Goal: Task Accomplishment & Management: Use online tool/utility

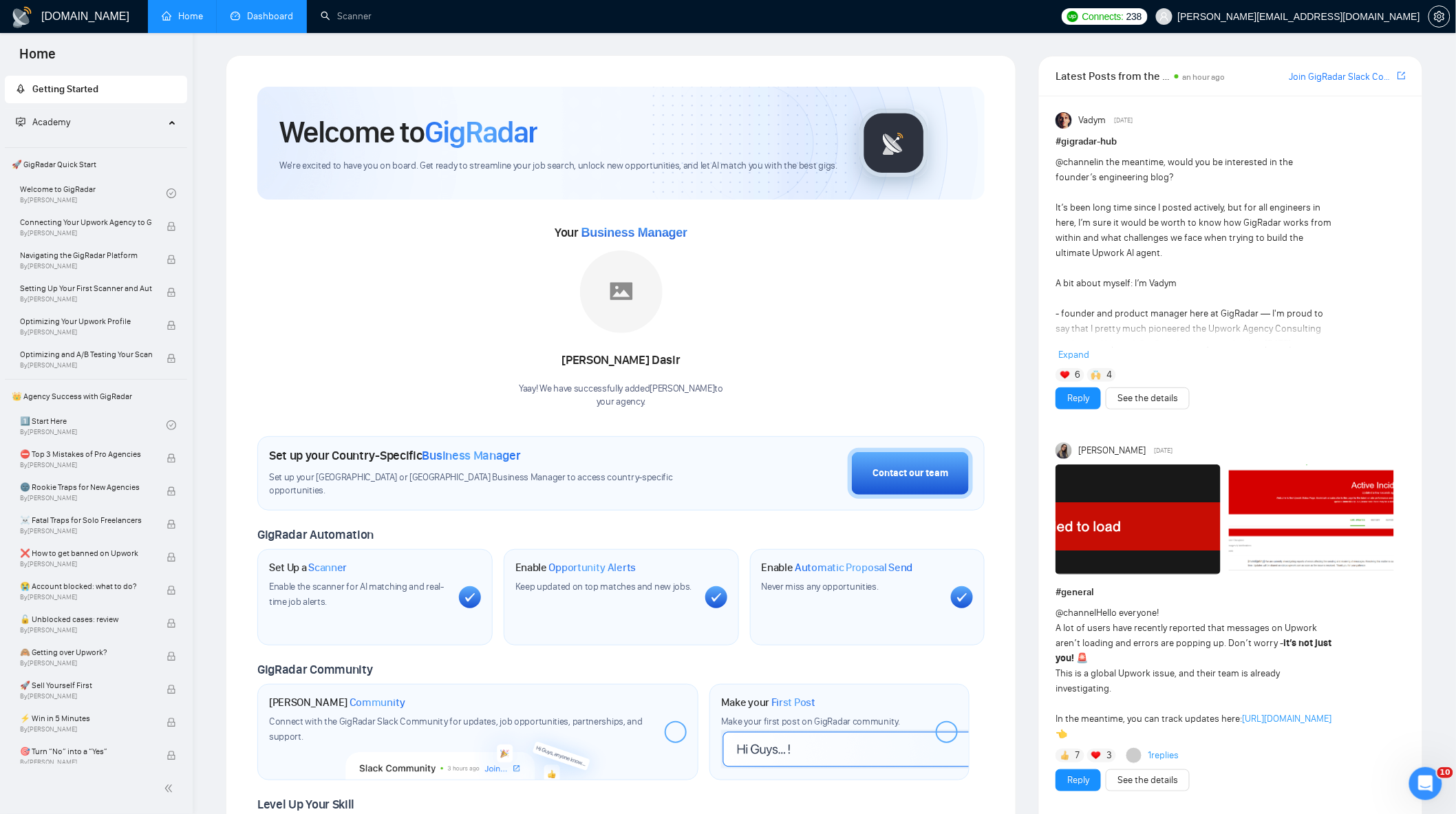
click at [237, 22] on link "Dashboard" at bounding box center [262, 16] width 63 height 12
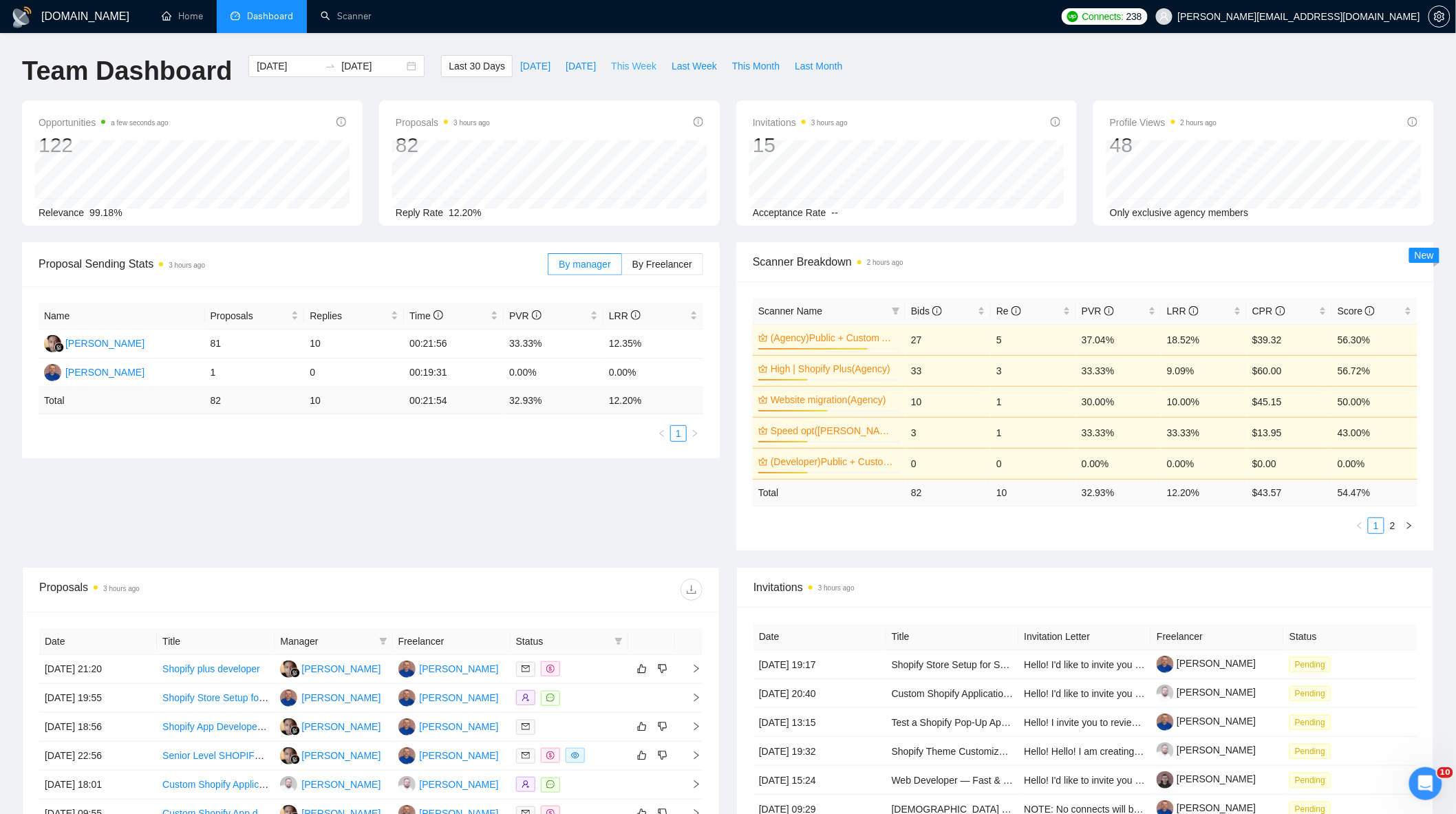
click at [632, 66] on span "This Week" at bounding box center [633, 66] width 46 height 15
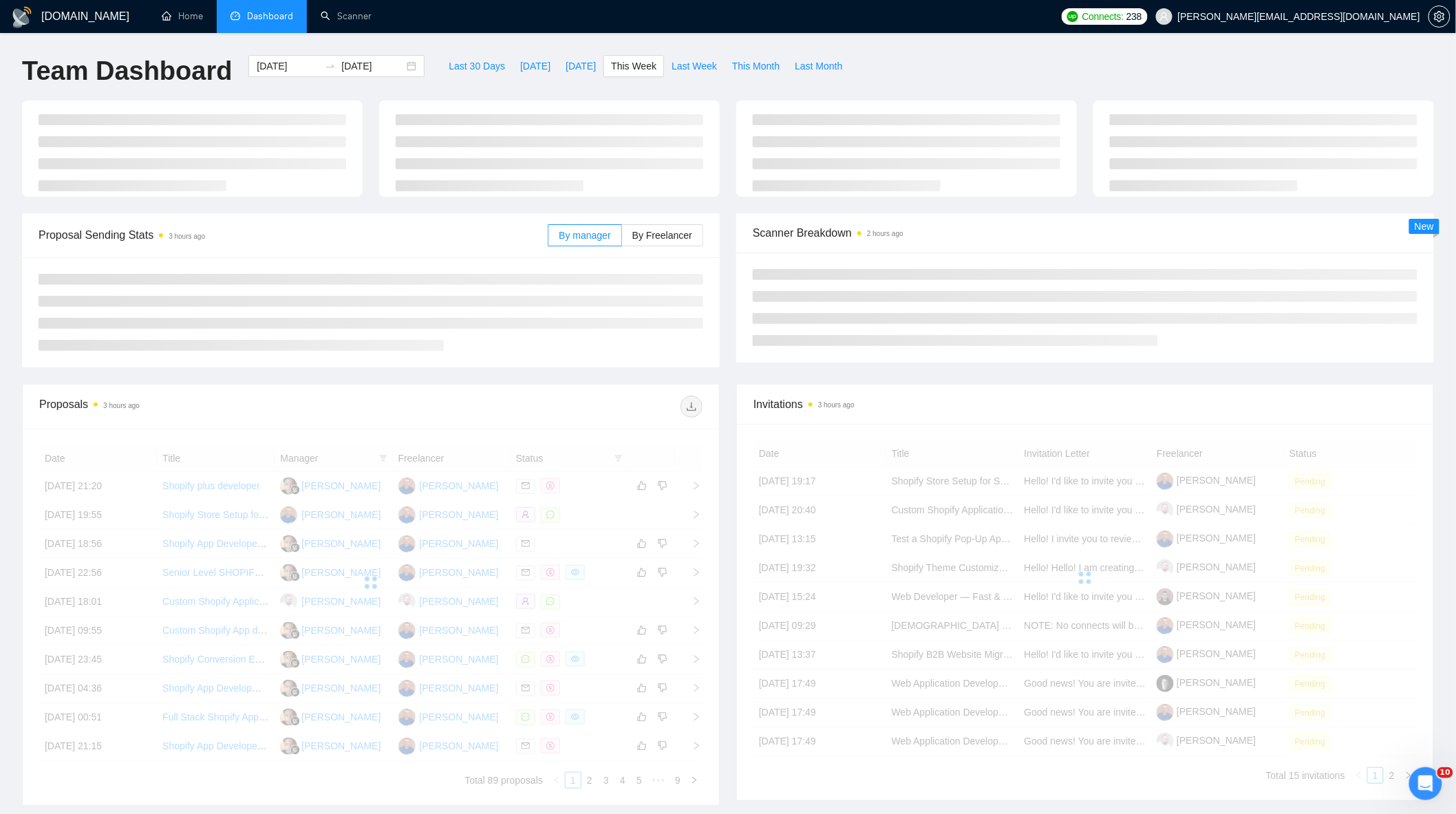
type input "[DATE]"
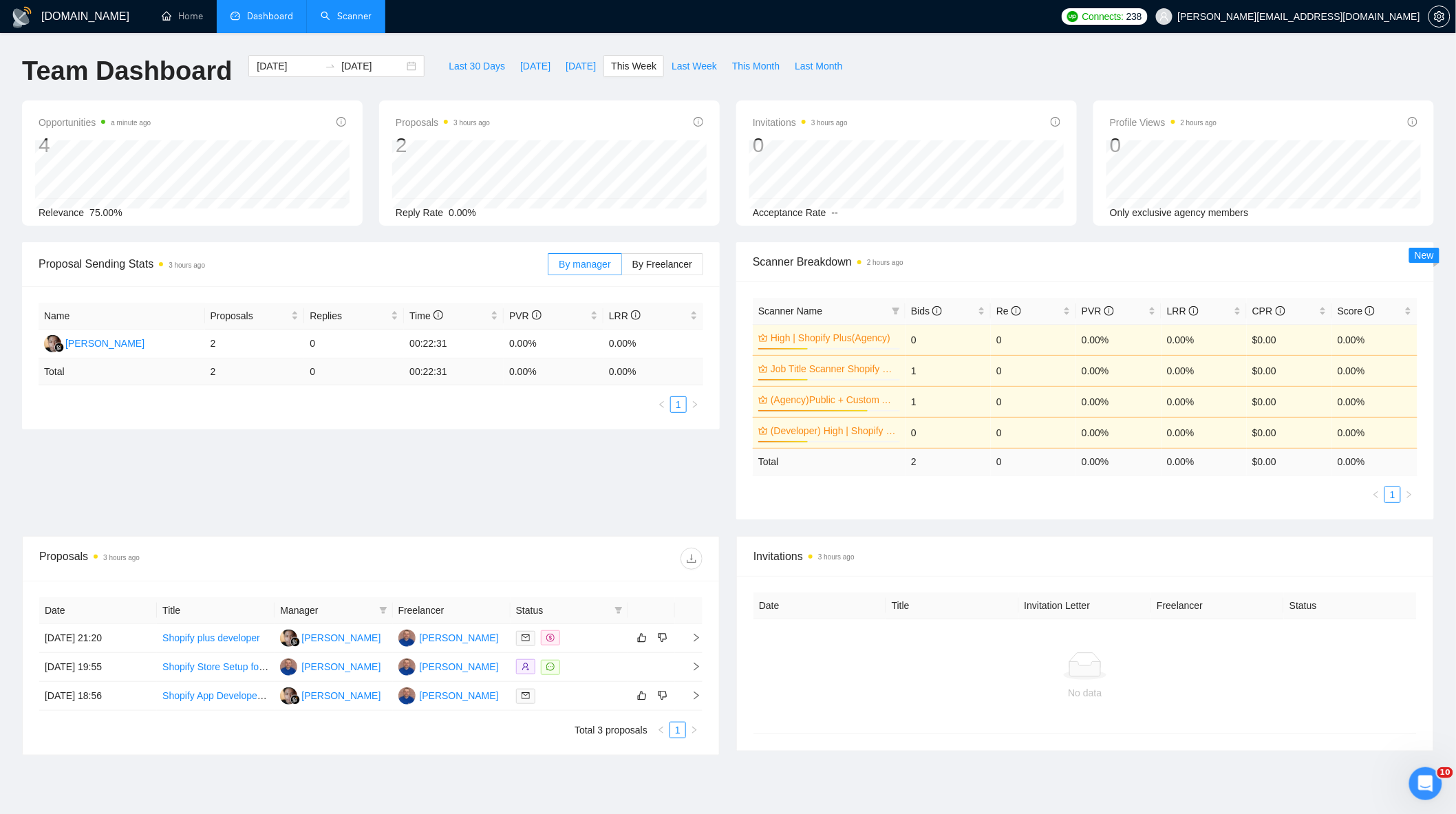
click at [323, 12] on link "Scanner" at bounding box center [346, 16] width 51 height 12
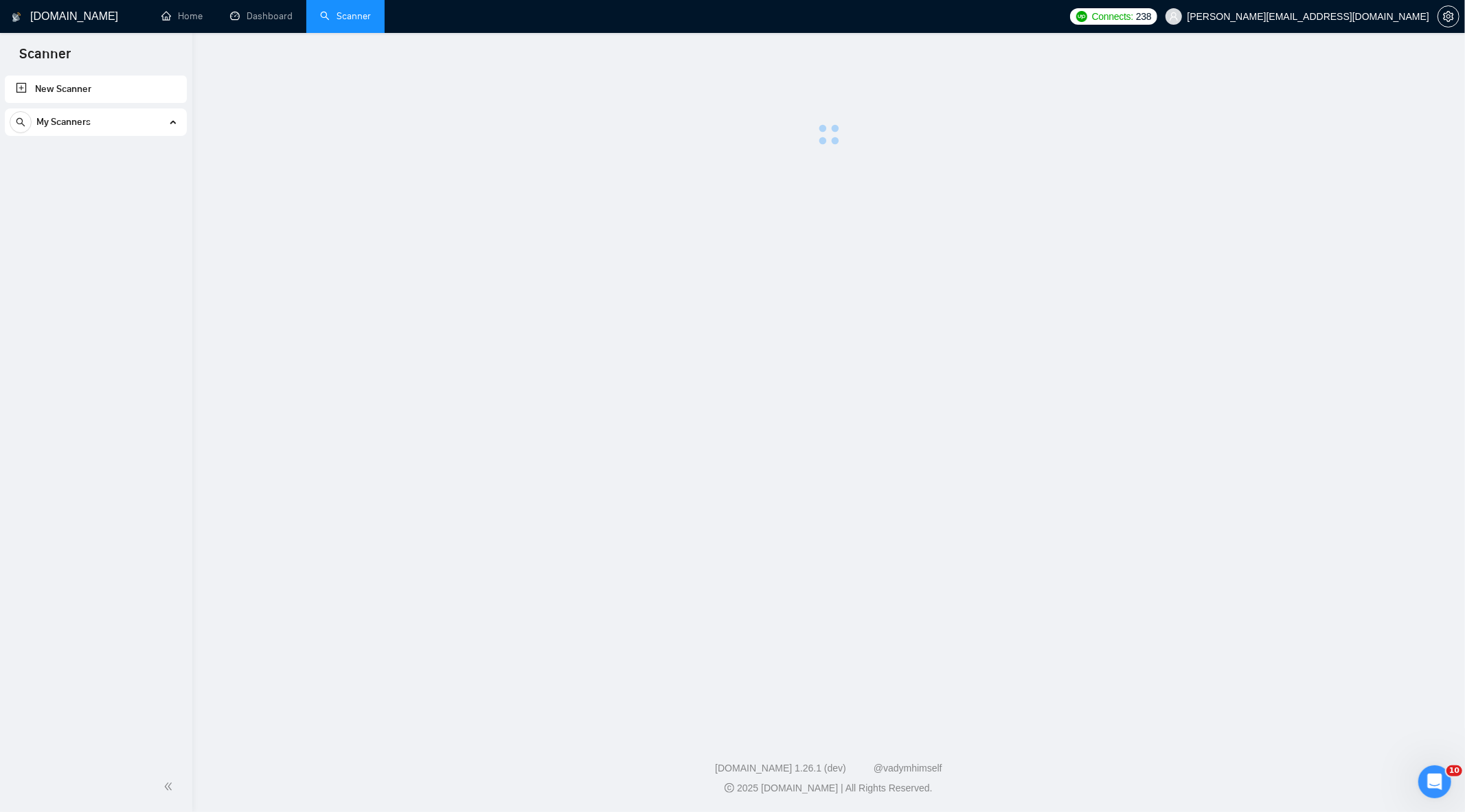
click at [111, 156] on link "(Agency)Public + Custom Apps" at bounding box center [95, 155] width 131 height 27
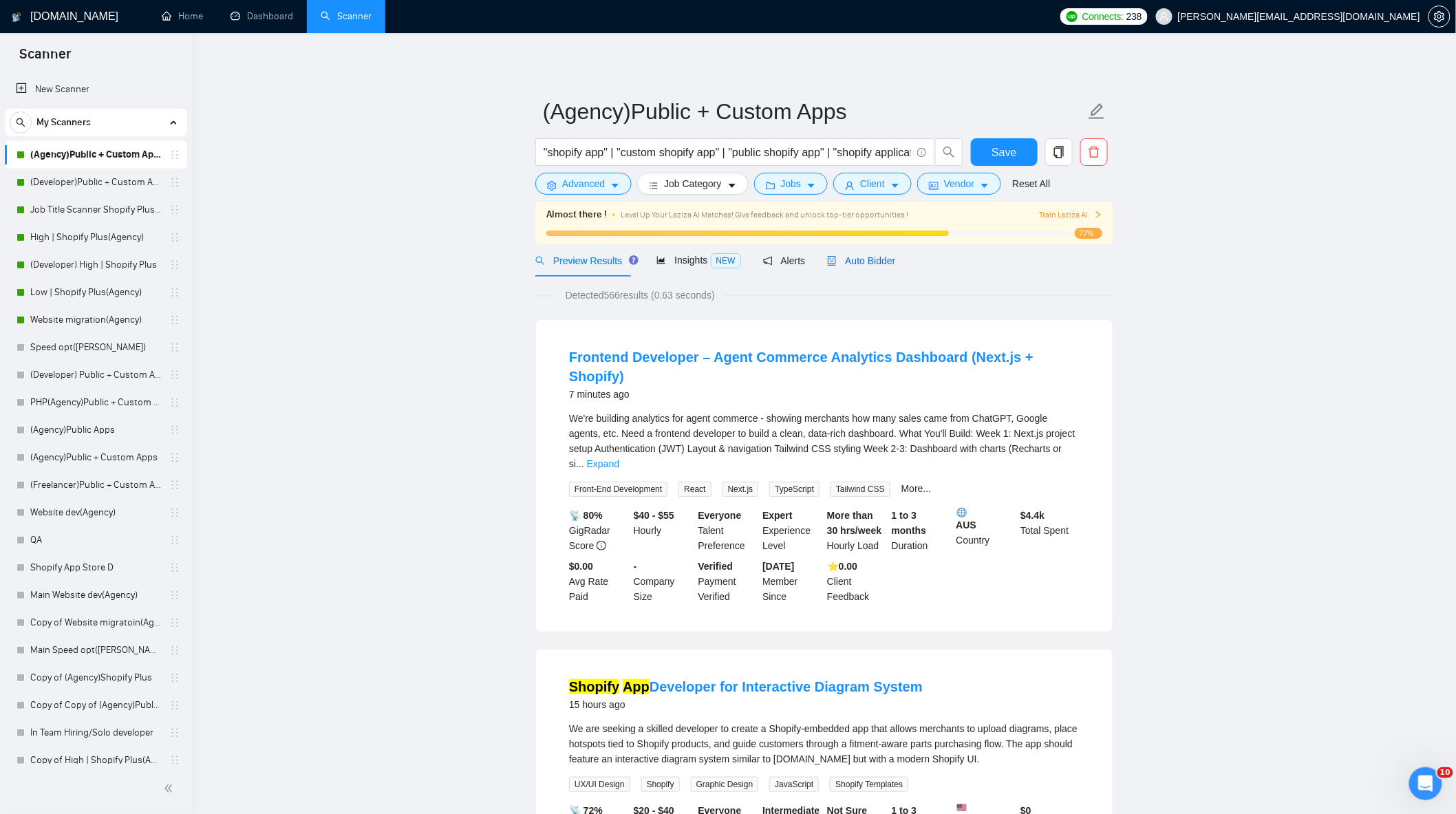
click at [861, 259] on span "Auto Bidder" at bounding box center [861, 261] width 68 height 11
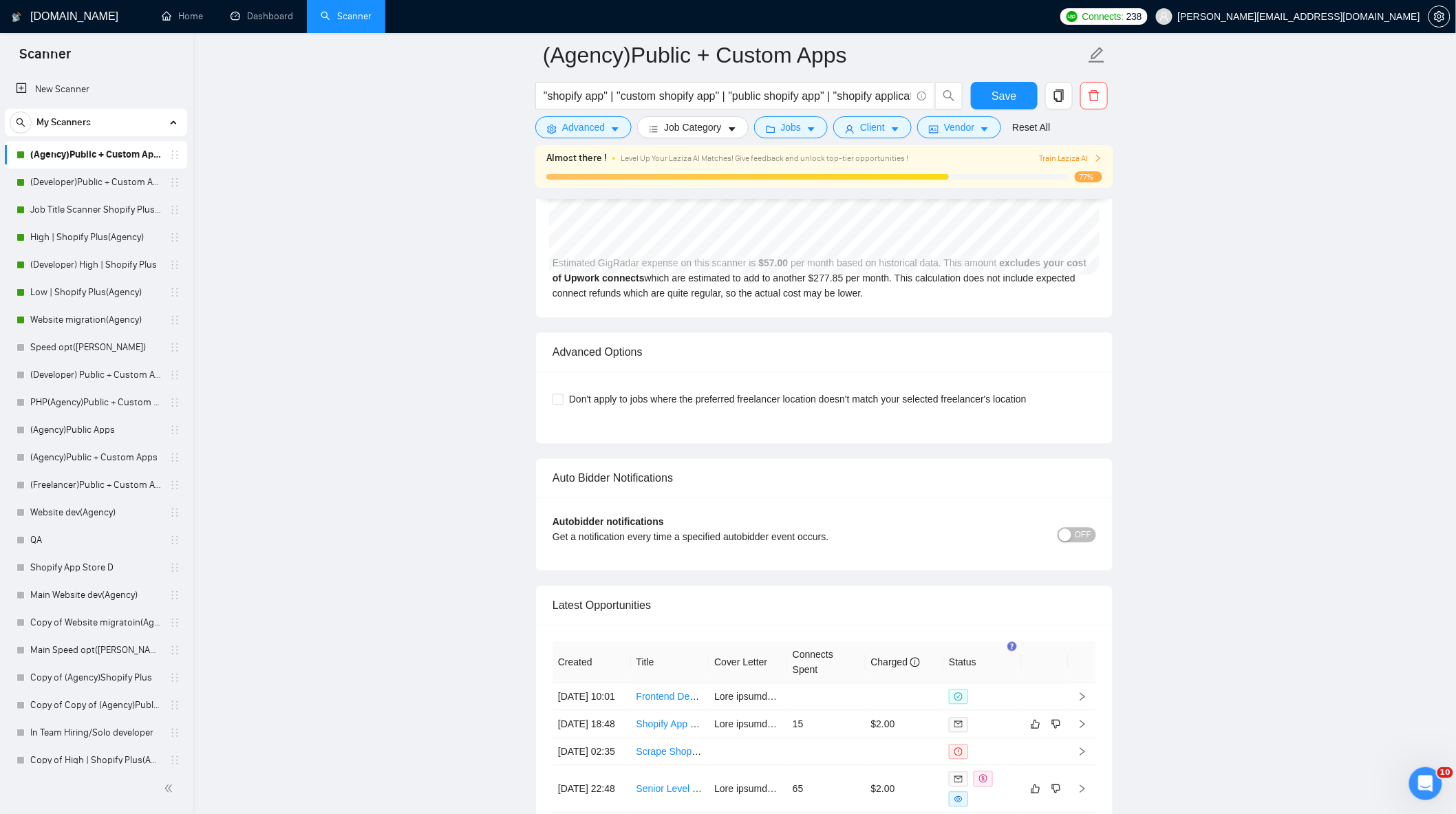
scroll to position [3517, 0]
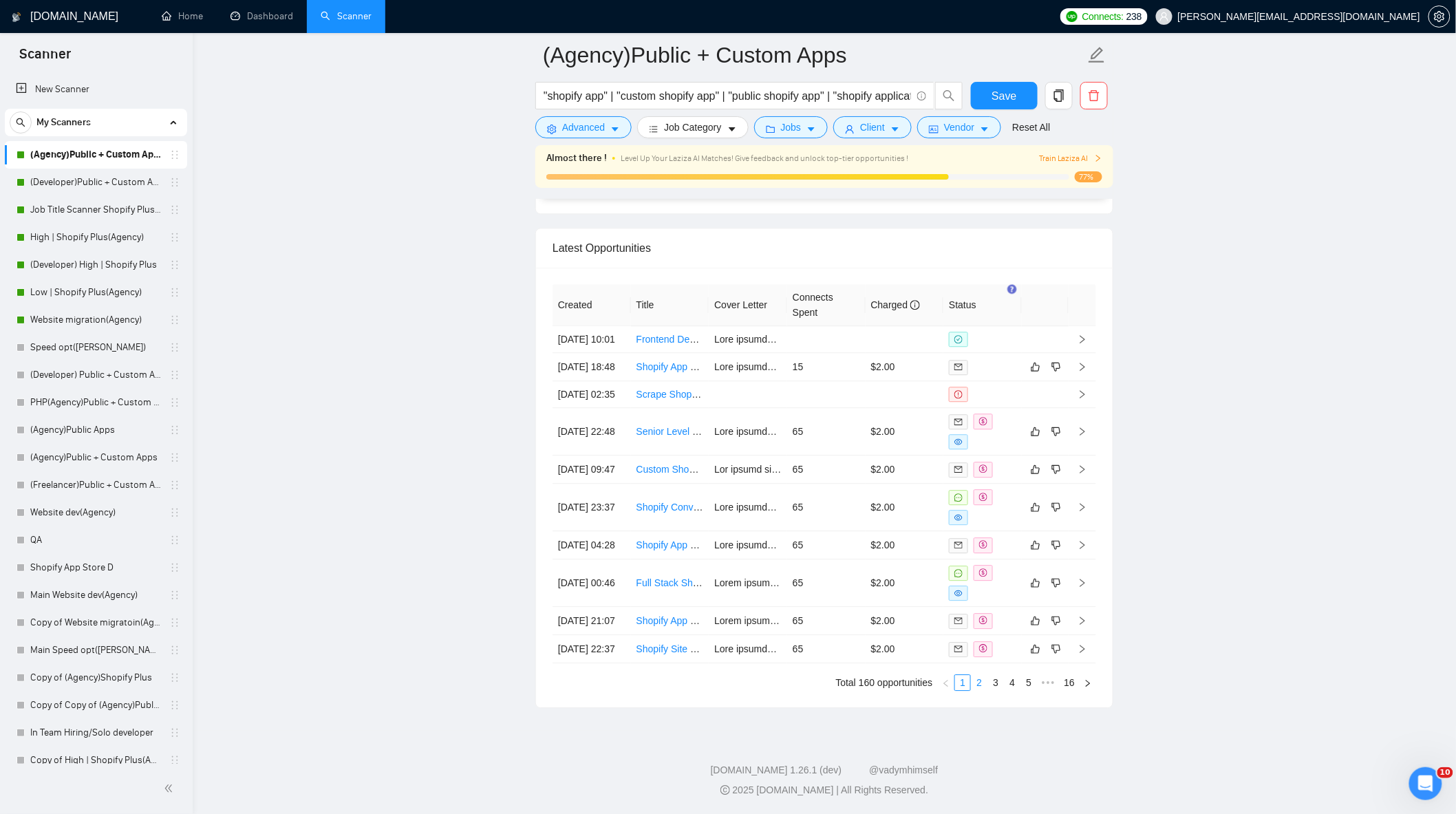
click at [977, 690] on link "2" at bounding box center [979, 682] width 15 height 15
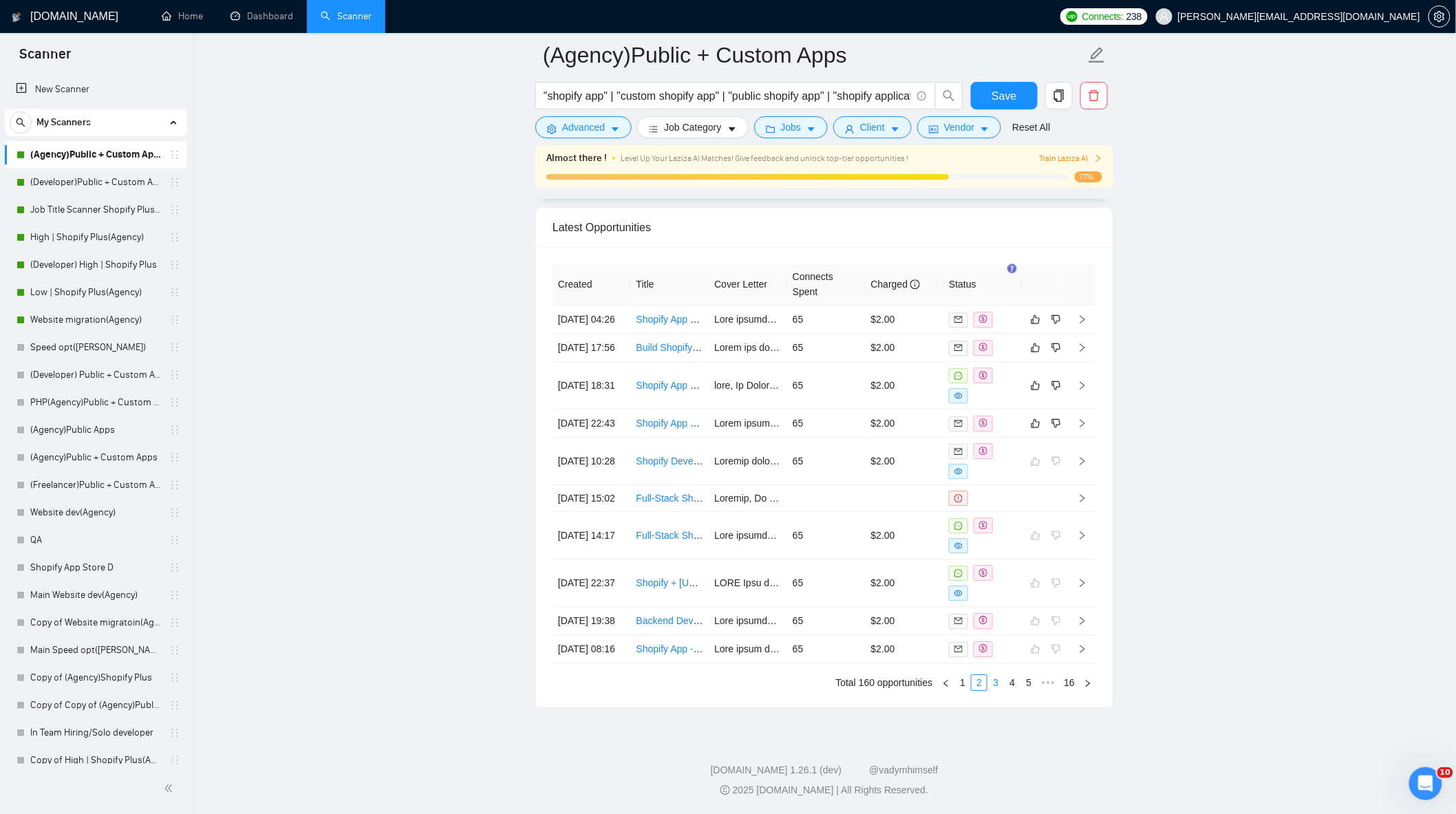
click at [998, 690] on link "3" at bounding box center [996, 682] width 15 height 15
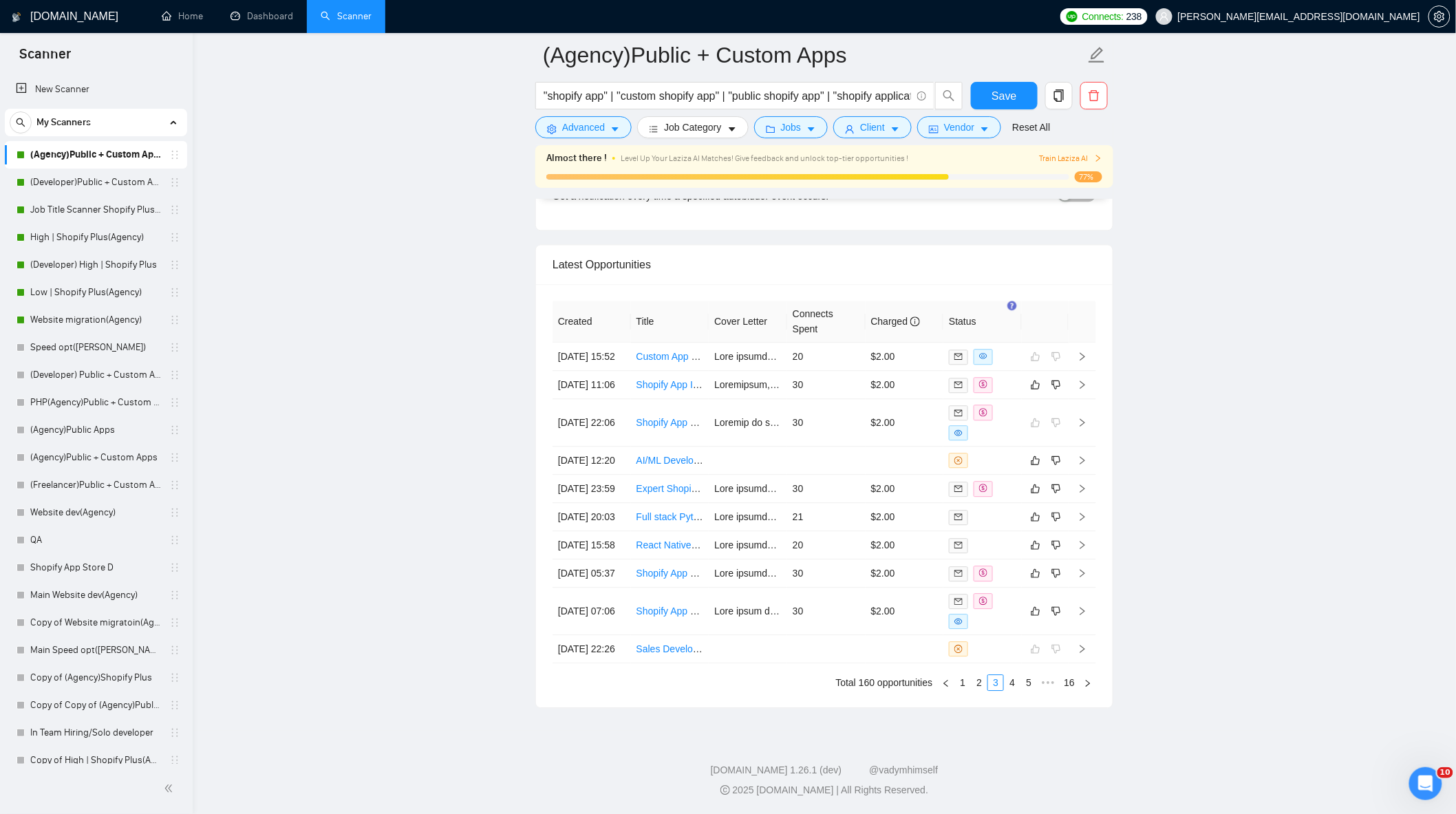
click at [43, 186] on link "(Developer)Public + Custom Apps" at bounding box center [96, 182] width 131 height 27
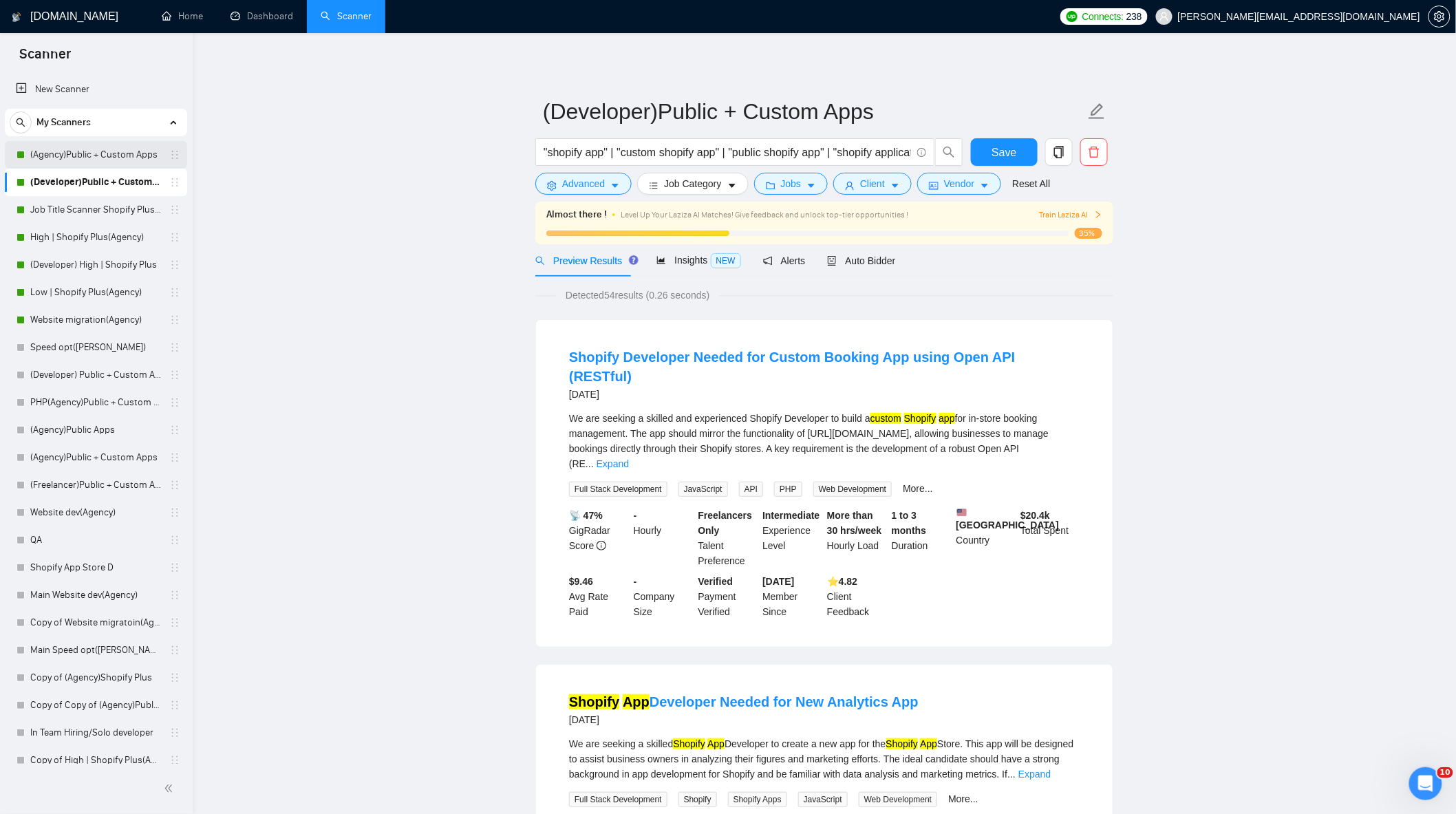
click at [141, 149] on link "(Agency)Public + Custom Apps" at bounding box center [96, 155] width 131 height 27
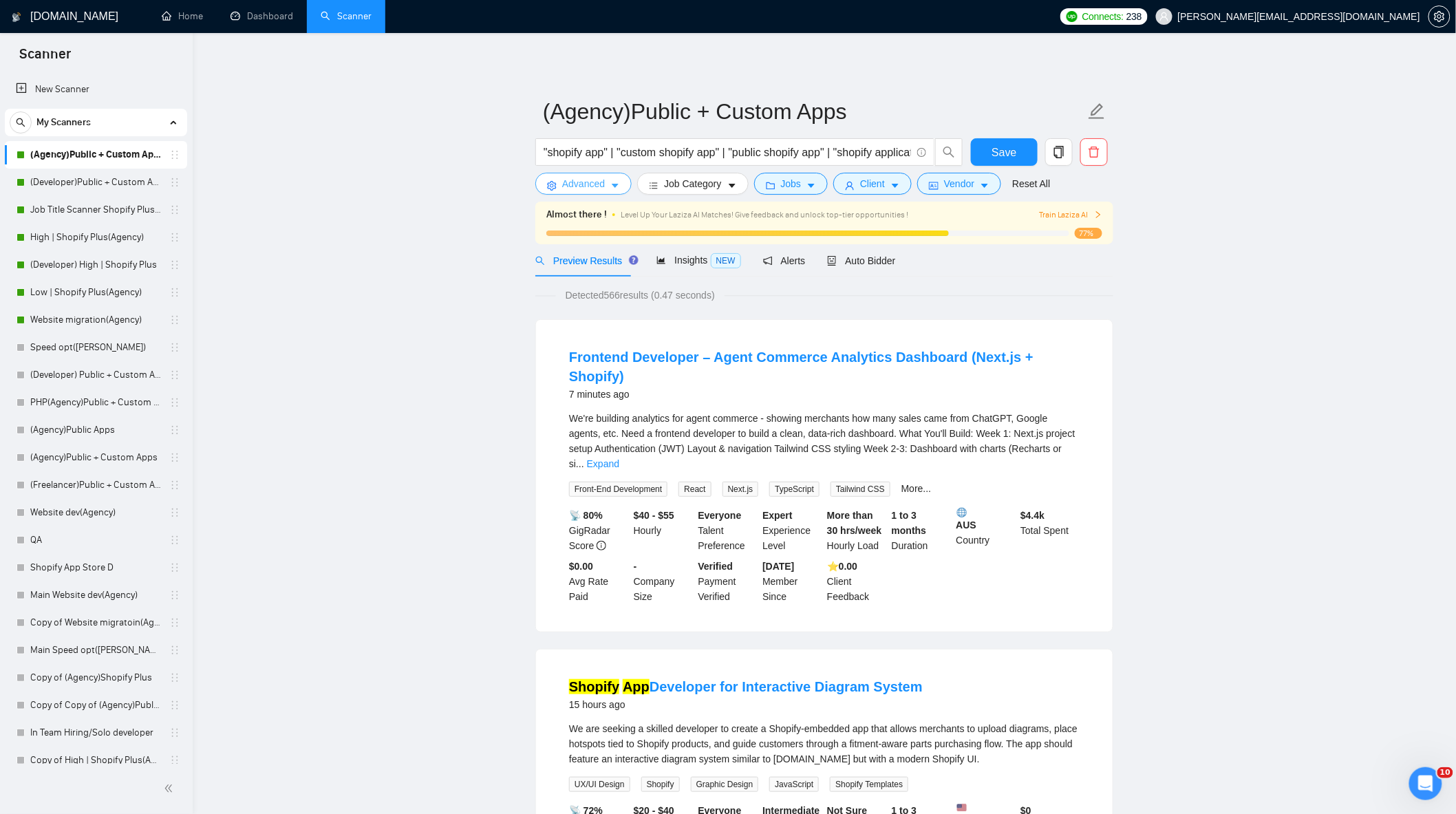
click at [595, 180] on span "Advanced" at bounding box center [583, 183] width 43 height 15
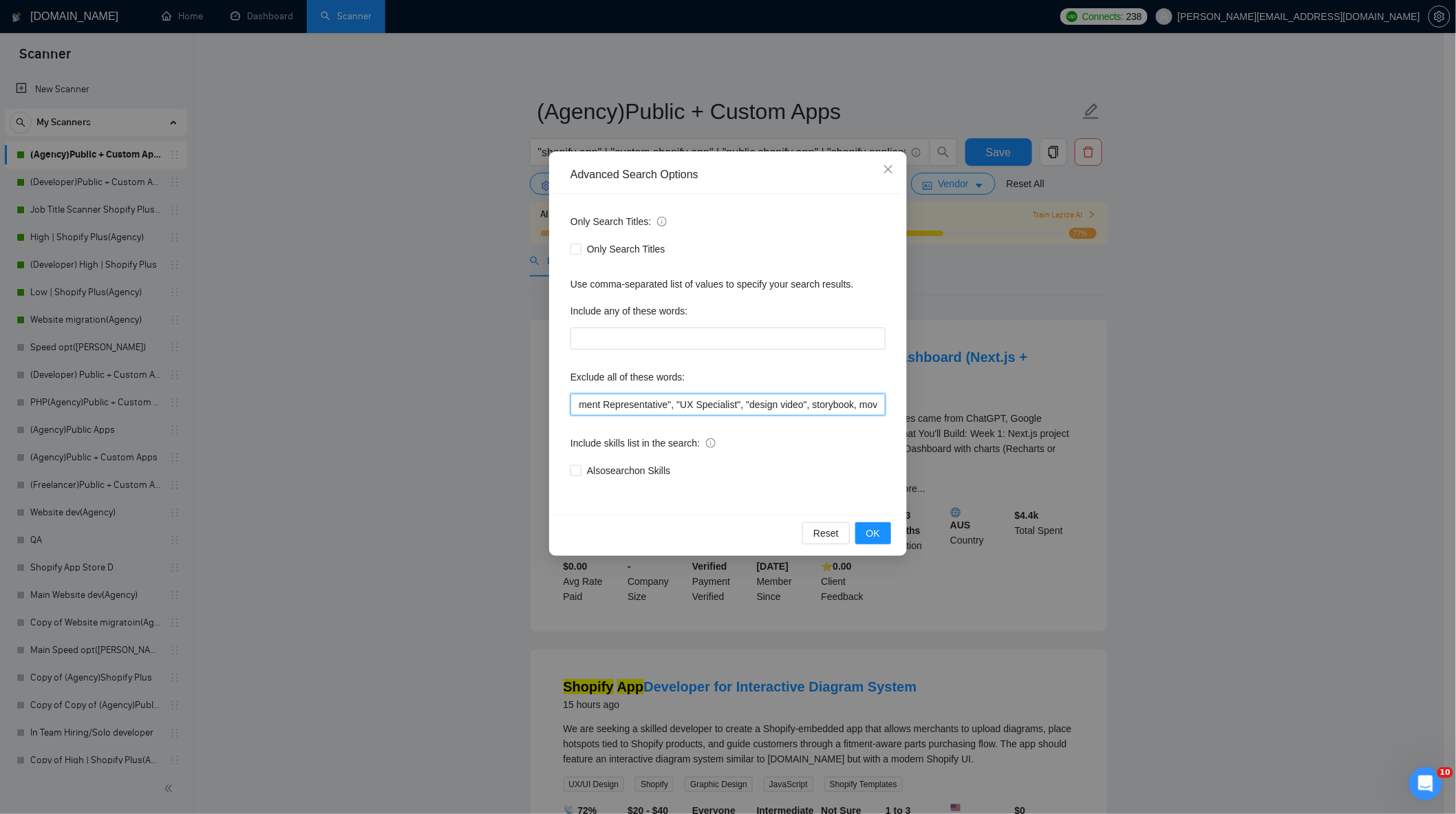
scroll to position [0, 1344]
drag, startPoint x: 738, startPoint y: 406, endPoint x: 999, endPoint y: 419, distance: 261.3
click at [999, 419] on div "Advanced Search Options Only Search Titles: Only Search Titles Use comma-separa…" at bounding box center [728, 407] width 1456 height 814
click at [751, 392] on div "Exclude all of these words:" at bounding box center [728, 380] width 315 height 27
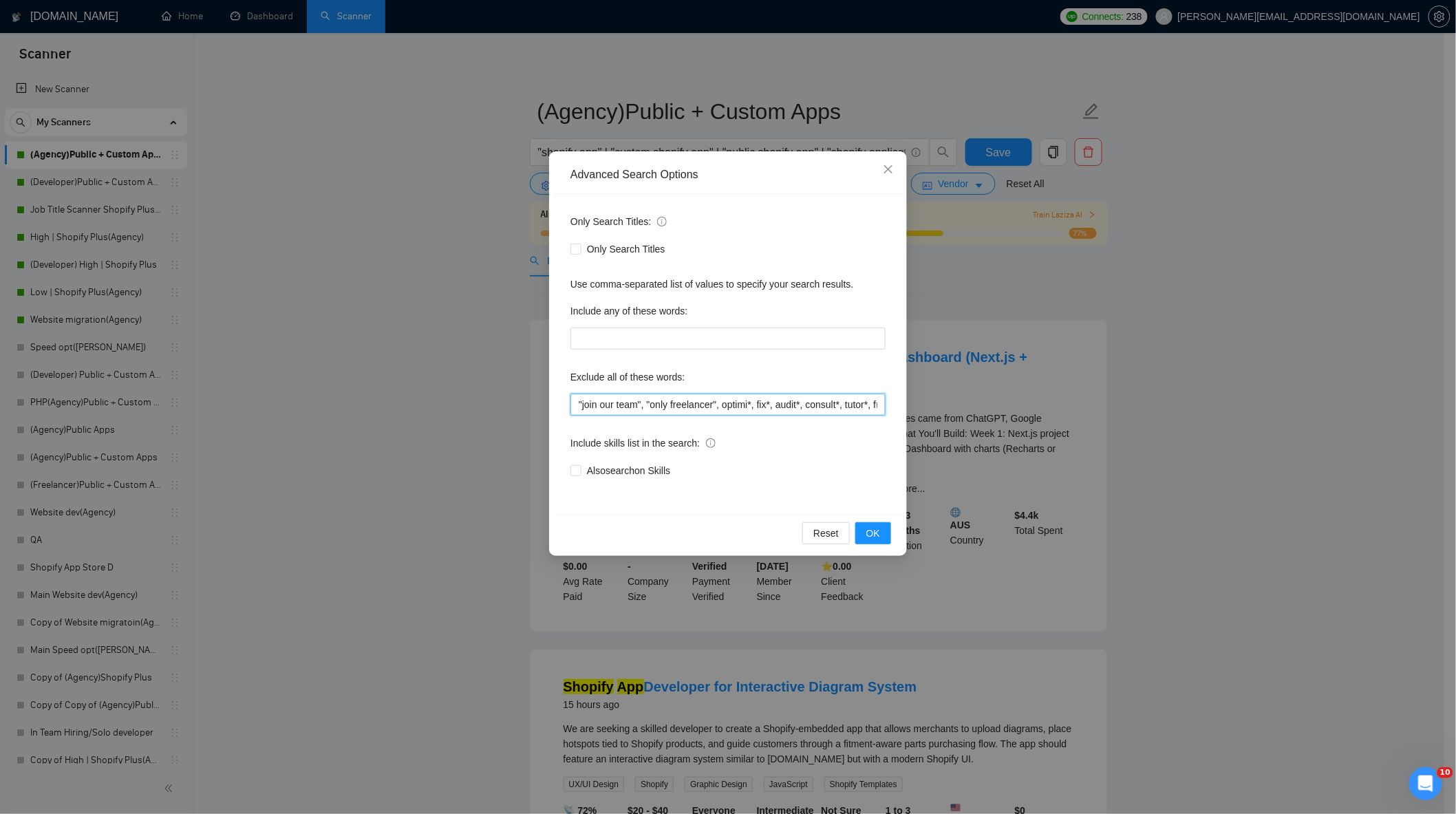
drag, startPoint x: 752, startPoint y: 402, endPoint x: 378, endPoint y: 416, distance: 374.3
click at [378, 416] on div "Advanced Search Options Only Search Titles: Only Search Titles Use comma-separa…" at bounding box center [728, 407] width 1456 height 814
click at [768, 408] on input ""join our team", "only freelancer", optimi*, fix*, audit*, consult*, tutor*, fr…" at bounding box center [728, 404] width 315 height 22
drag, startPoint x: 796, startPoint y: 406, endPoint x: 1008, endPoint y: 417, distance: 212.3
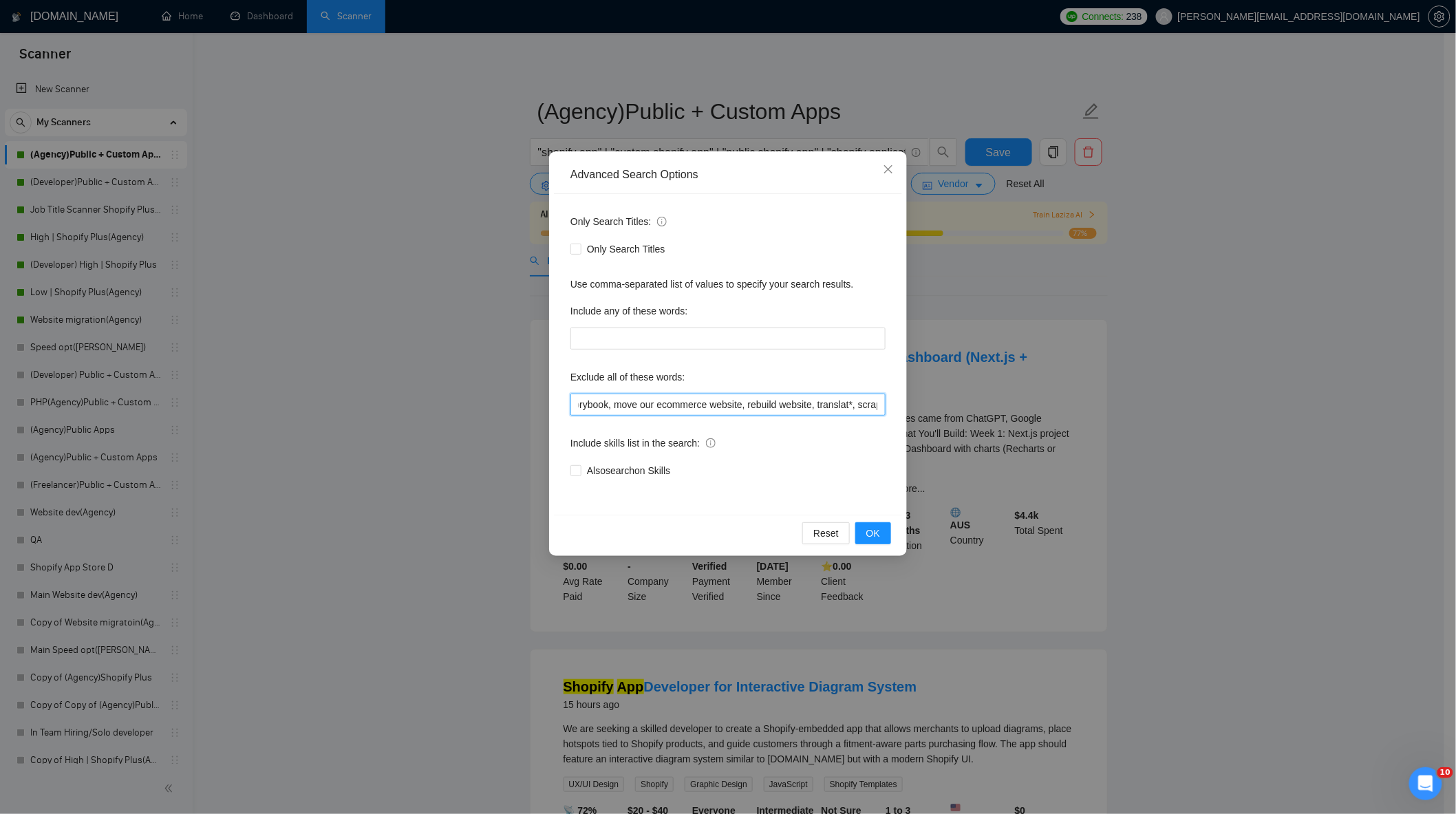
click at [1008, 417] on div "Advanced Search Options Only Search Titles: Only Search Titles Use comma-separa…" at bounding box center [728, 407] width 1456 height 814
click at [830, 407] on input ""join our team", "only freelancer", optimi*, fix*, audit*, consult*, tutor*, fr…" at bounding box center [728, 404] width 315 height 22
click at [879, 406] on input ""join our team", "only freelancer", optimi*, fix*, audit*, consult*, tutor*, fr…" at bounding box center [728, 404] width 315 height 22
type input ""join our team", "only freelancer", optimi*, fix*, audit*, consult*, tutor*, fr…"
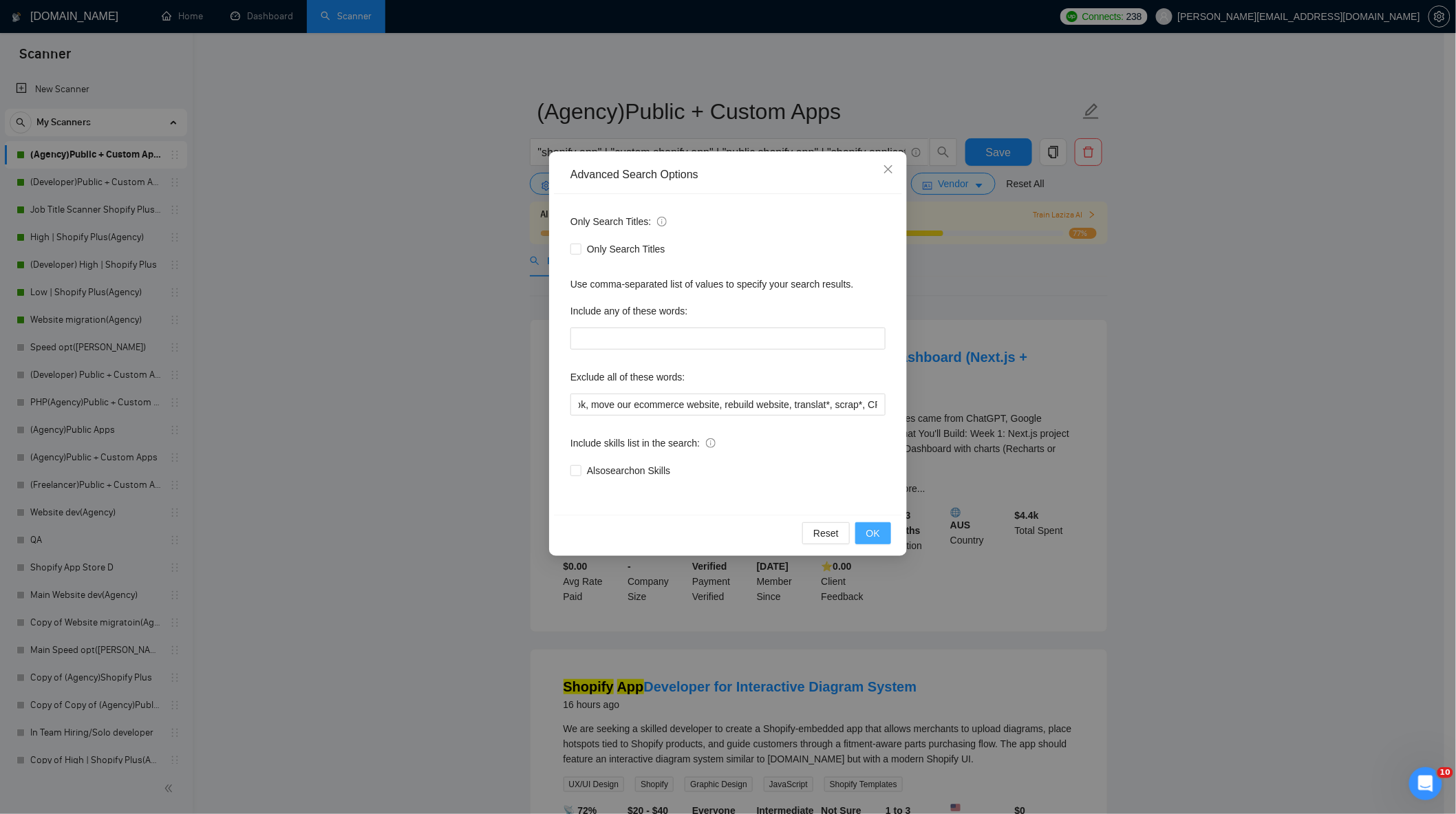
click at [883, 530] on button "OK" at bounding box center [873, 533] width 36 height 22
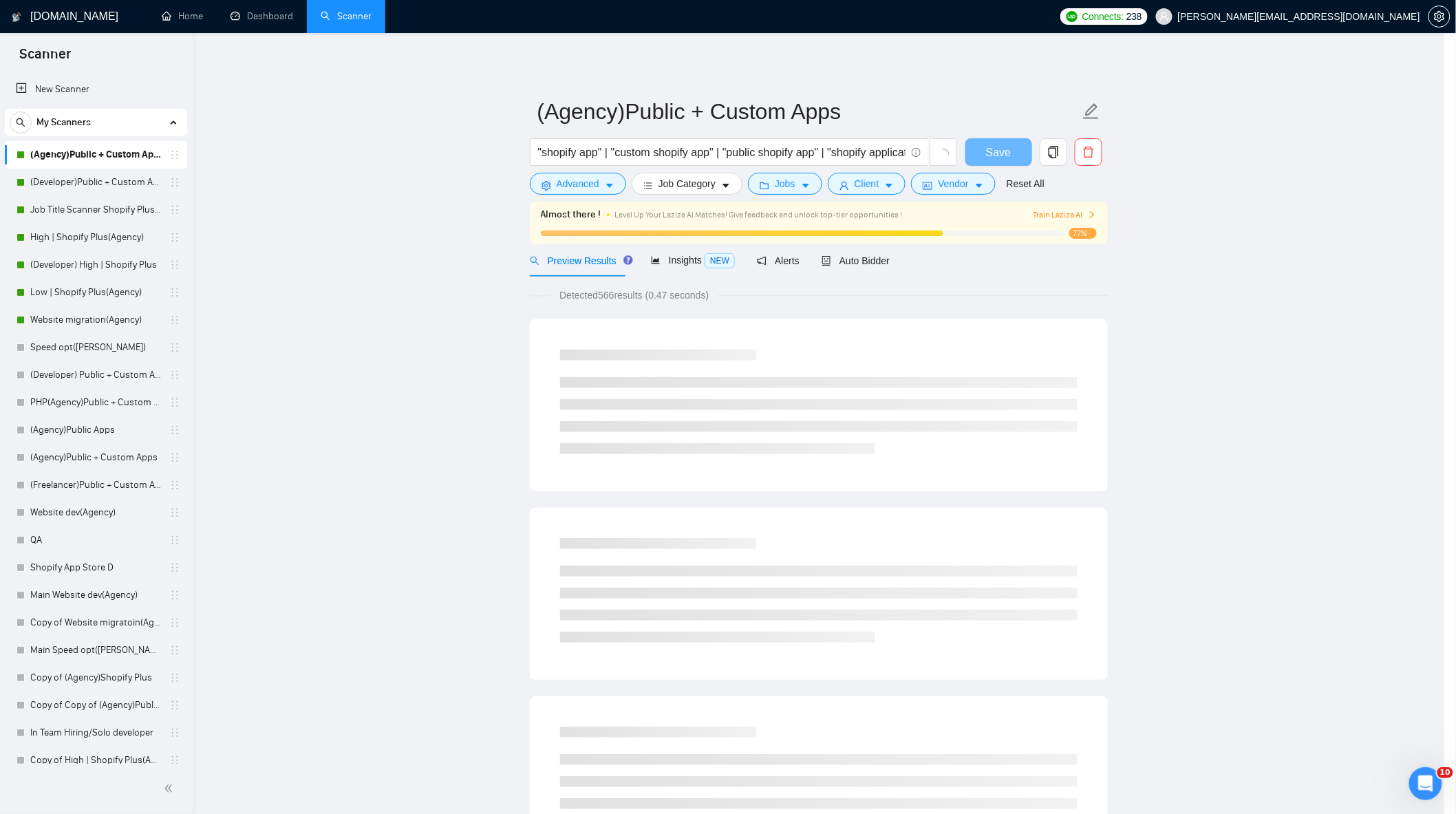
scroll to position [0, 0]
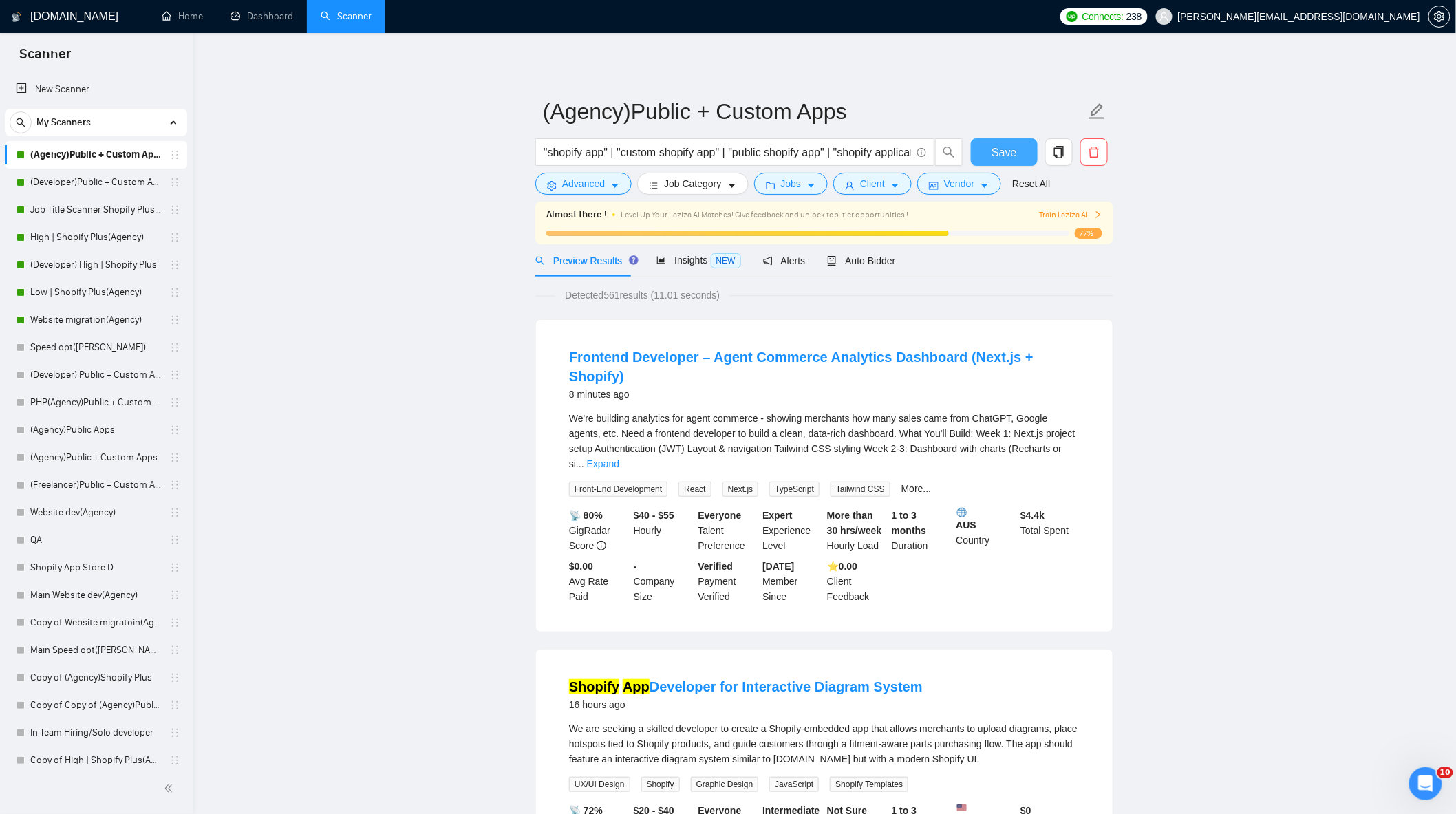
click at [1000, 155] on span "Save" at bounding box center [1004, 152] width 25 height 17
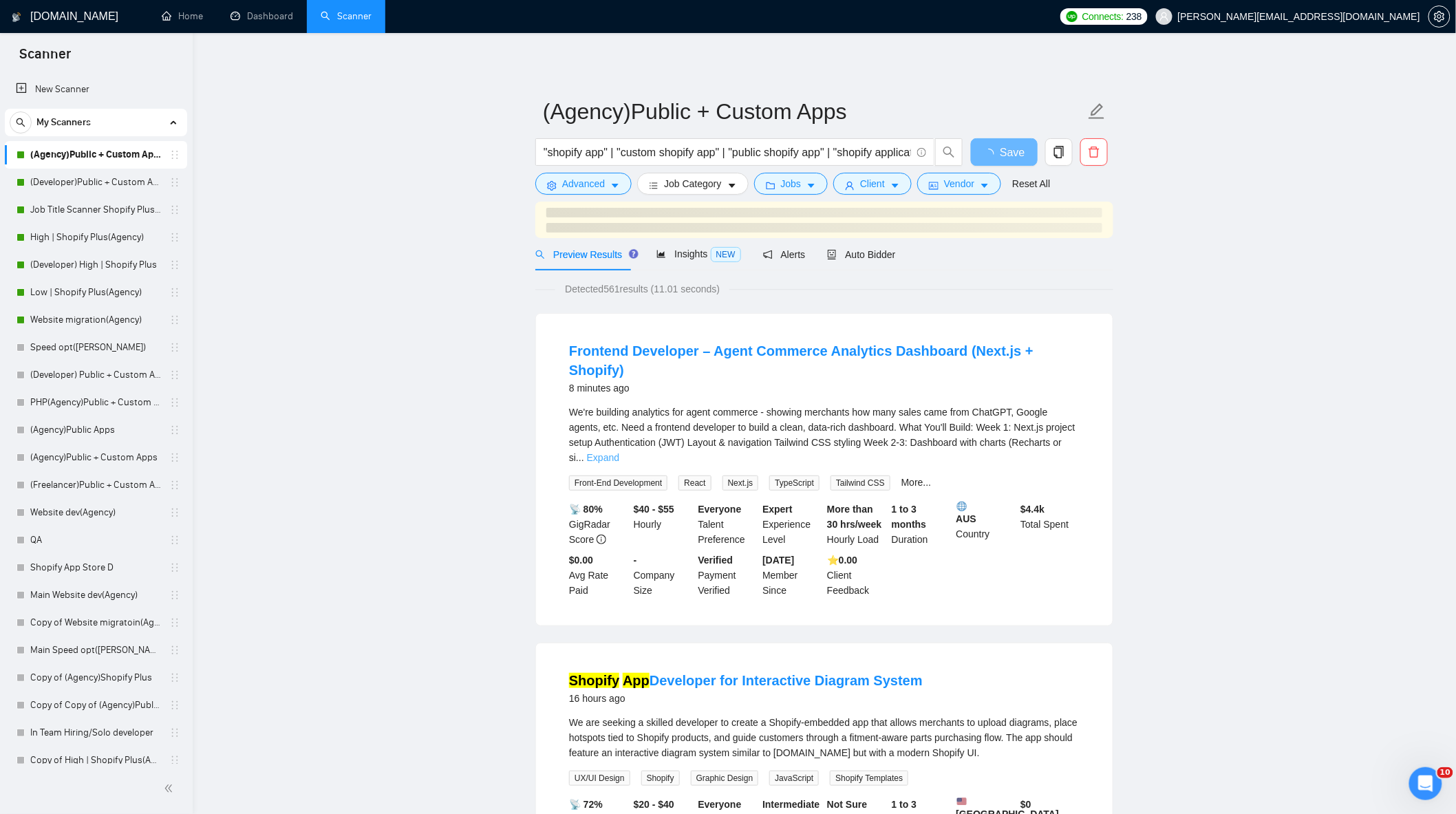
click at [620, 452] on link "Expand" at bounding box center [603, 458] width 32 height 11
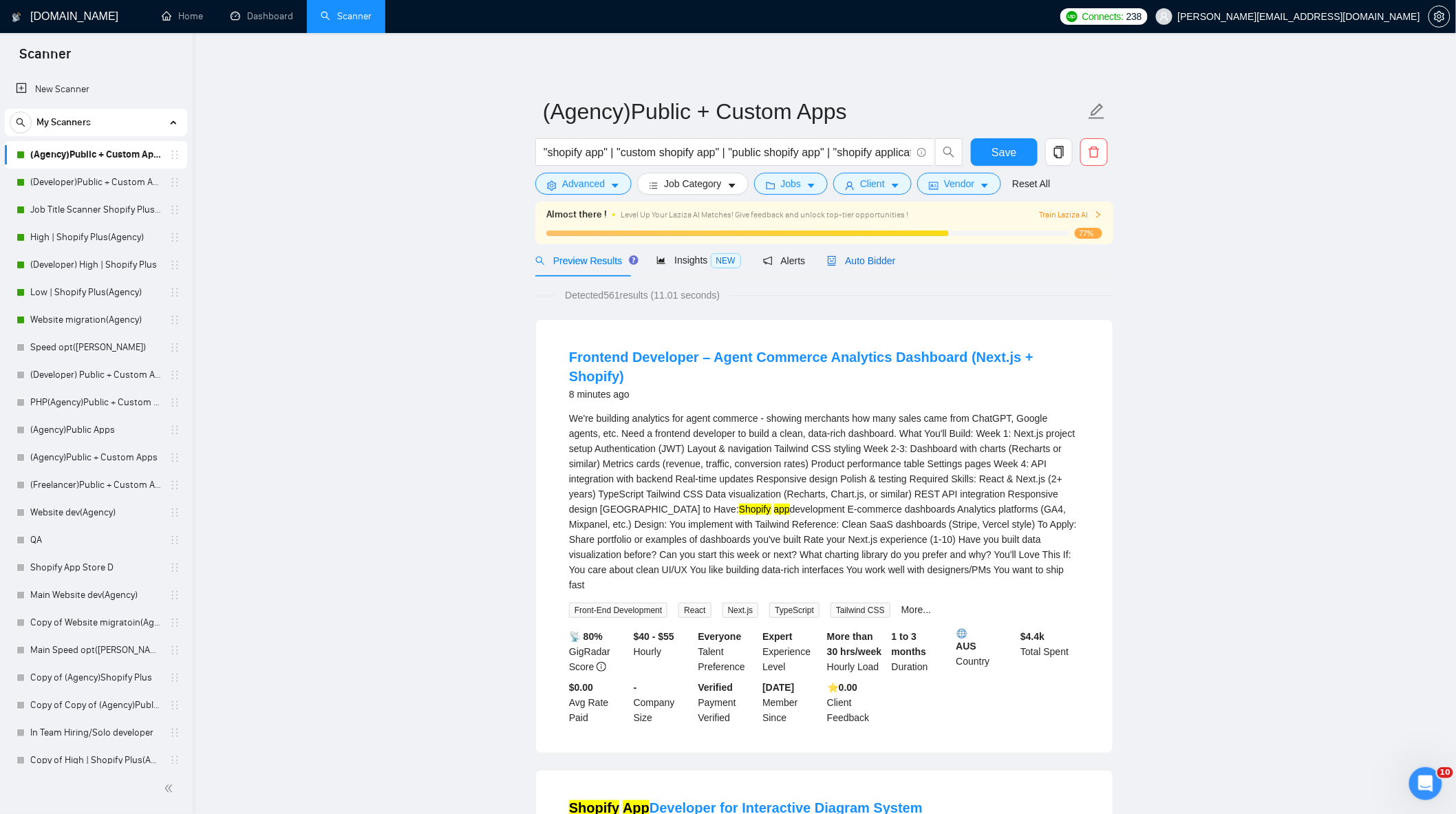
click at [874, 256] on span "Auto Bidder" at bounding box center [861, 261] width 68 height 11
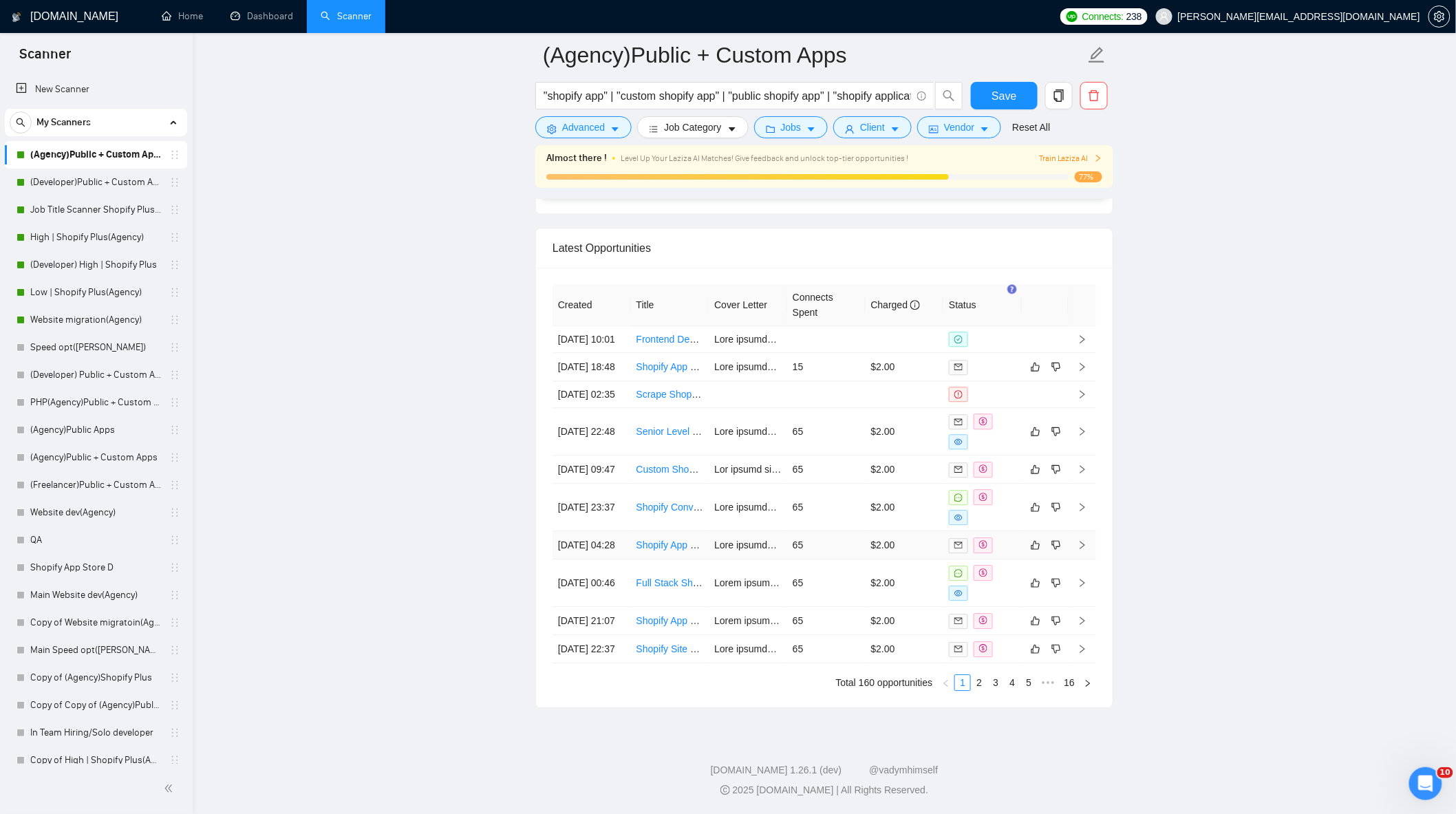
scroll to position [3582, 0]
click at [1054, 503] on icon "dislike" at bounding box center [1056, 507] width 9 height 9
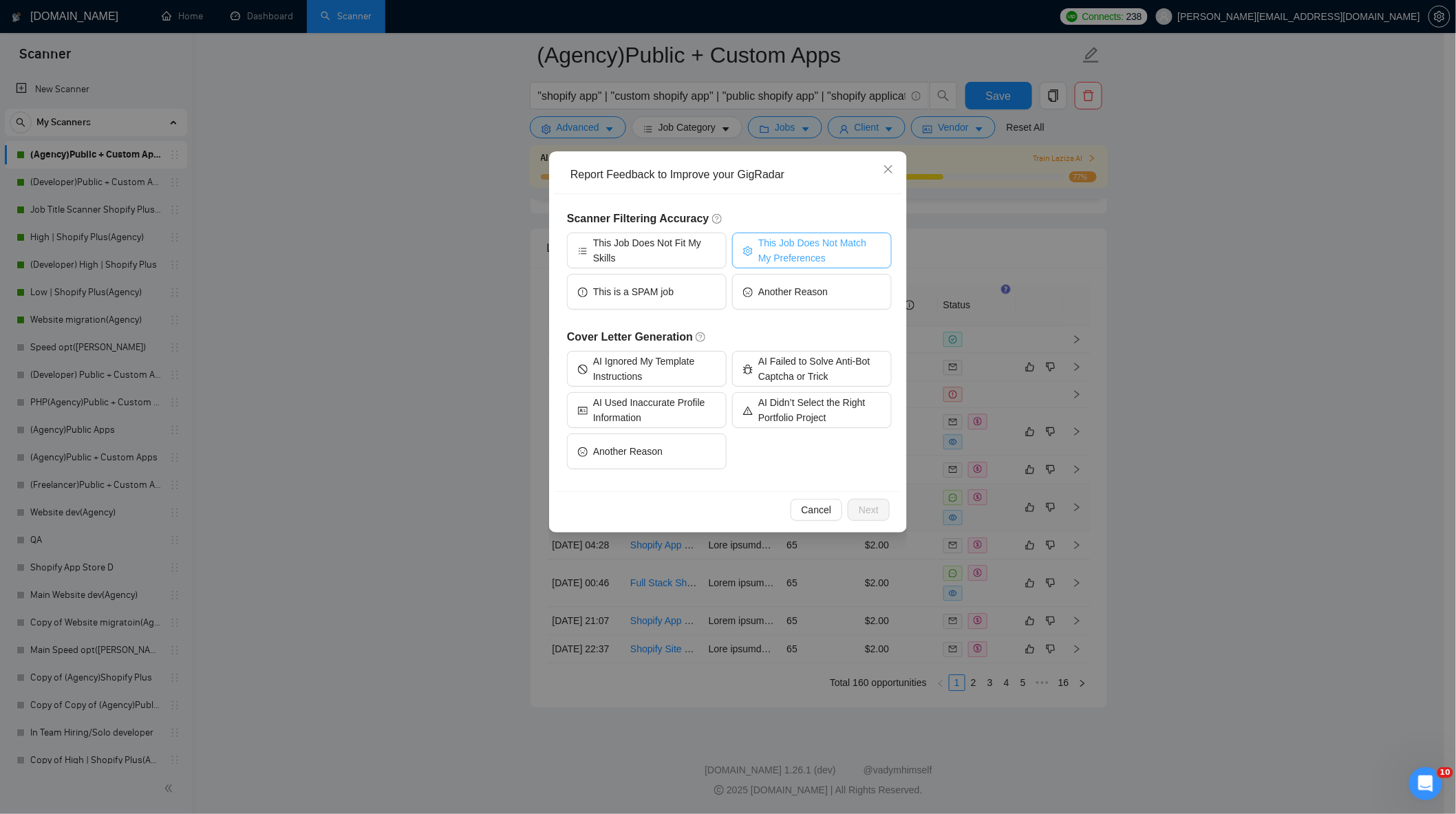
click at [795, 241] on span "This Job Does Not Match My Preferences" at bounding box center [820, 251] width 122 height 31
click at [870, 504] on span "Next" at bounding box center [869, 509] width 20 height 15
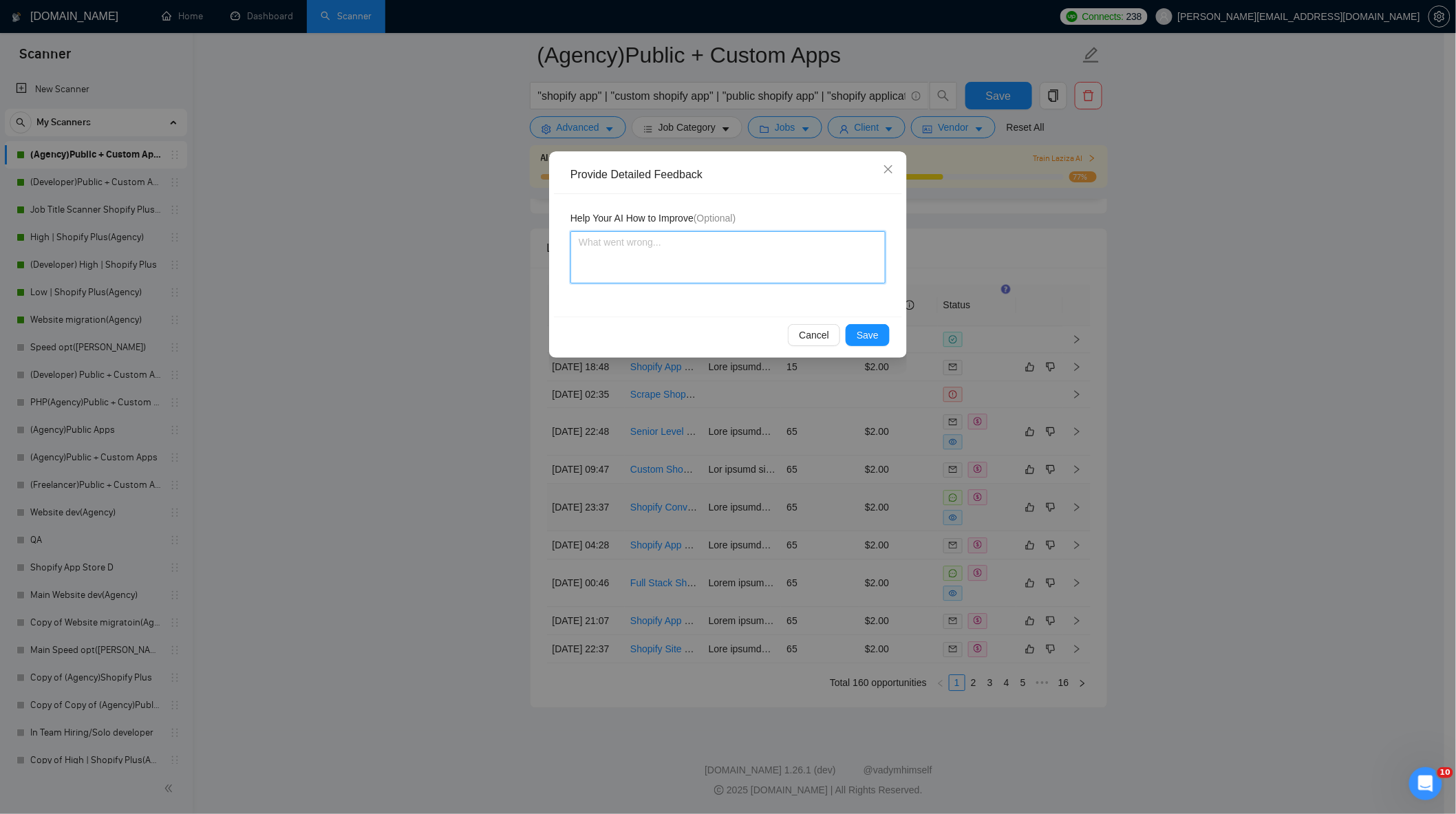
click at [730, 250] on textarea at bounding box center [728, 257] width 315 height 52
type textarea "W"
type textarea "We"
type textarea "We d"
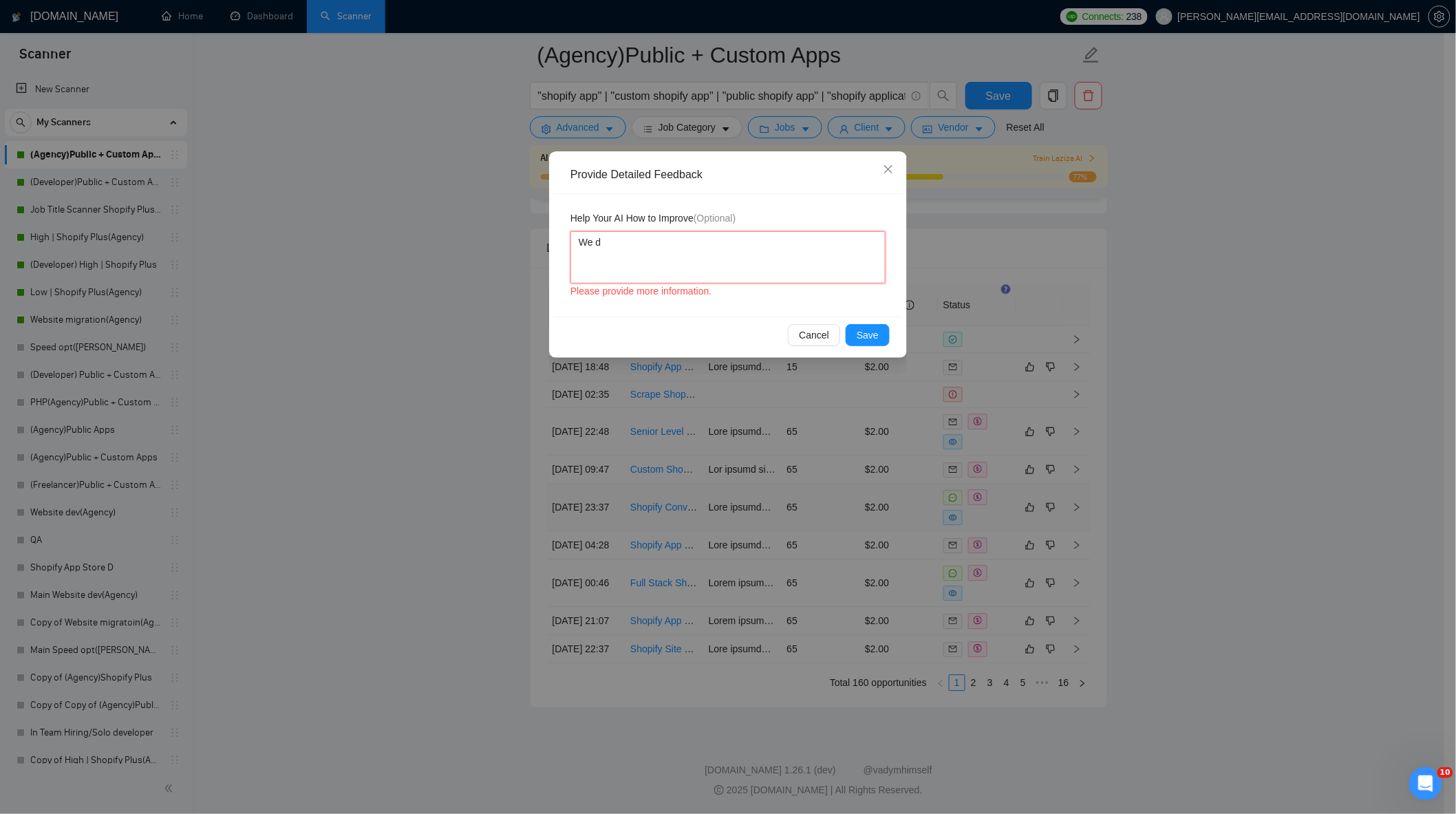
type textarea "We do"
type textarea "We d"
type textarea "We"
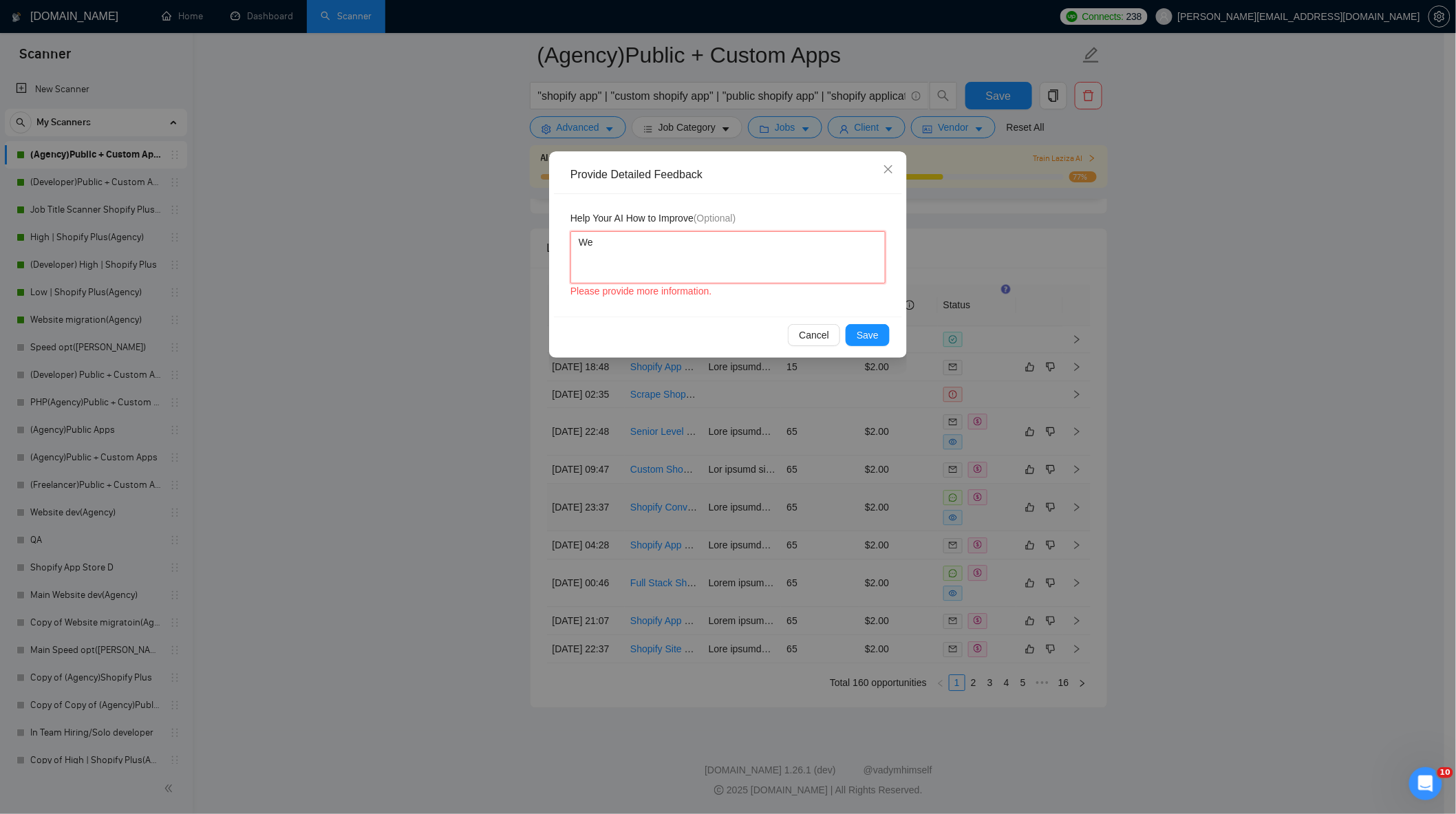
type textarea "We"
type textarea "W"
type textarea "O"
type textarea "Ou"
type textarea "Our"
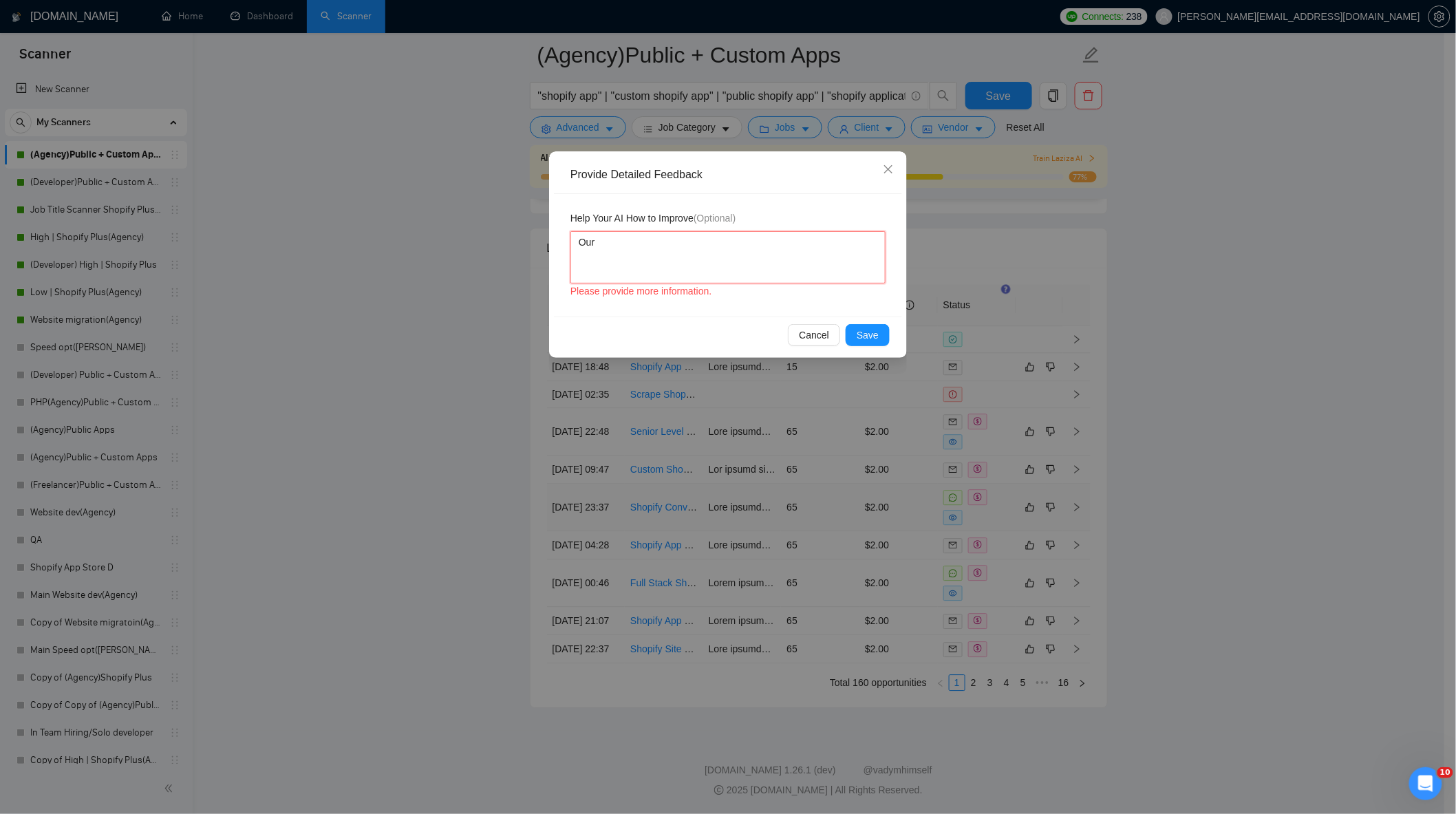
type textarea "Our"
type textarea "Our t"
type textarea "Our te"
type textarea "Our tea"
type textarea "Our team"
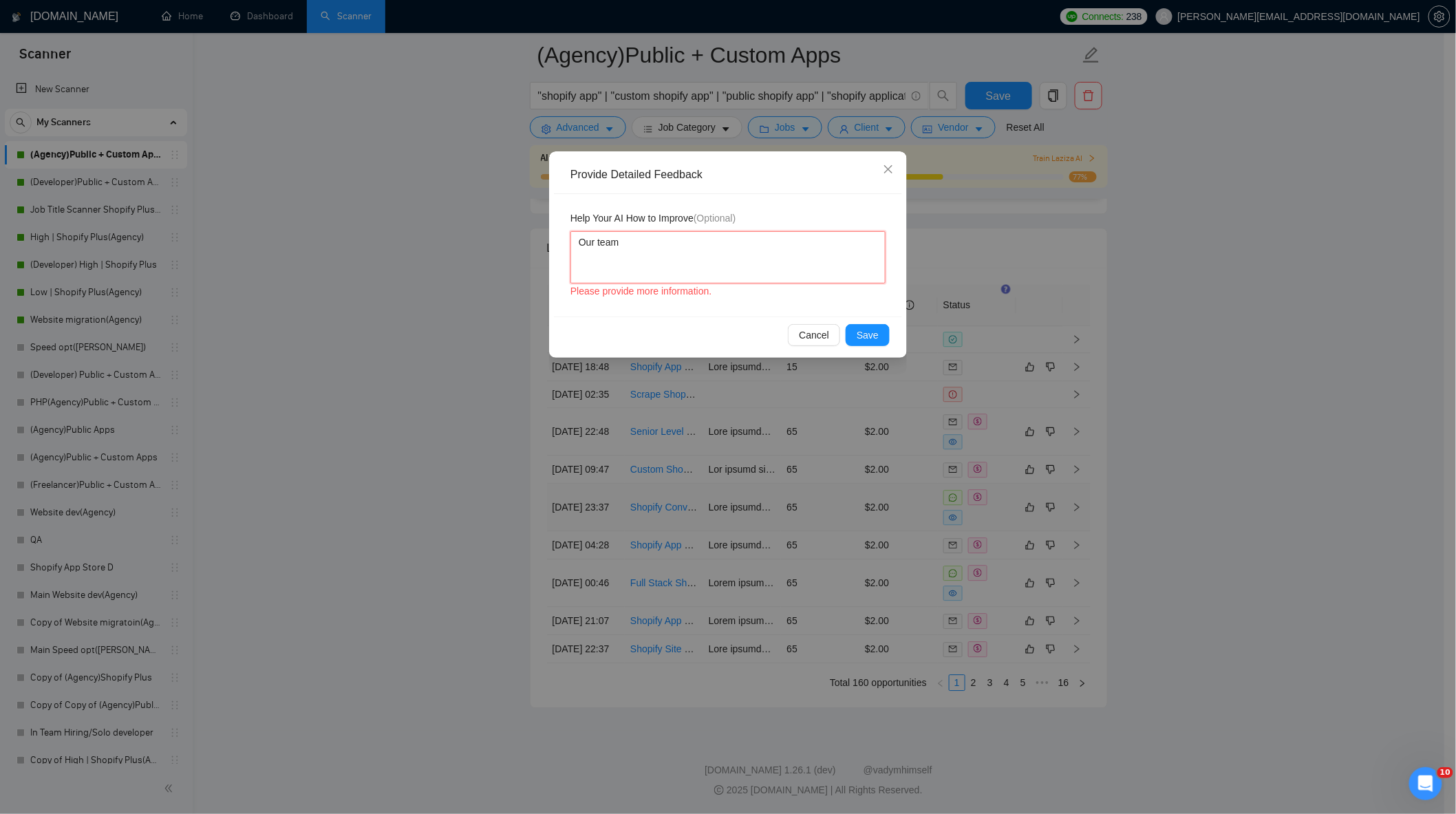
type textarea "Our team"
type textarea "Our team do"
type textarea "Our team doe"
type textarea "Our team does"
type textarea "Our team doesn"
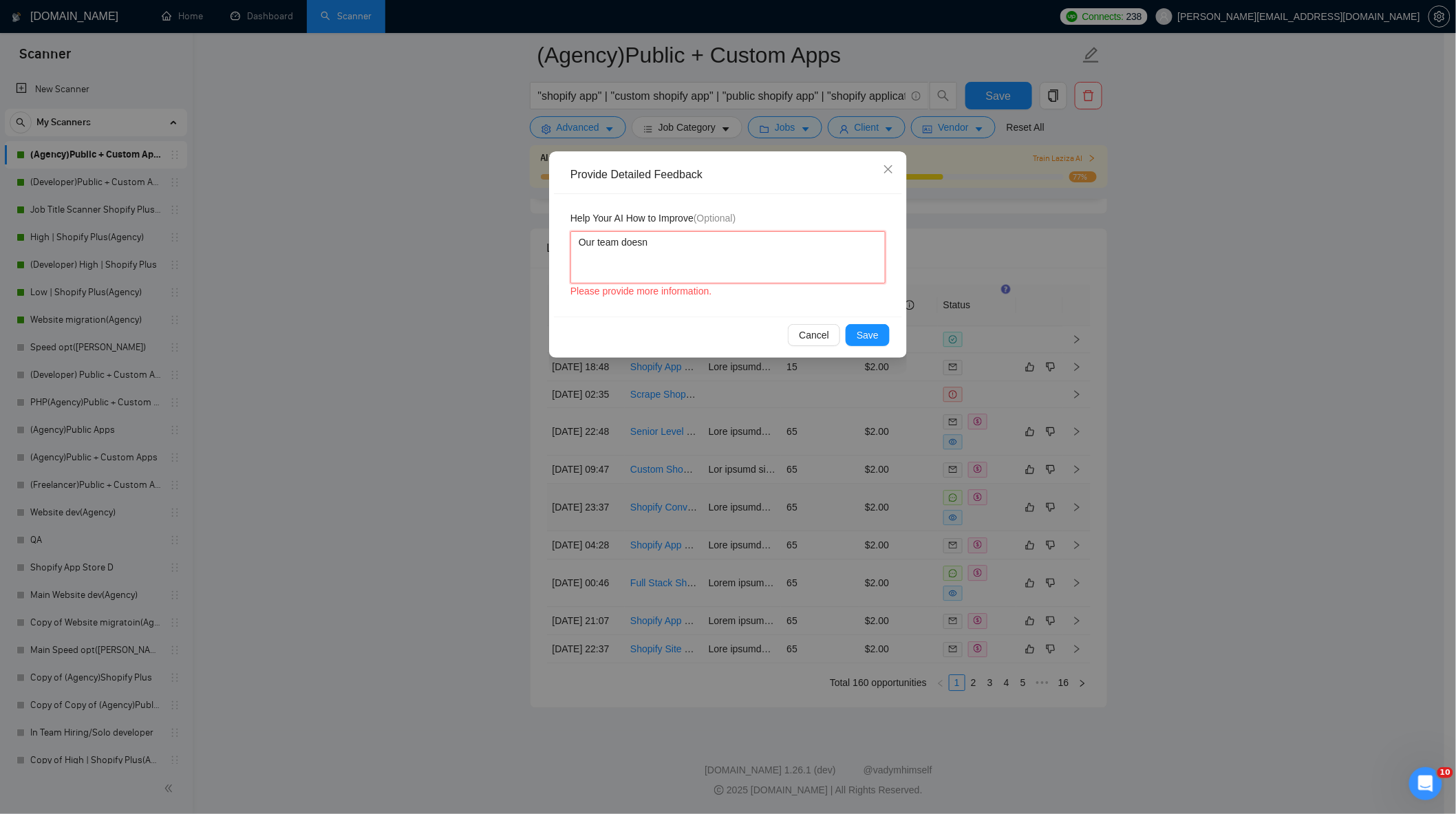
type textarea "Our team does"
type textarea "Our team doe"
type textarea "Our team do"
type textarea "Our team don;"
type textarea "Our team don;'"
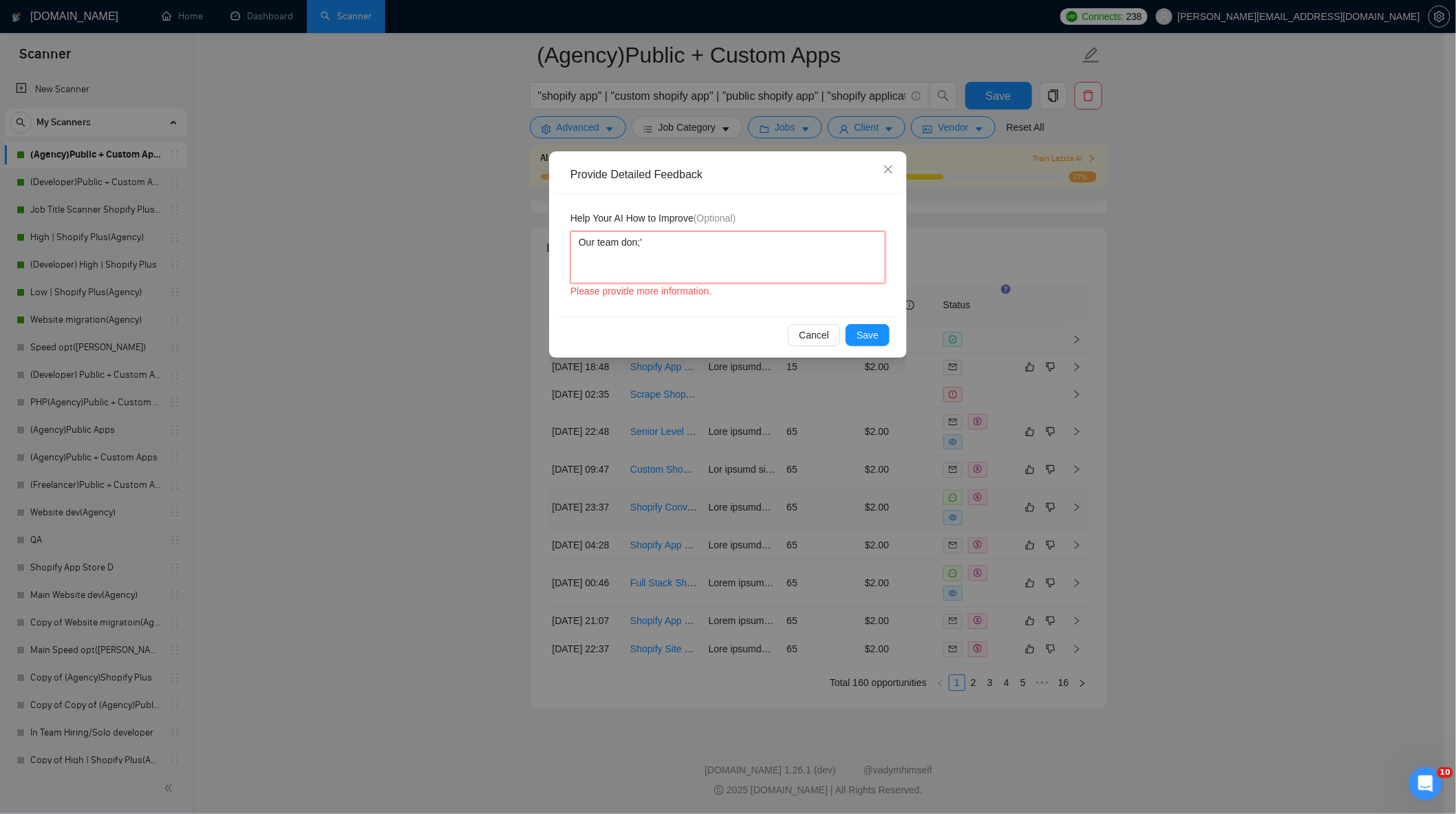
type textarea "Our team don;'t"
type textarea "Our team don;'"
type textarea "Our team don;"
type textarea "Our team don"
type textarea "Our team don'"
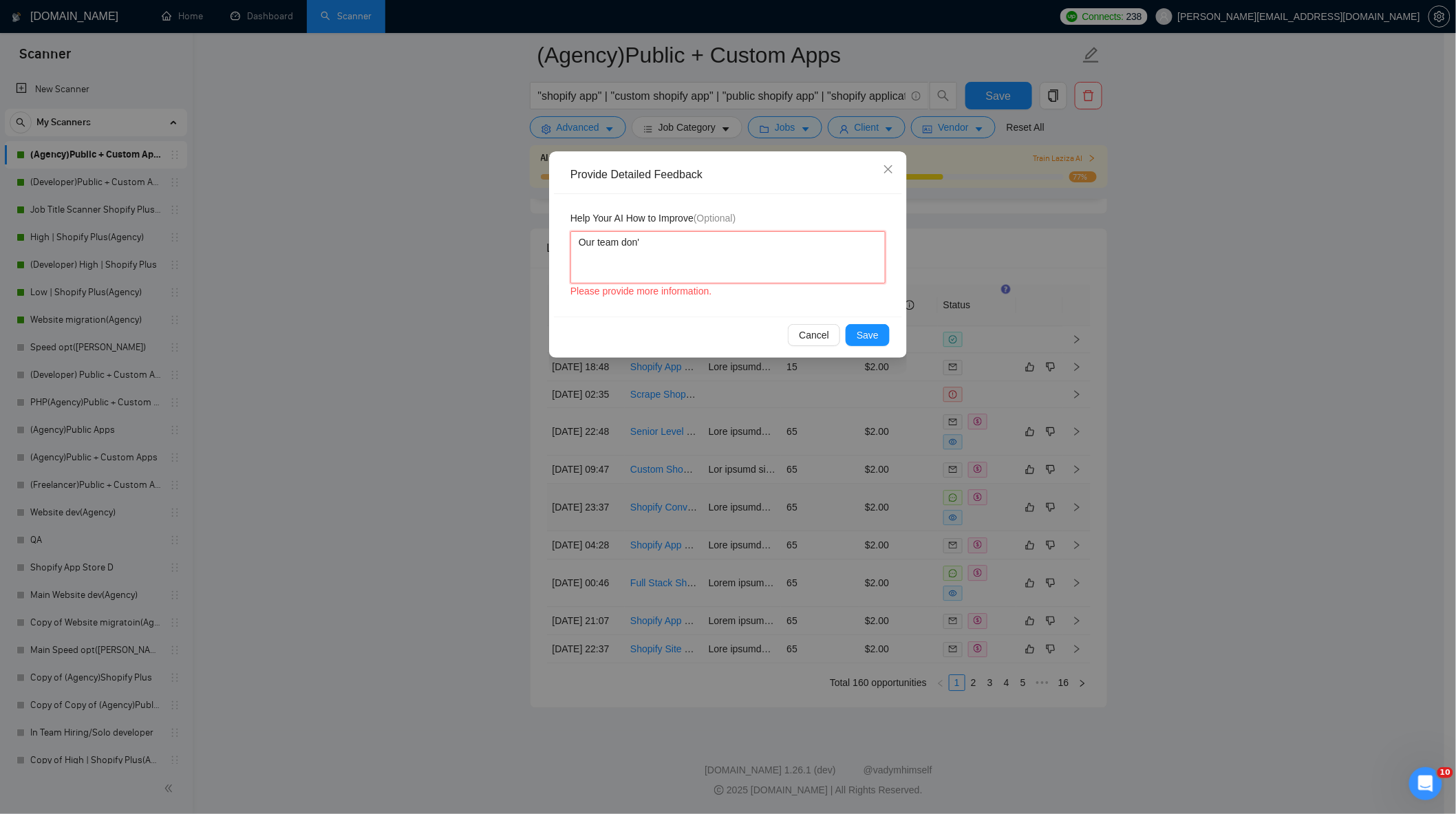
type textarea "Our team don't"
type textarea "Our team don't w"
type textarea "Our team don't wo"
type textarea "Our team don't wor"
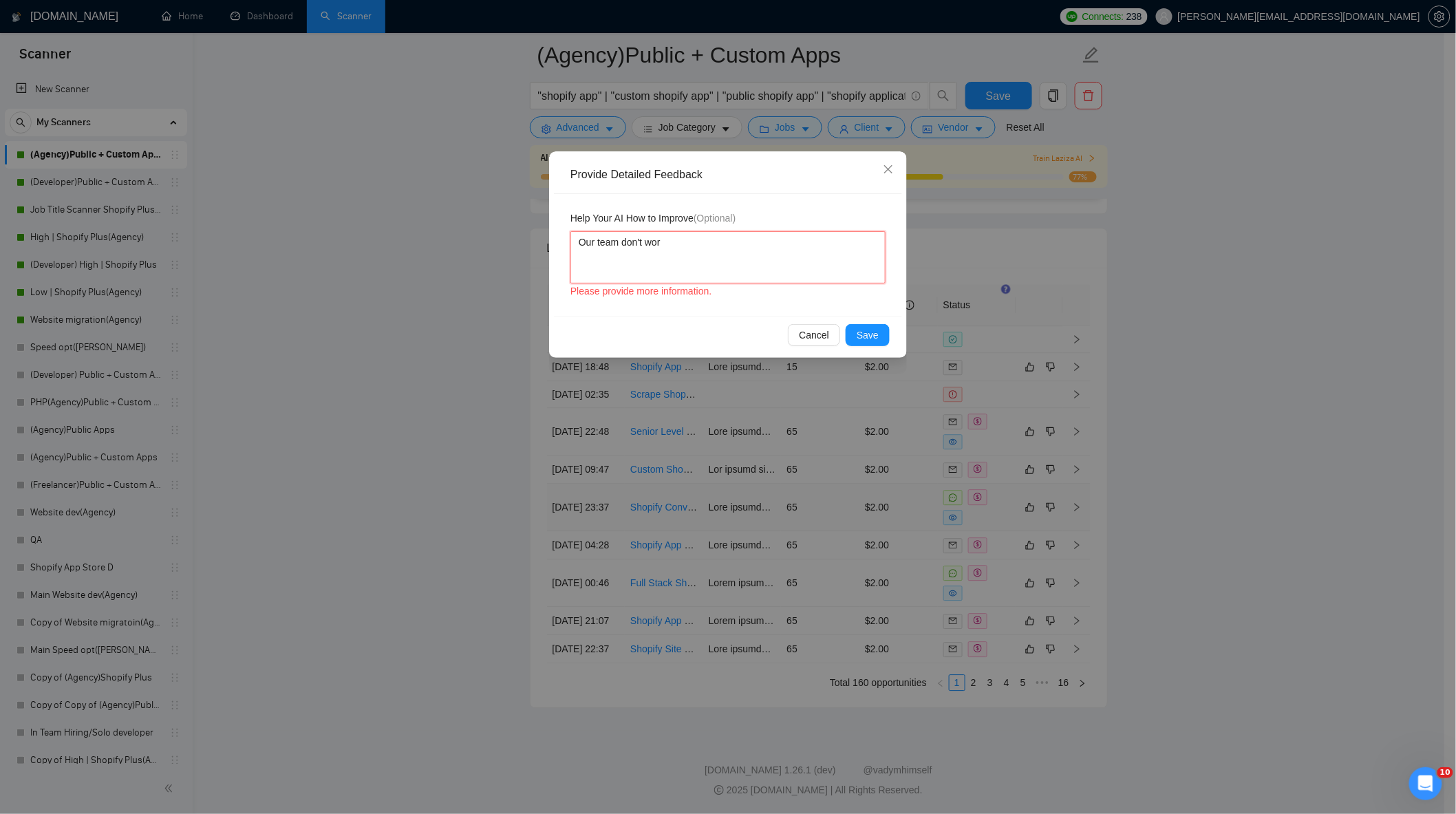
type textarea "Our team don't work"
type textarea "Our team don't work w"
type textarea "Our team don't work wi"
type textarea "Our team don't work wit"
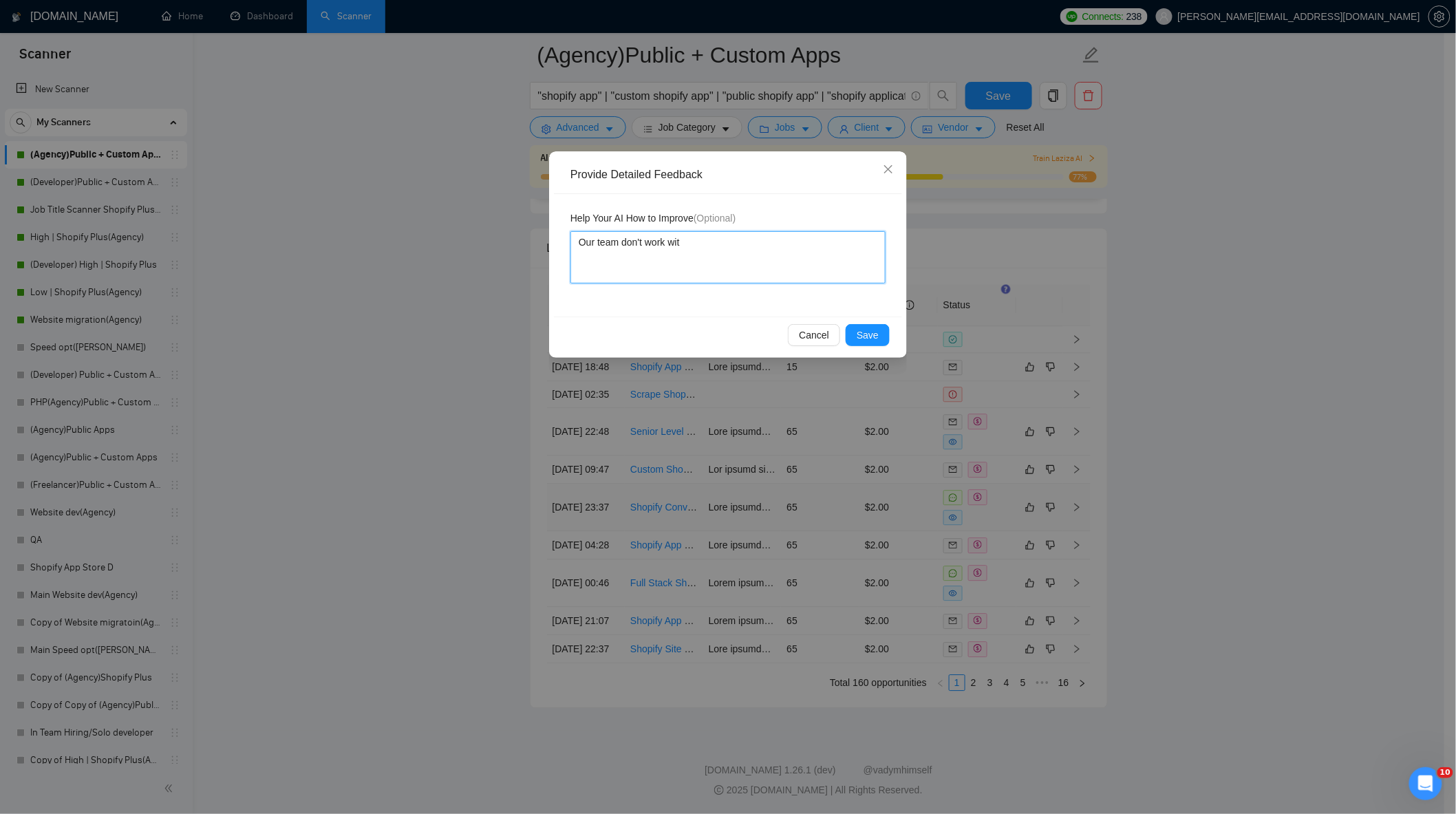
type textarea "Our team don't work with"
type textarea "Our team don't work with j"
type textarea "Our team don't work with [PERSON_NAME]"
type textarea "Our team don't work with job"
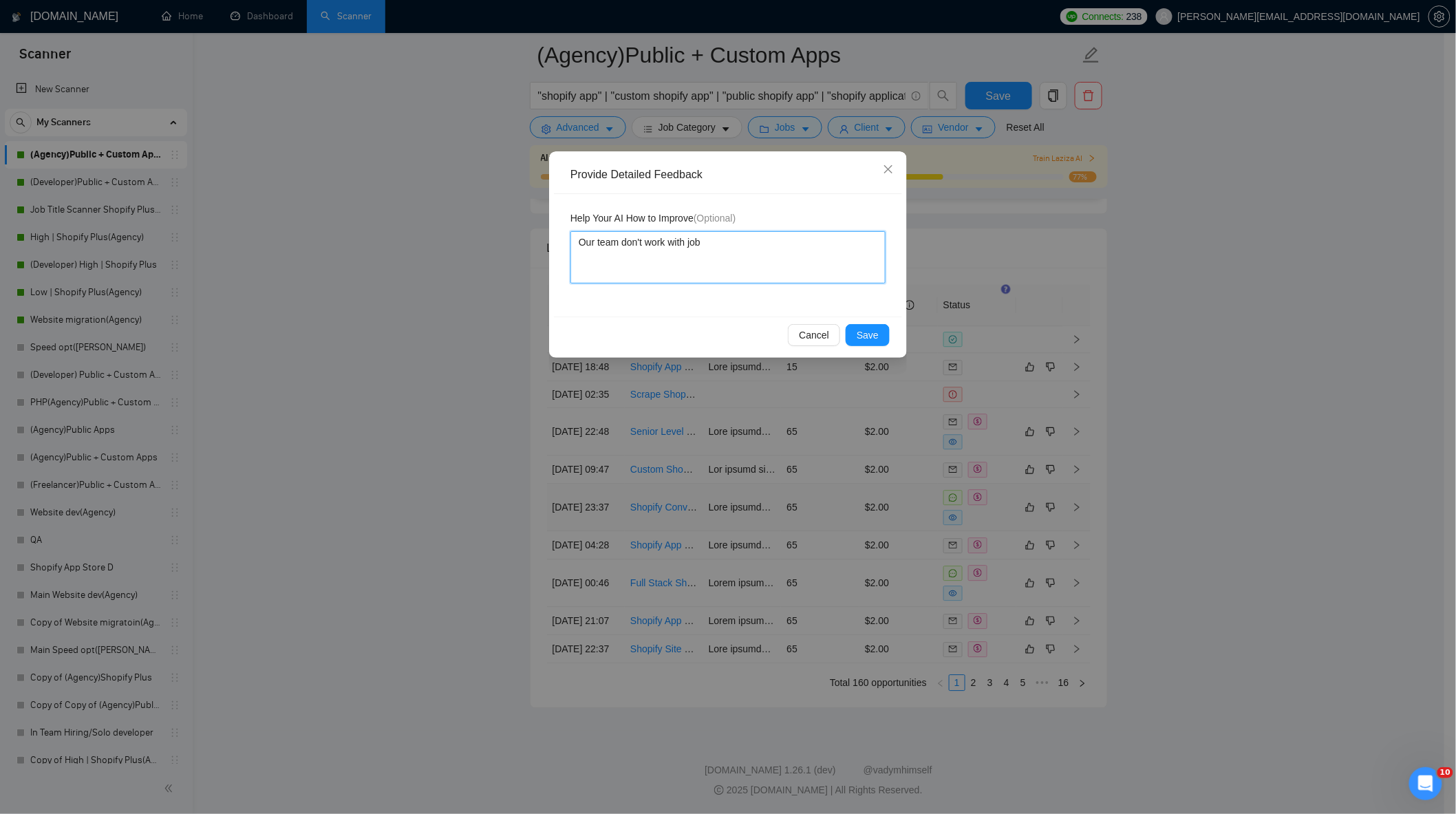
type textarea "Our team don't work with job"
type textarea "Our team don't work with jobs"
type textarea "Our team don't work with jobs w"
type textarea "Our team don't work with jobs wh"
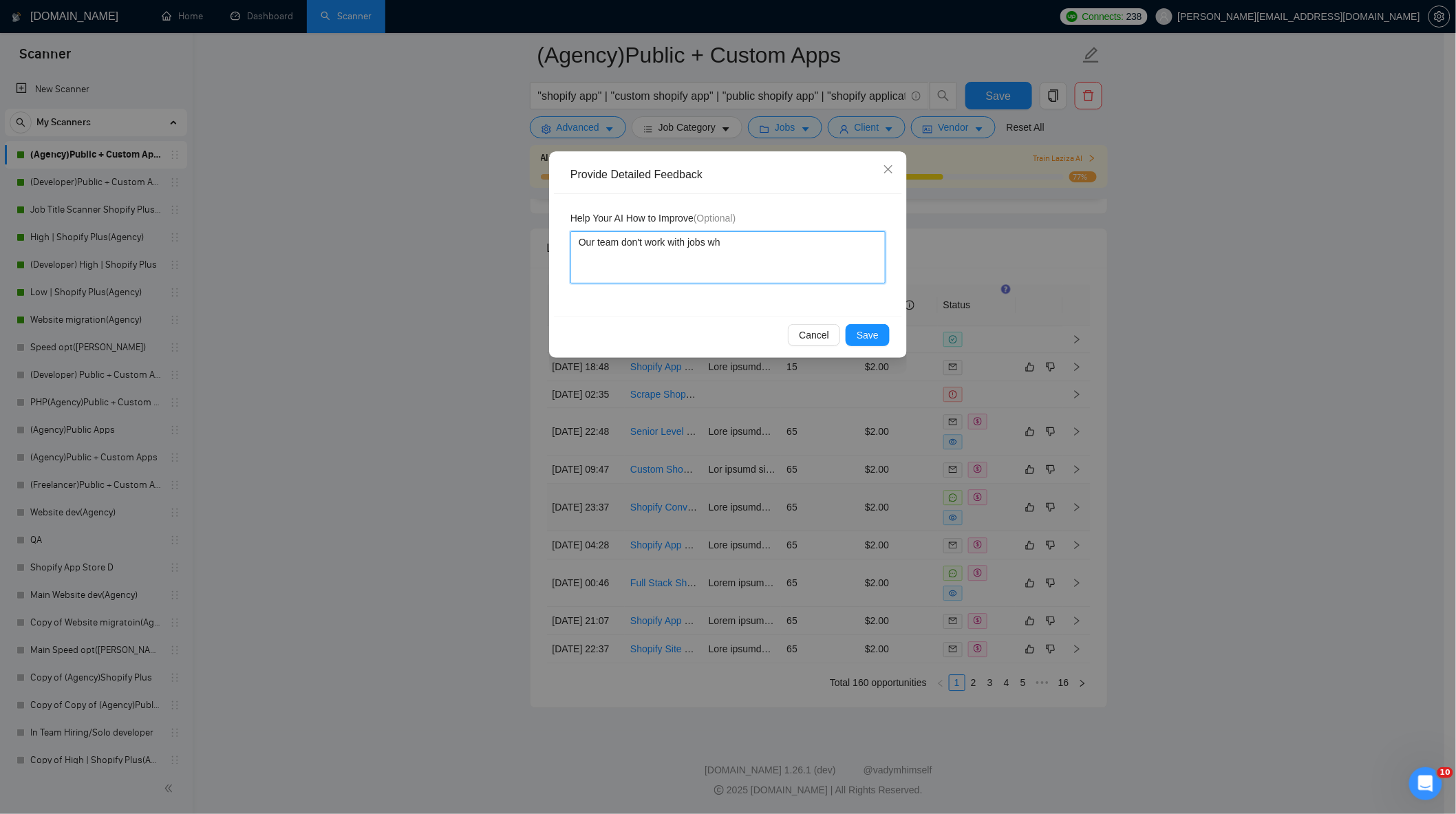
type textarea "Our team don't work with jobs whe"
type textarea "Our team don't work with jobs wher"
type textarea "Our team don't work with jobs where"
type textarea "Our team don't work with jobs where c"
type textarea "Our team don't work with jobs where cl"
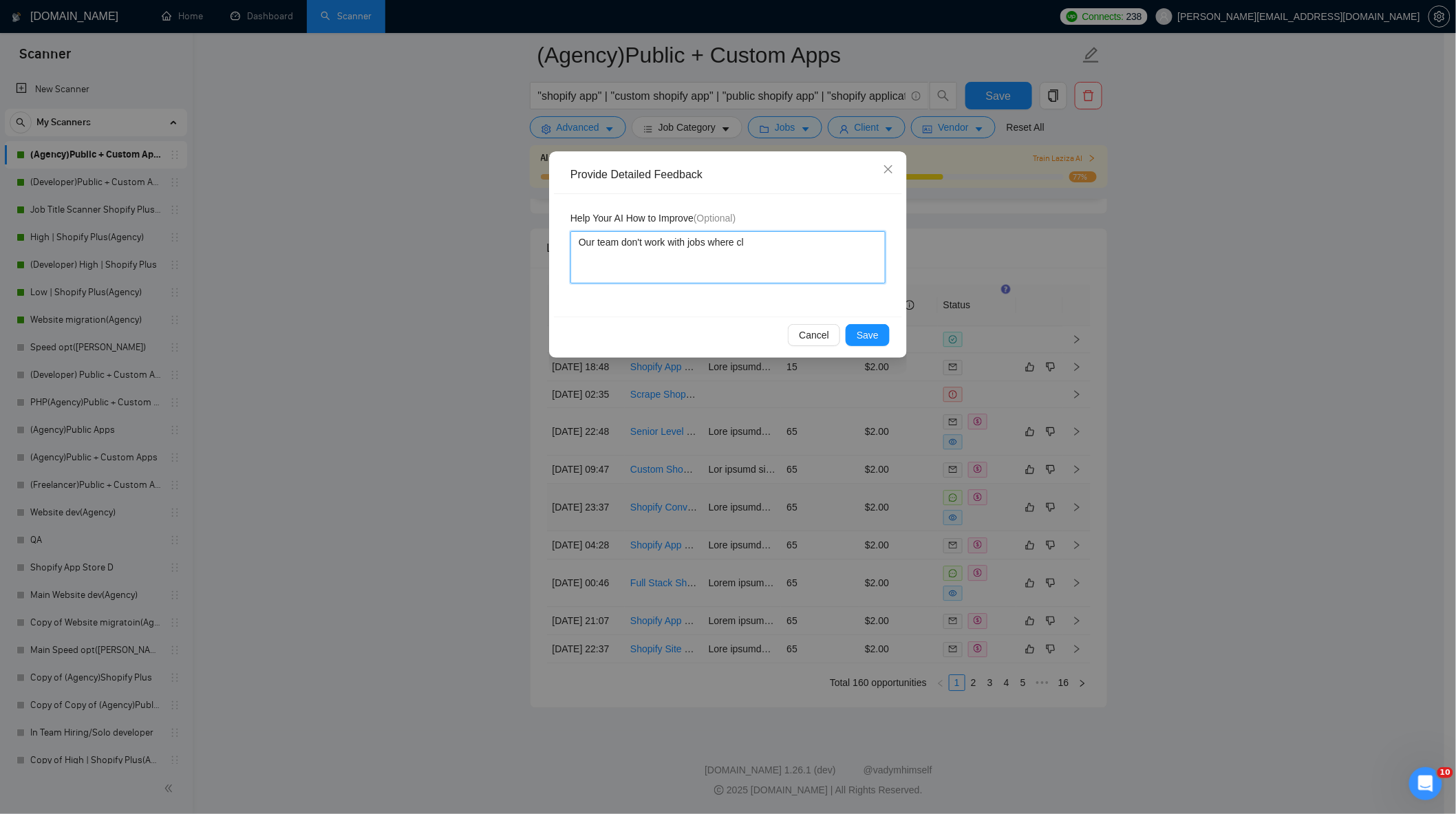
type textarea "Our team don't work with jobs where cli"
type textarea "Our team don't work with jobs where [PERSON_NAME]"
type textarea "Our team don't work with jobs where client"
type textarea "Our team don't work with jobs where clients"
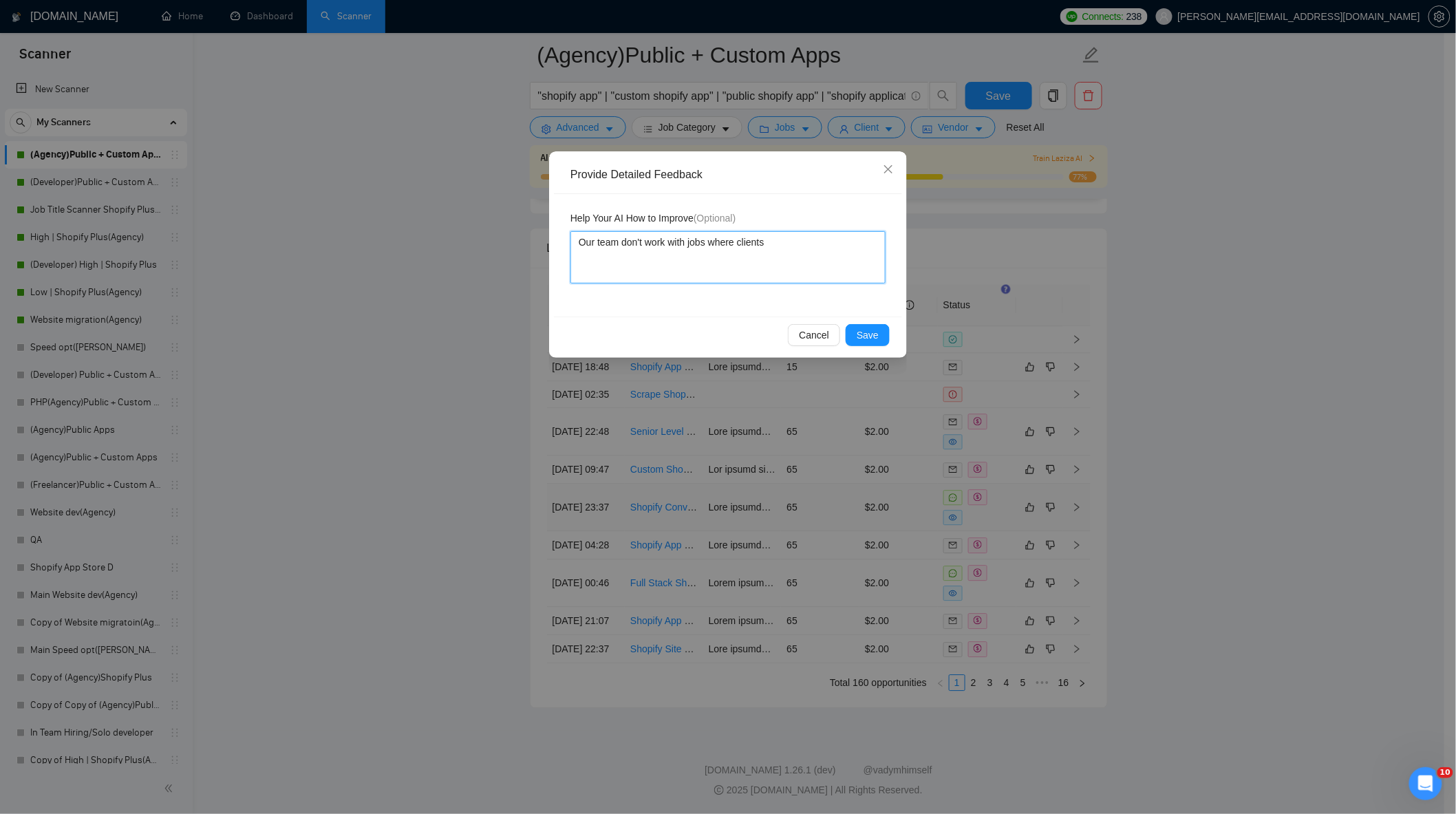
type textarea "Our team don't work with jobs where clients a"
type textarea "Our team don't work with jobs where clients as"
type textarea "Our team don't work with jobs where clients ask"
type textarea "Our team don't work with jobs where clients asks"
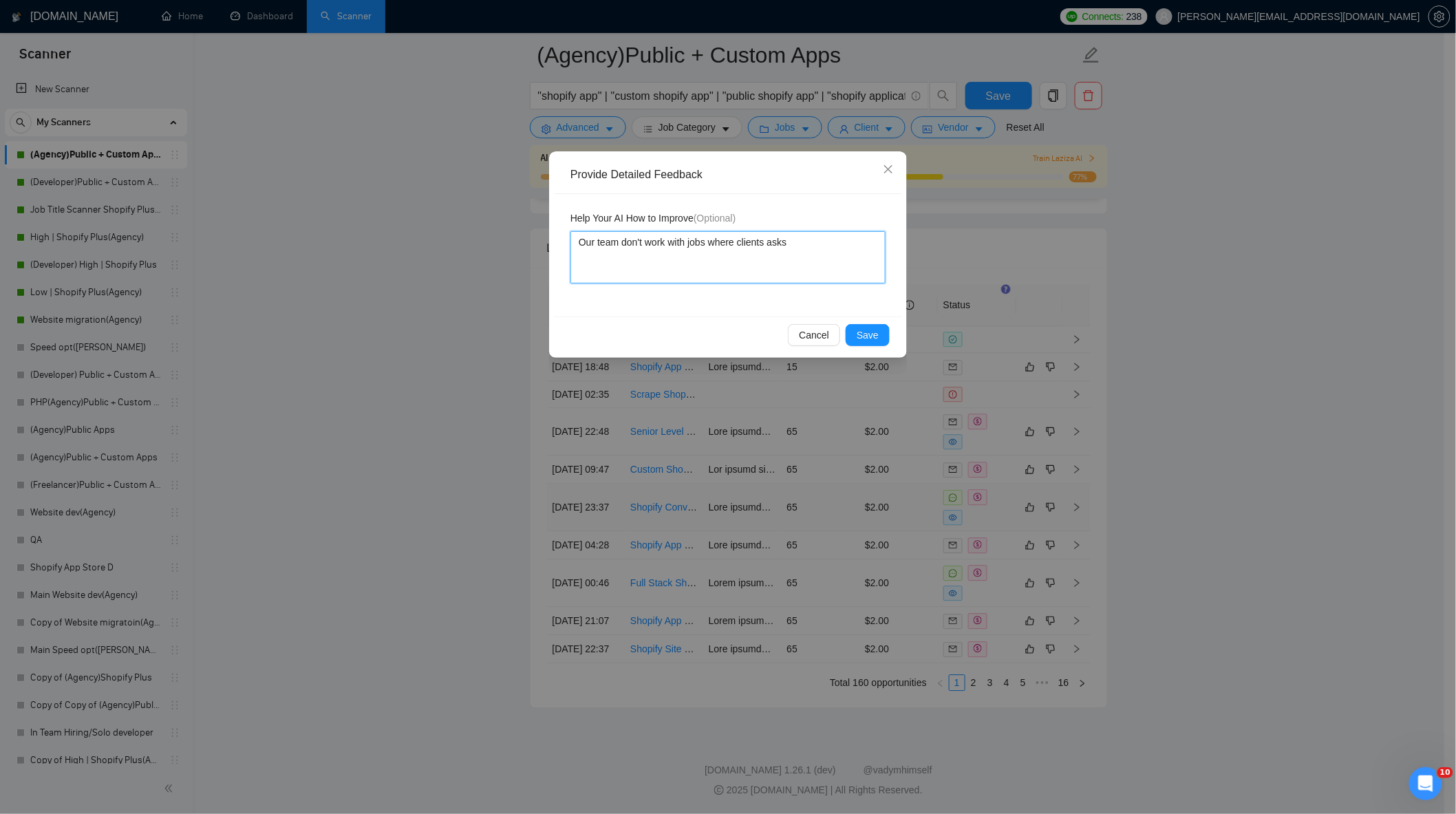
type textarea "Our team don't work with jobs where clients asks a"
type textarea "Our team don't work with jobs where clients asks ab"
type textarea "Our team don't work with jobs where clients asks abo"
type textarea "Our team don't work with jobs where clients asks abou"
type textarea "Our team don't work with jobs where clients asks about"
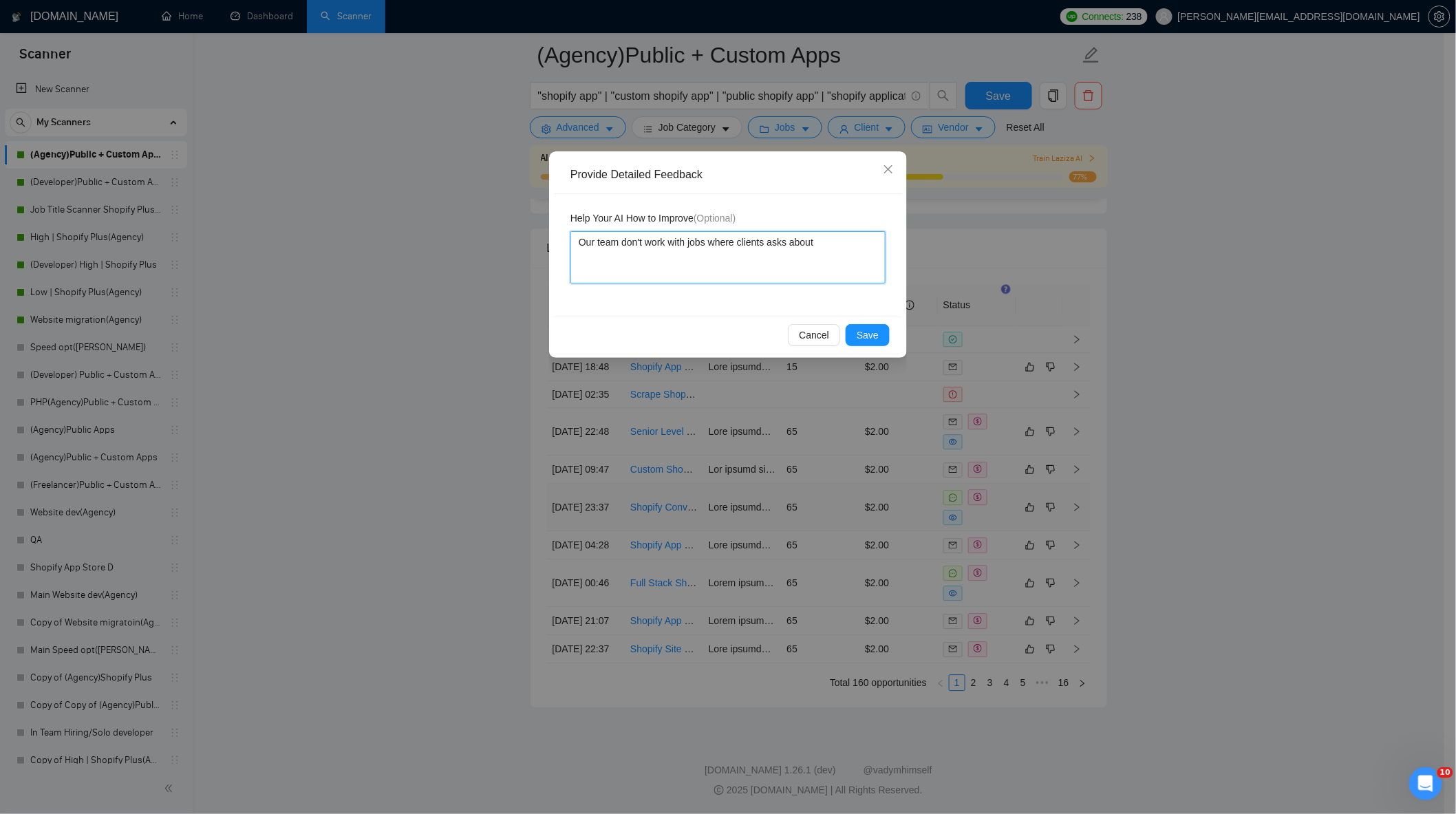
type textarea "Our team don't work with jobs where clients asks about"
type textarea "Our team don't work with jobs where clients asks about CE"
type textarea "Our team don't work with jobs where clients asks about CER"
type textarea "Our team don't work with jobs where clients asks about CE"
type textarea "Our team don't work with jobs where clients asks about C"
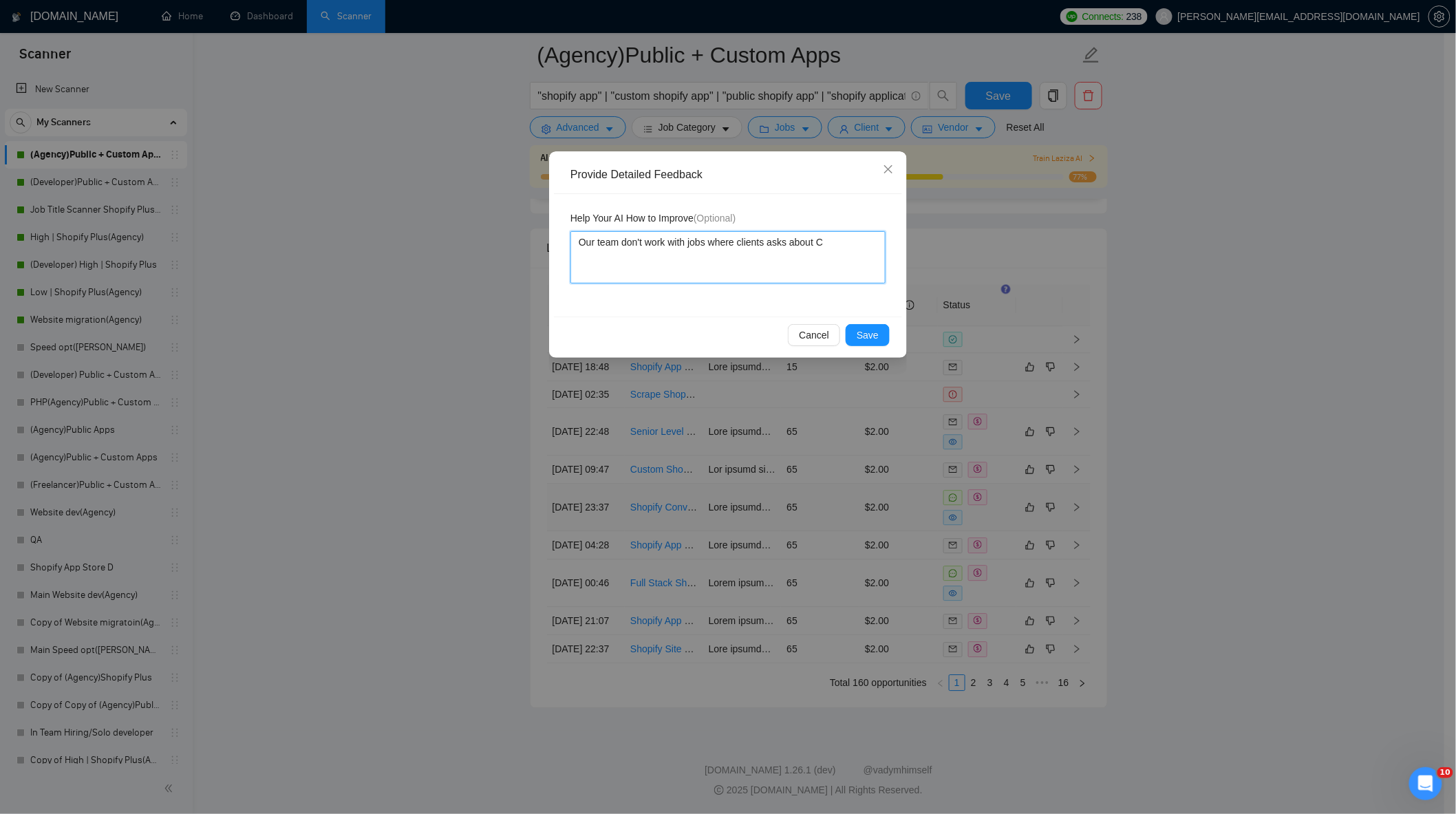
type textarea "Our team don't work with jobs where clients asks about CR"
type textarea "Our team don't work with jobs where clients asks about CRO"
type textarea "Our team don't work with jobs where clients asks about CRO,"
type textarea "Our team don't work with jobs where clients asks about CRO, C"
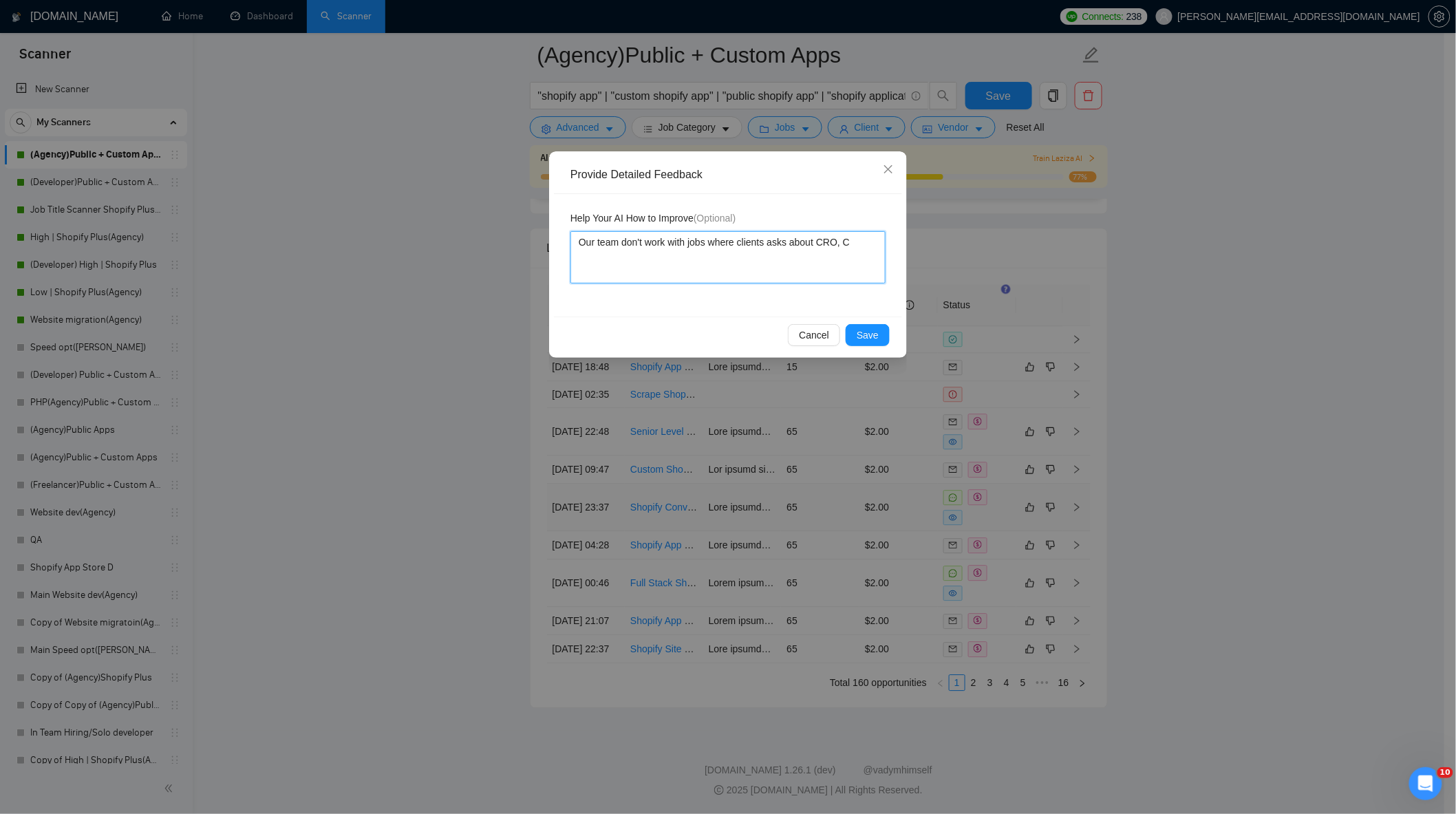
type textarea "Our team don't work with jobs where clients asks about CRO, Co"
type textarea "Our team don't work with jobs where clients asks about CRO, Con"
type textarea "Our team don't work with jobs where clients asks about CRO, Conv"
type textarea "Our team don't work with jobs where clients asks about CRO, Conve"
type textarea "Our team don't work with jobs where clients asks about [PERSON_NAME], Conver"
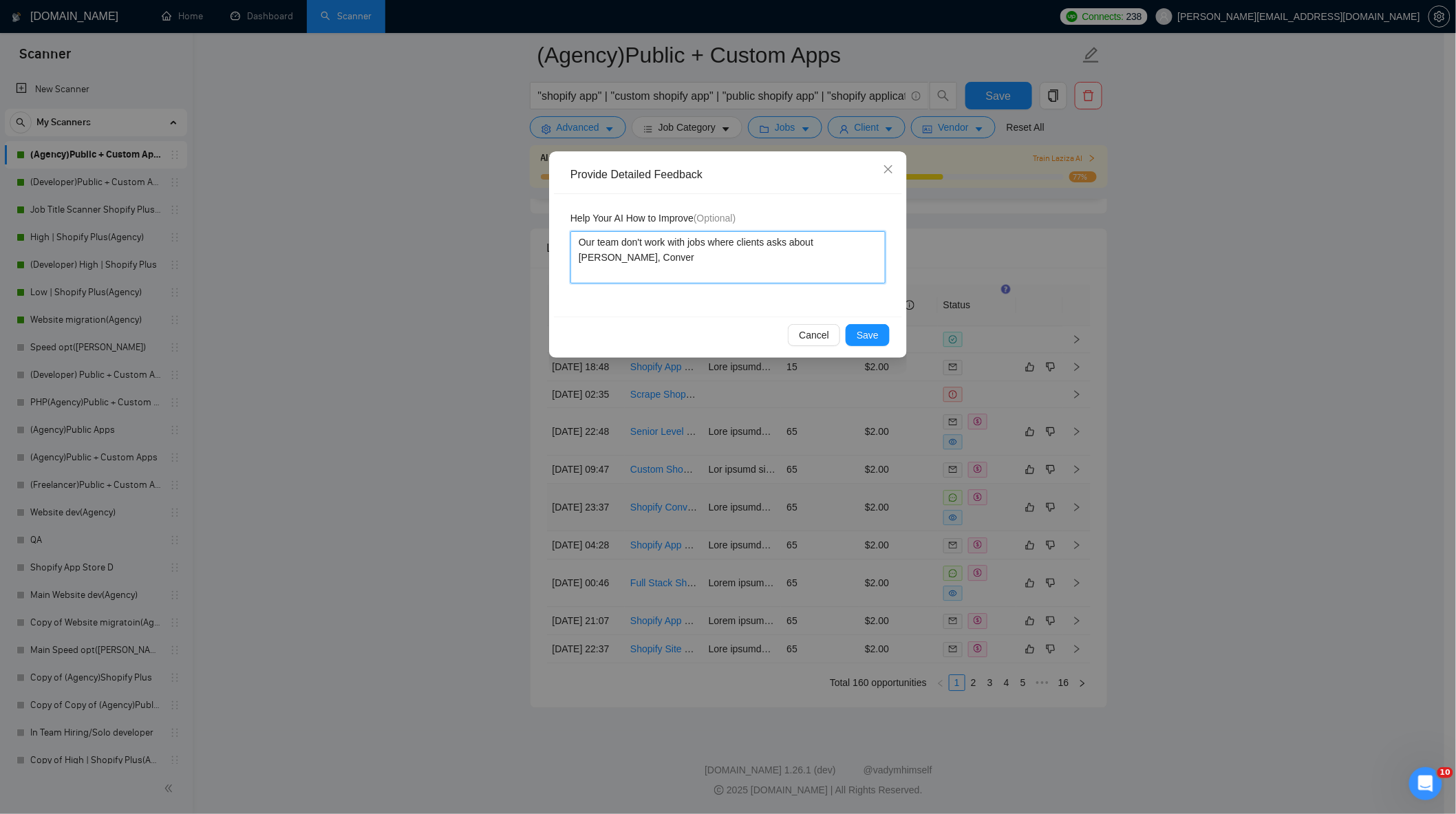
type textarea "Our team don't work with jobs where clients asks about CRO, Convers"
type textarea "Our team don't work with jobs where clients asks about CRO, Conversi"
type textarea "Our team don't work with jobs where clients asks about CRO, Conversio"
type textarea "Our team don't work with jobs where clients asks about CRO, Conversion"
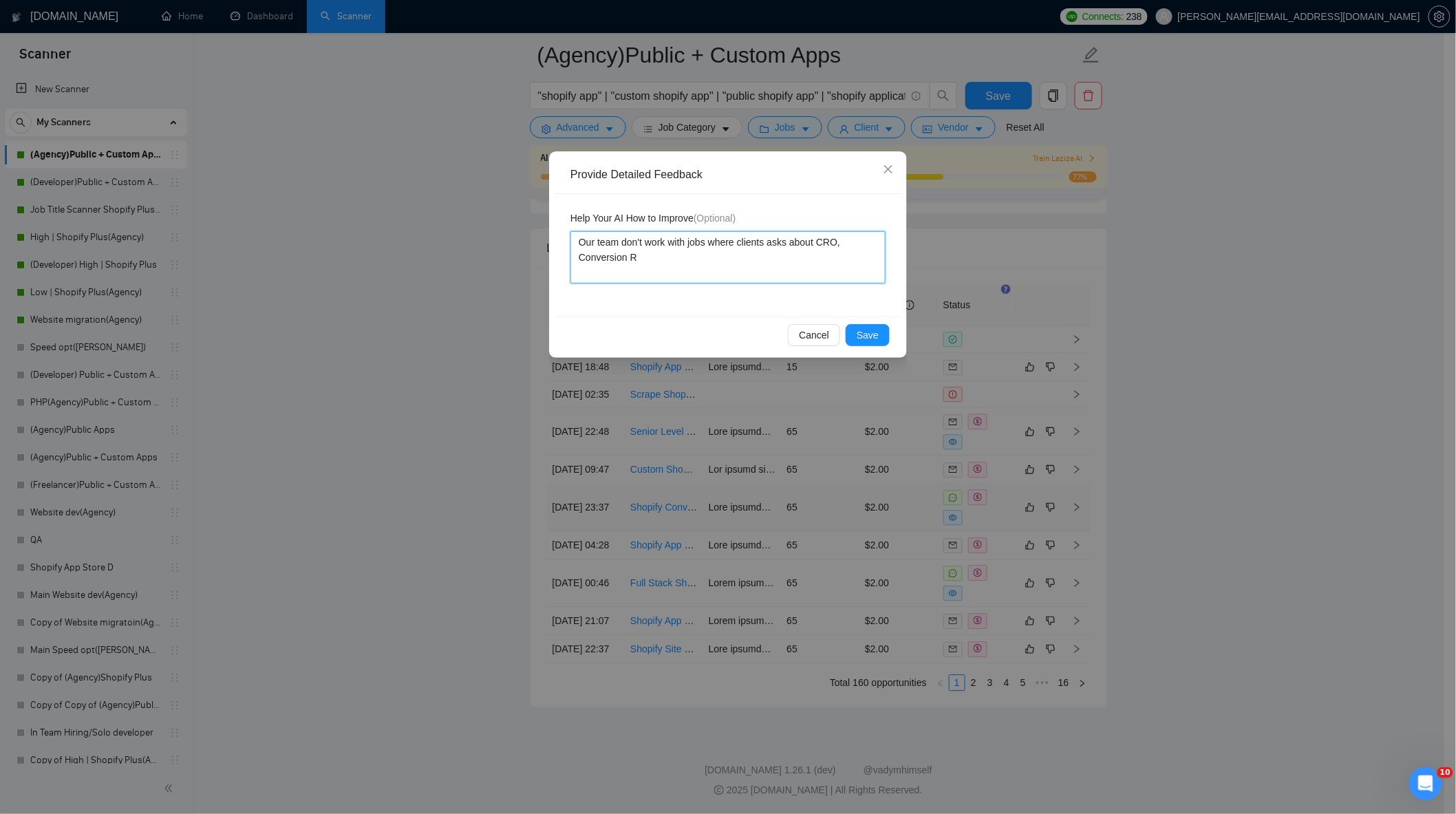
type textarea "Our team don't work with jobs where clients asks about CRO, Conversion RA"
type textarea "Our team don't work with jobs where clients asks about CRO, Conversion RAt"
type textarea "Our team don't work with jobs where clients asks about CRO, Conversion RAte"
click at [855, 260] on textarea "Our team don't work with jobs where clients asks about CRO, Conversion Rate Spe…" at bounding box center [728, 257] width 315 height 52
click at [863, 336] on span "Save" at bounding box center [867, 335] width 22 height 15
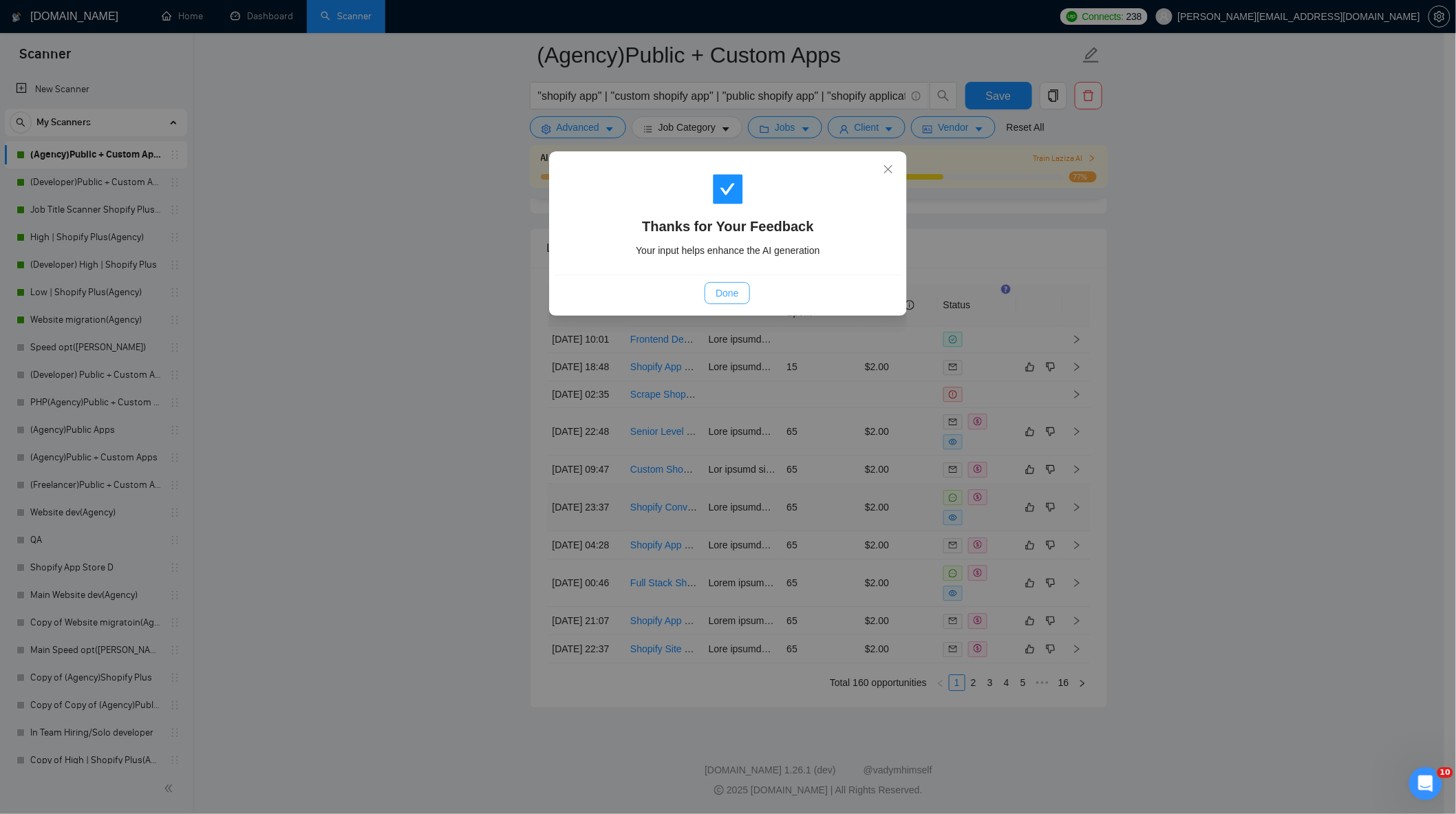
click at [730, 291] on span "Done" at bounding box center [727, 292] width 22 height 15
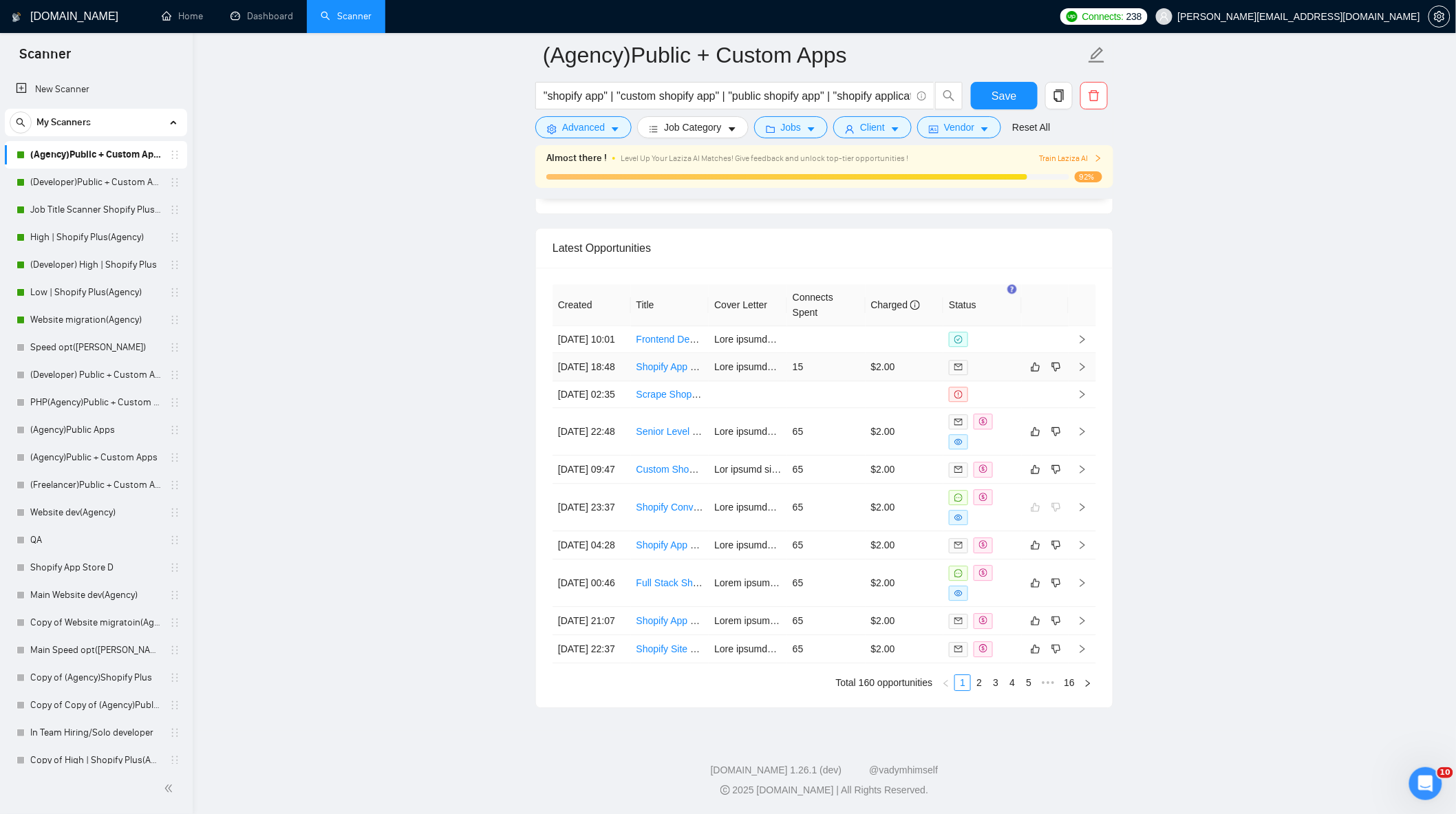
click at [829, 353] on td "15" at bounding box center [827, 366] width 79 height 28
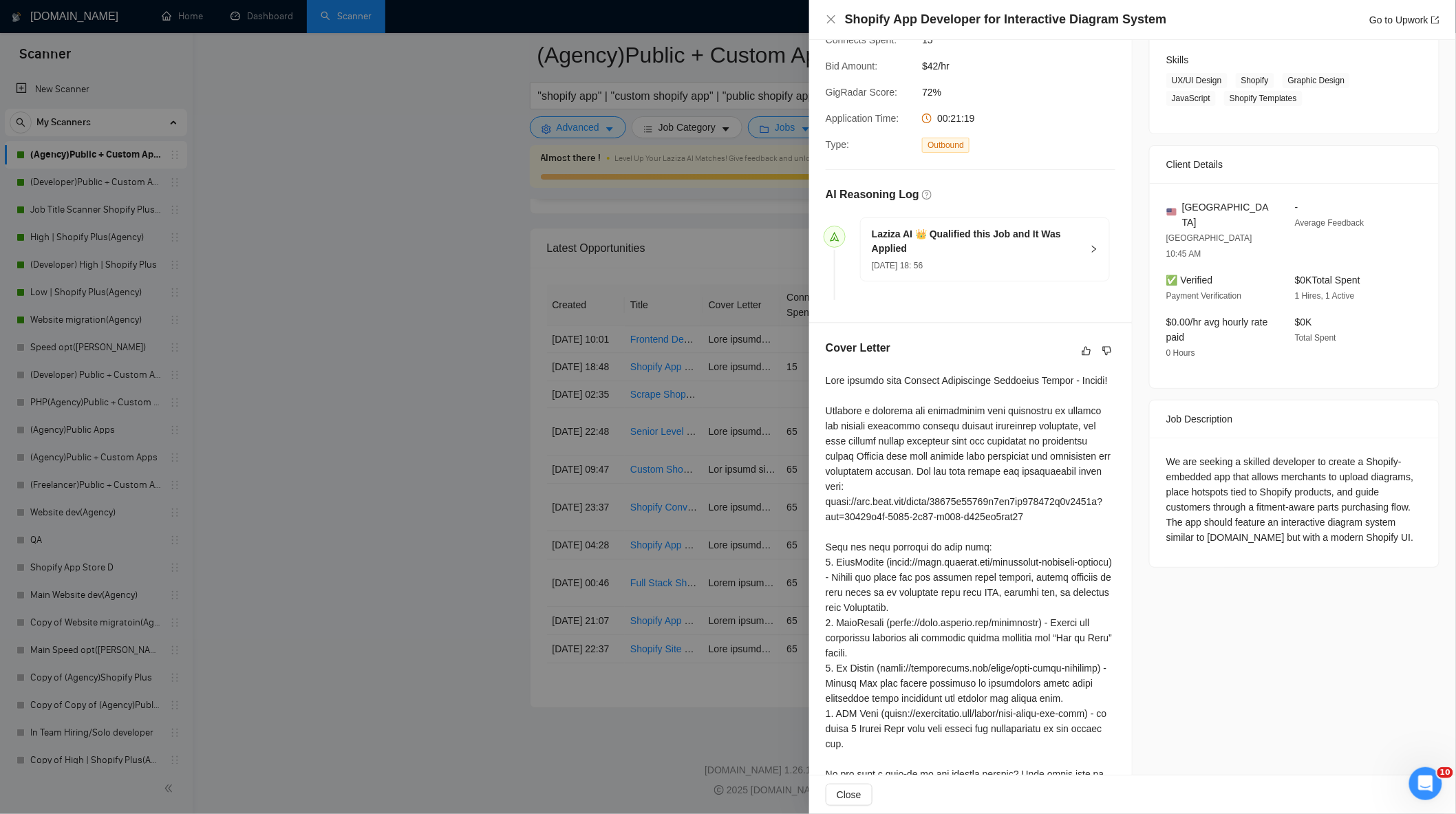
scroll to position [229, 0]
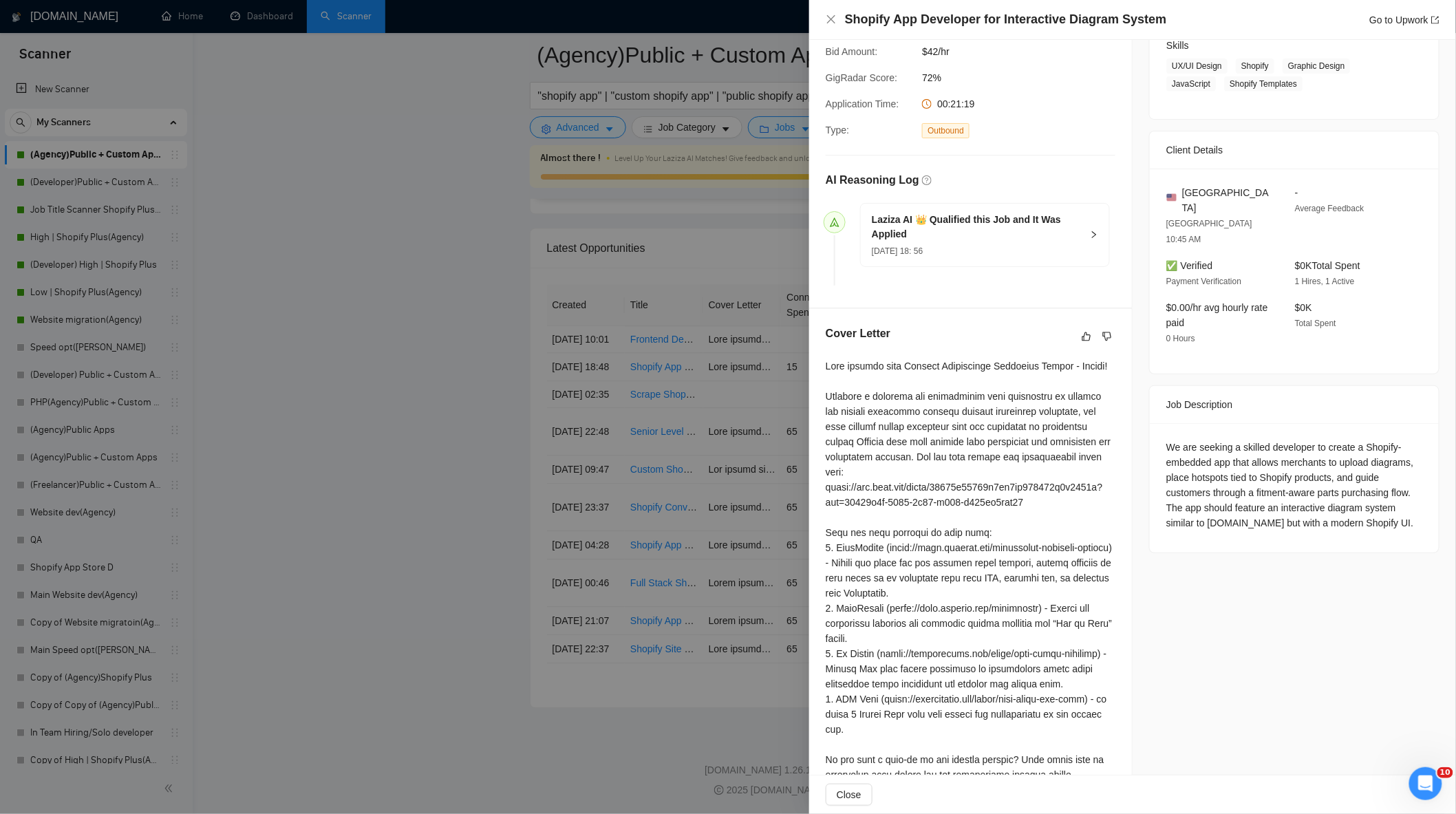
click at [736, 331] on div at bounding box center [728, 407] width 1456 height 814
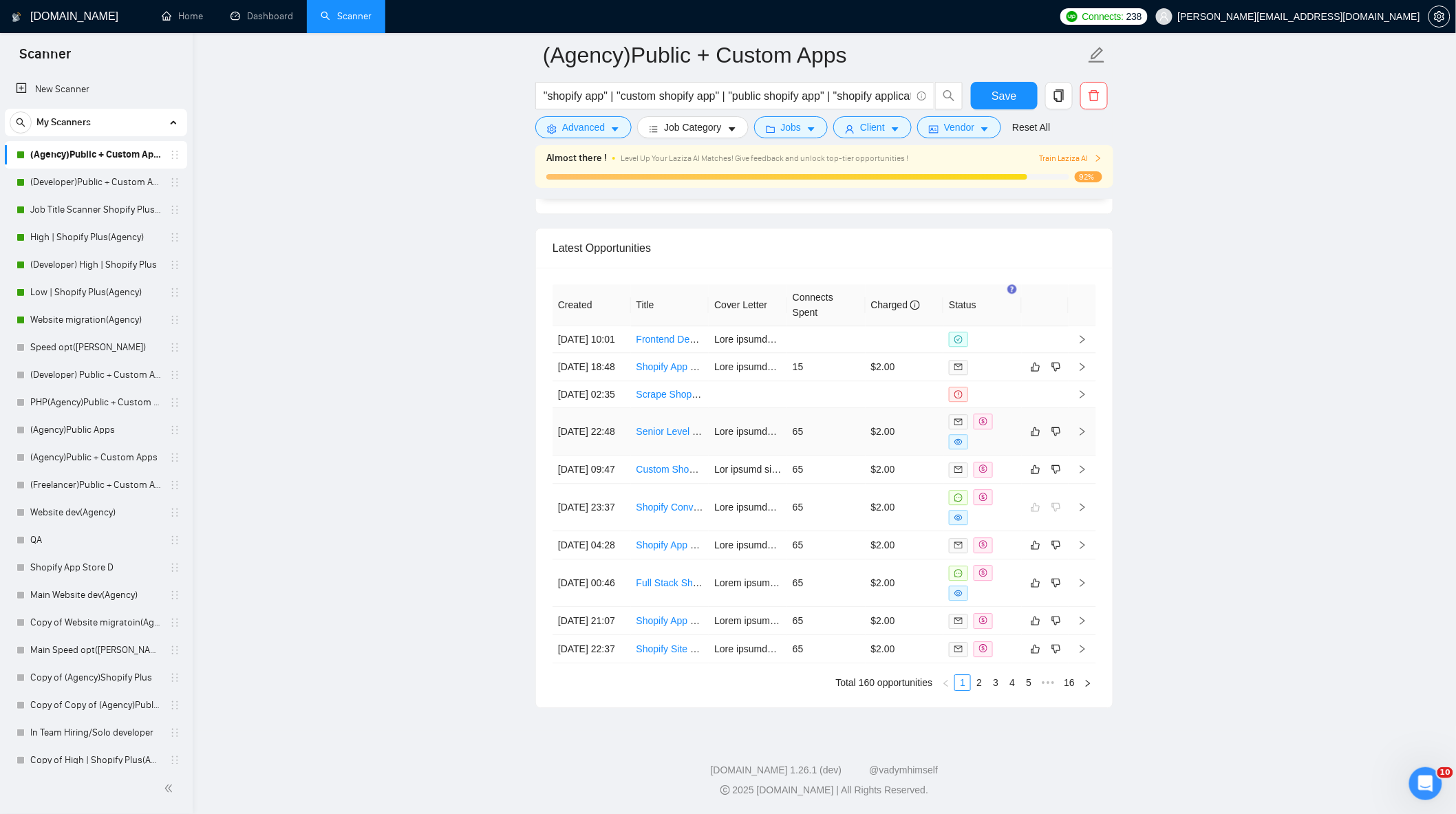
click at [830, 408] on td "65" at bounding box center [827, 432] width 79 height 47
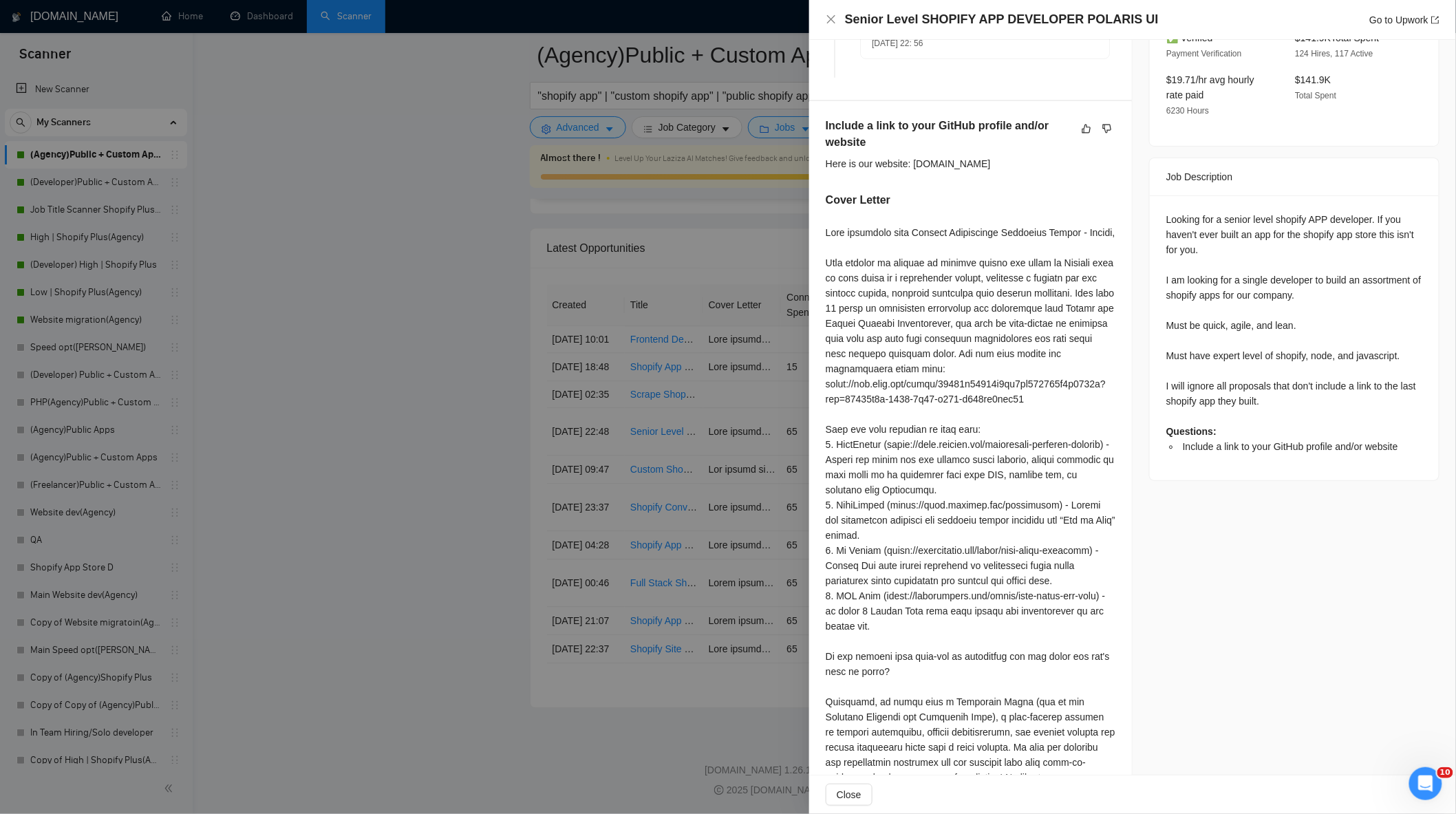
scroll to position [458, 0]
click at [641, 328] on div at bounding box center [728, 407] width 1456 height 814
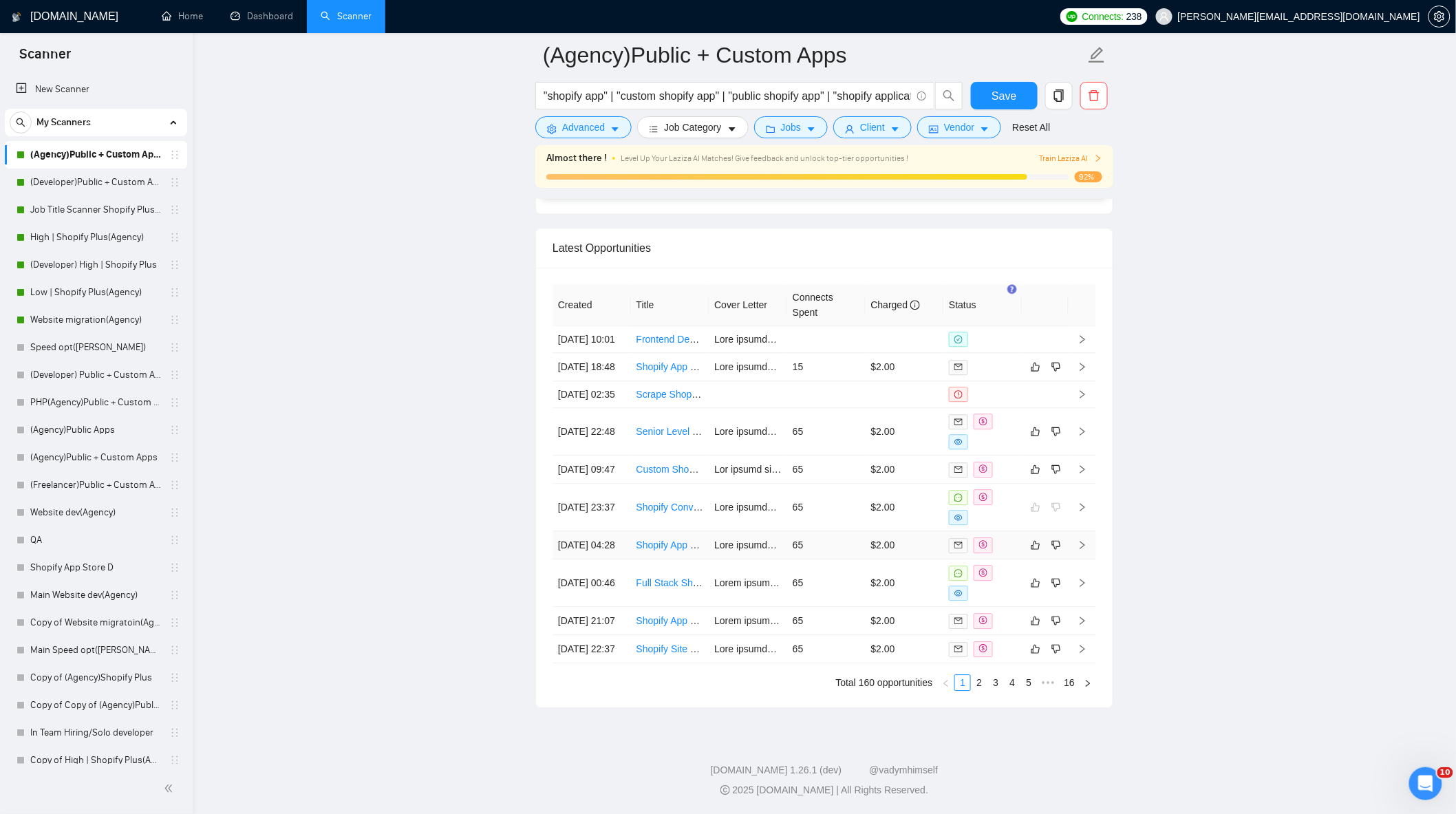
click at [861, 531] on td "65" at bounding box center [827, 545] width 79 height 28
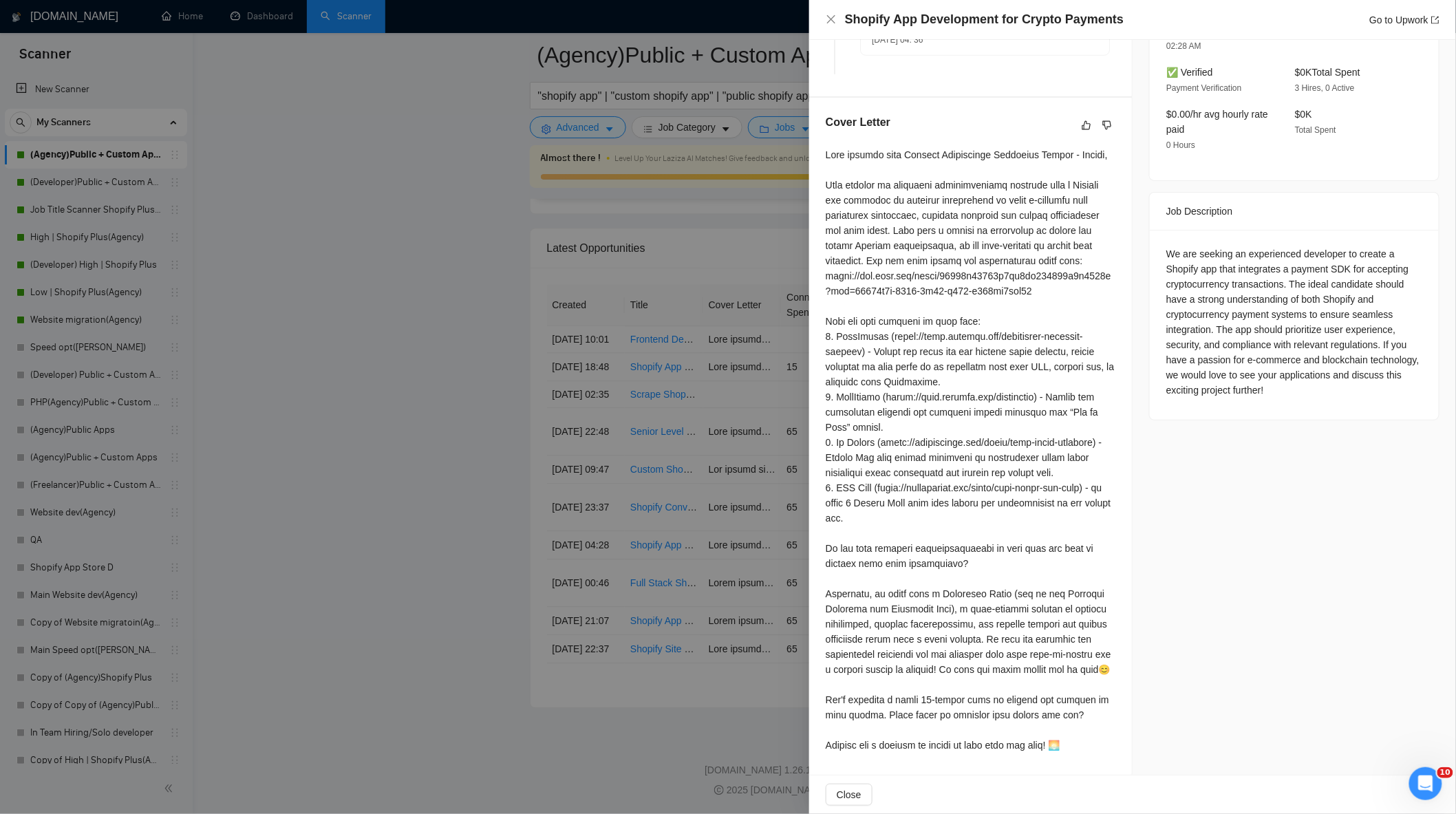
click at [677, 479] on div at bounding box center [728, 407] width 1456 height 814
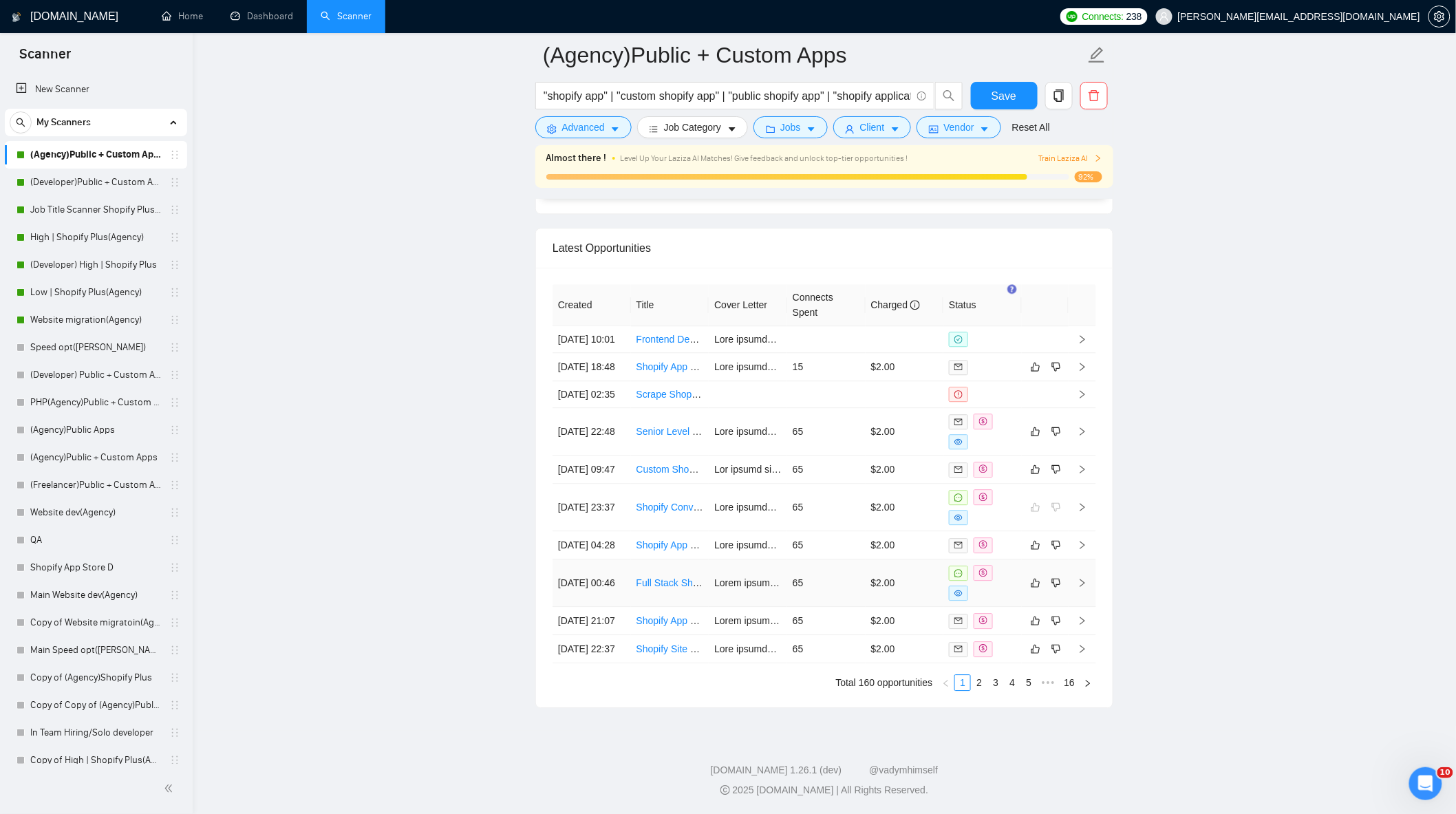
click at [820, 564] on td "65" at bounding box center [827, 583] width 79 height 47
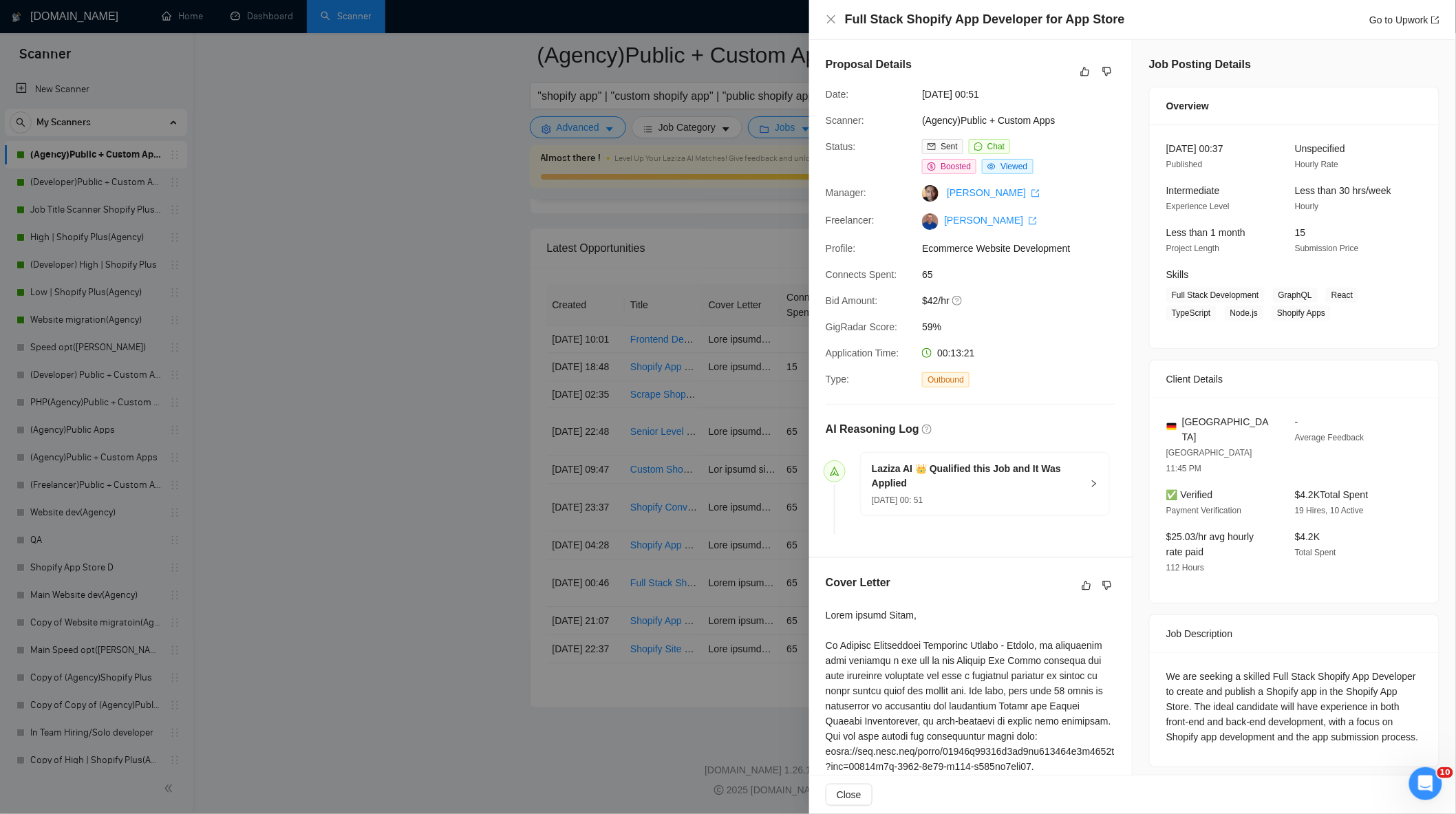
click at [718, 489] on div at bounding box center [728, 407] width 1456 height 814
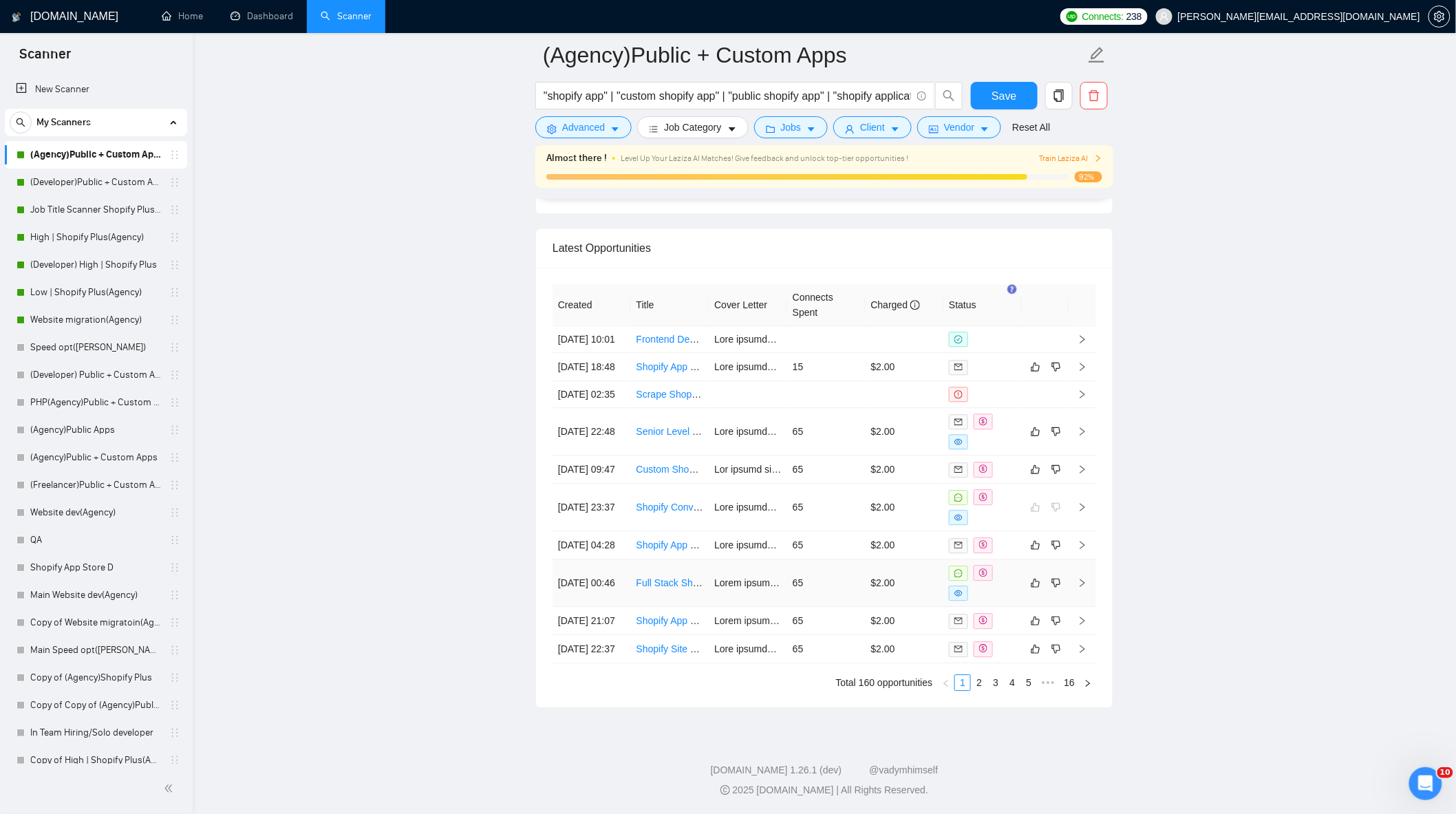
click at [827, 559] on td "65" at bounding box center [827, 583] width 79 height 47
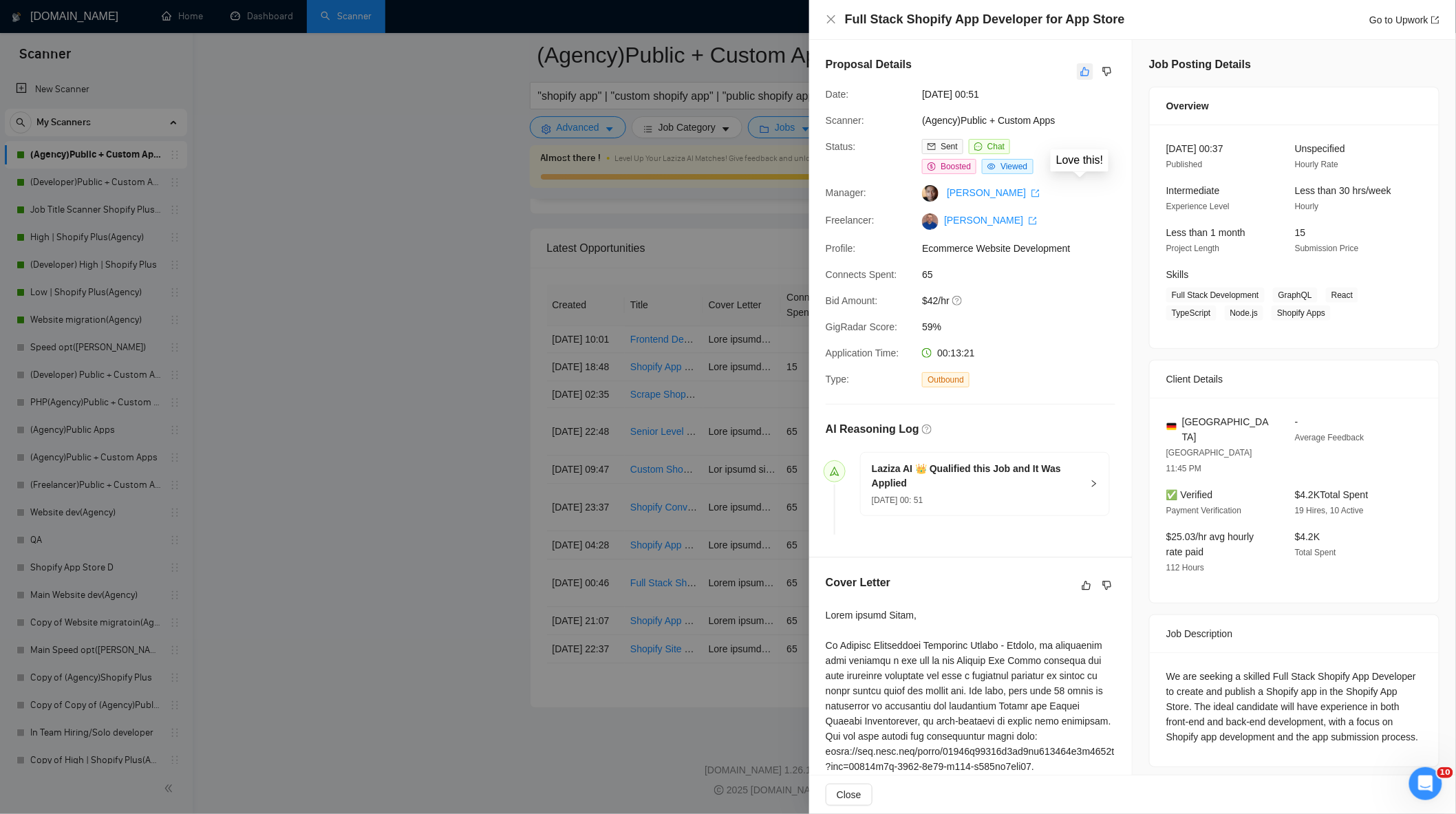
click at [1080, 74] on icon "like" at bounding box center [1085, 72] width 10 height 11
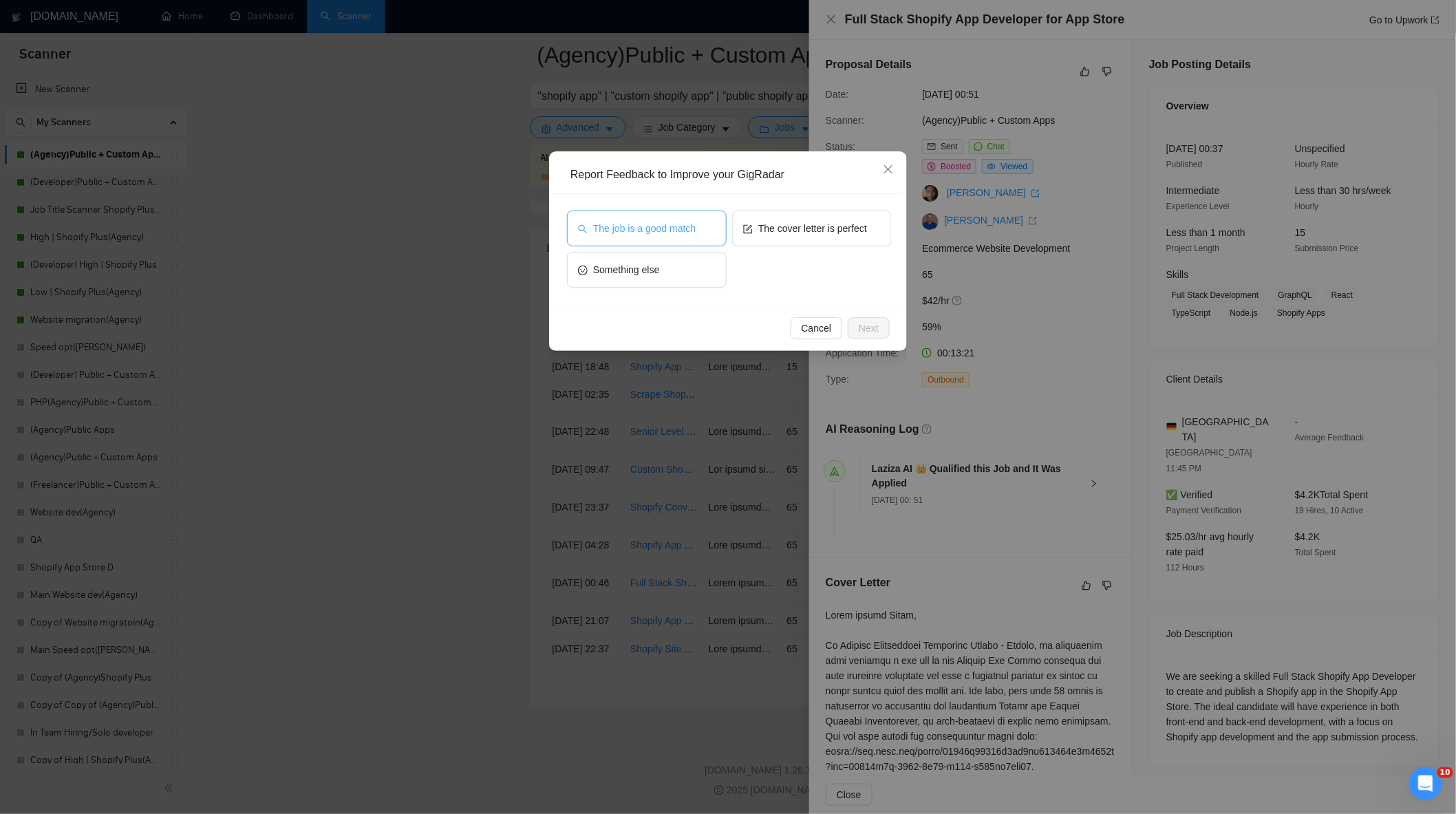
click at [662, 225] on span "The job is a good match" at bounding box center [644, 228] width 103 height 15
click at [869, 333] on span "Next" at bounding box center [869, 328] width 20 height 15
click at [716, 263] on textarea at bounding box center [728, 257] width 315 height 52
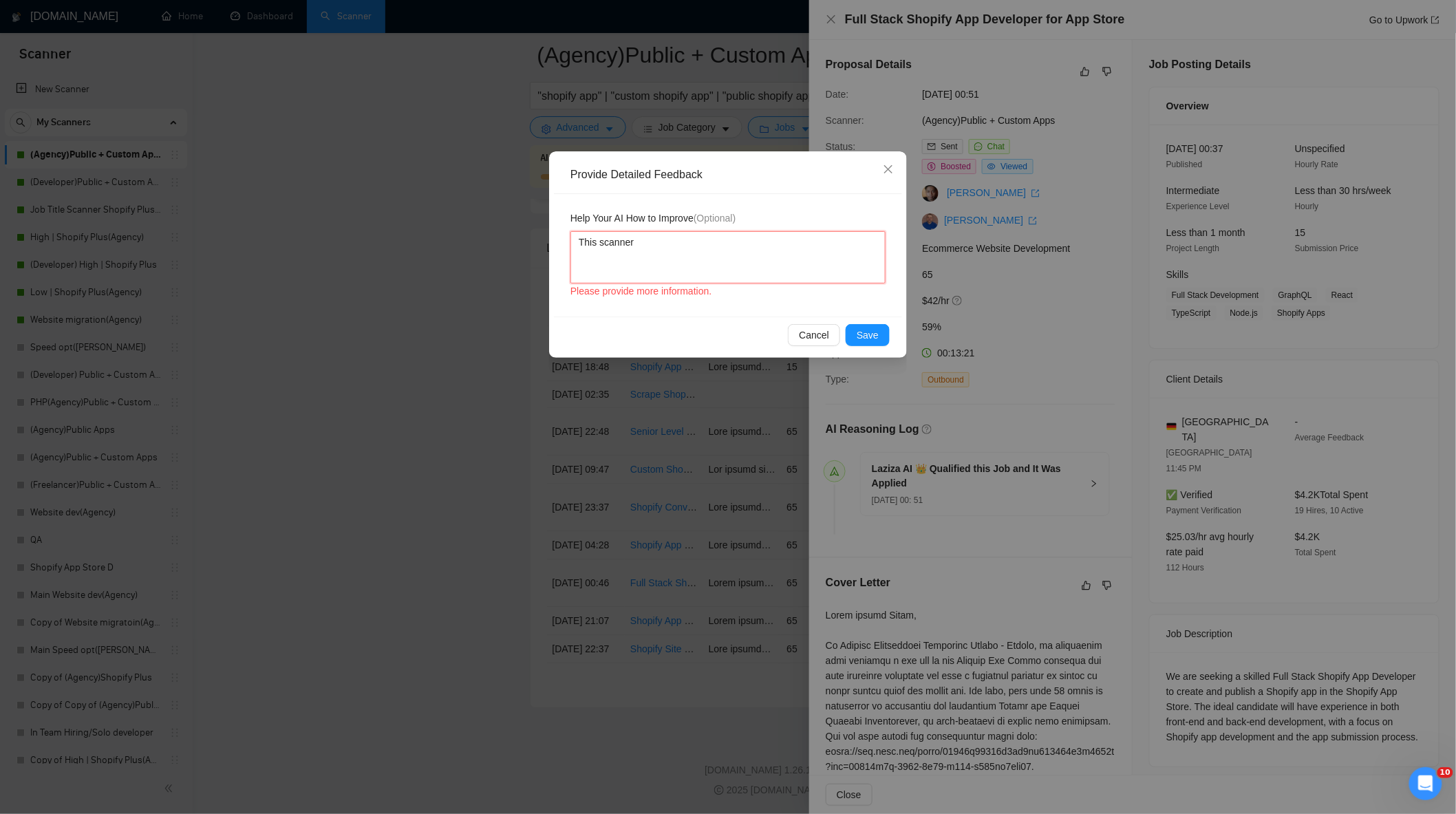
drag, startPoint x: 682, startPoint y: 244, endPoint x: 538, endPoint y: 256, distance: 144.5
click at [537, 263] on div "Provide Detailed Feedback Help Your AI How to Improve (Optional) This scanner P…" at bounding box center [728, 407] width 1456 height 814
click at [771, 260] on textarea "Freelancer has good experience with Shoppify App Development. In this job clien…" at bounding box center [728, 257] width 315 height 52
click at [868, 340] on span "Save" at bounding box center [867, 335] width 22 height 15
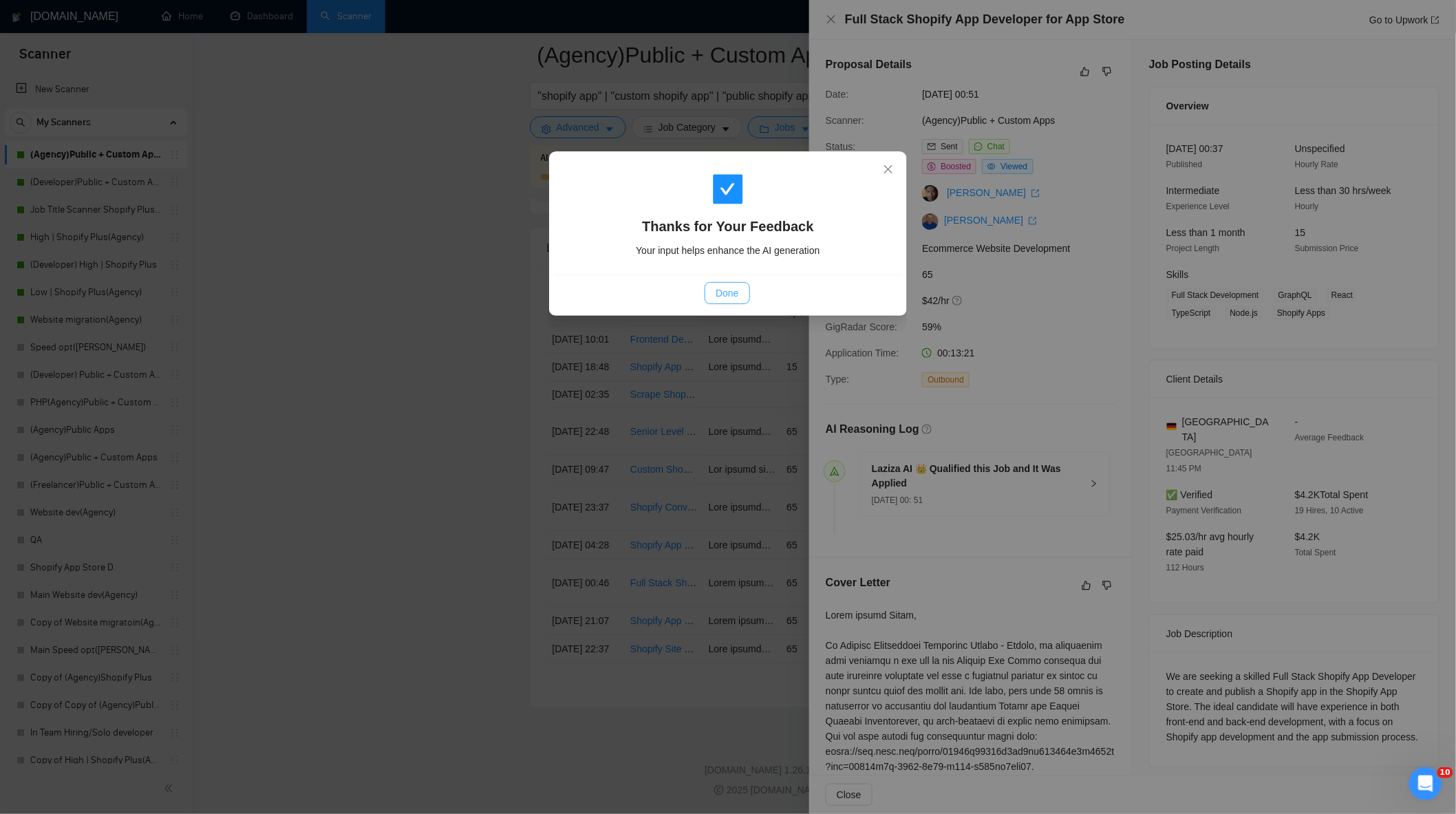
click at [738, 292] on span "Done" at bounding box center [727, 292] width 22 height 15
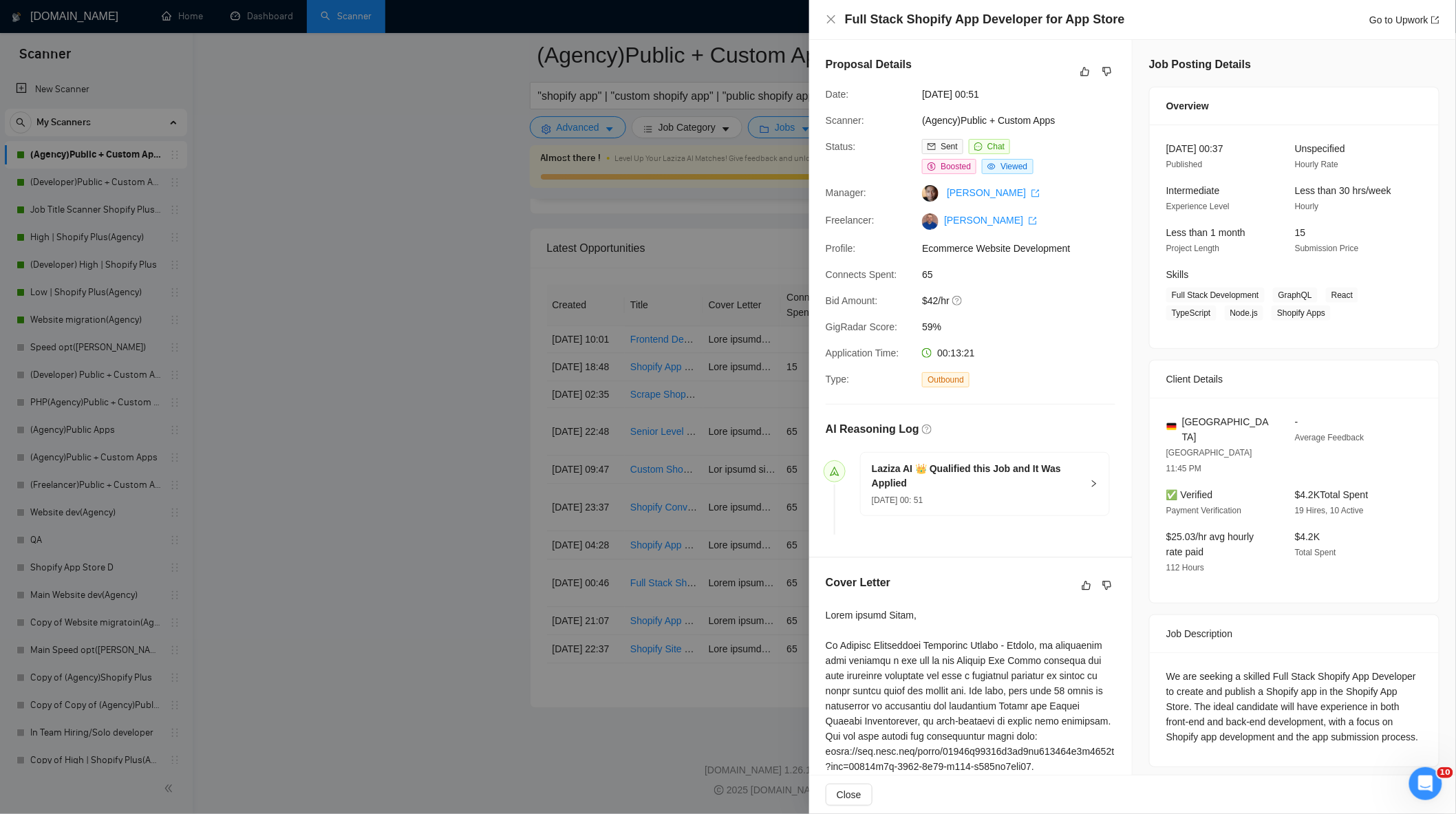
click at [386, 269] on div at bounding box center [728, 407] width 1456 height 814
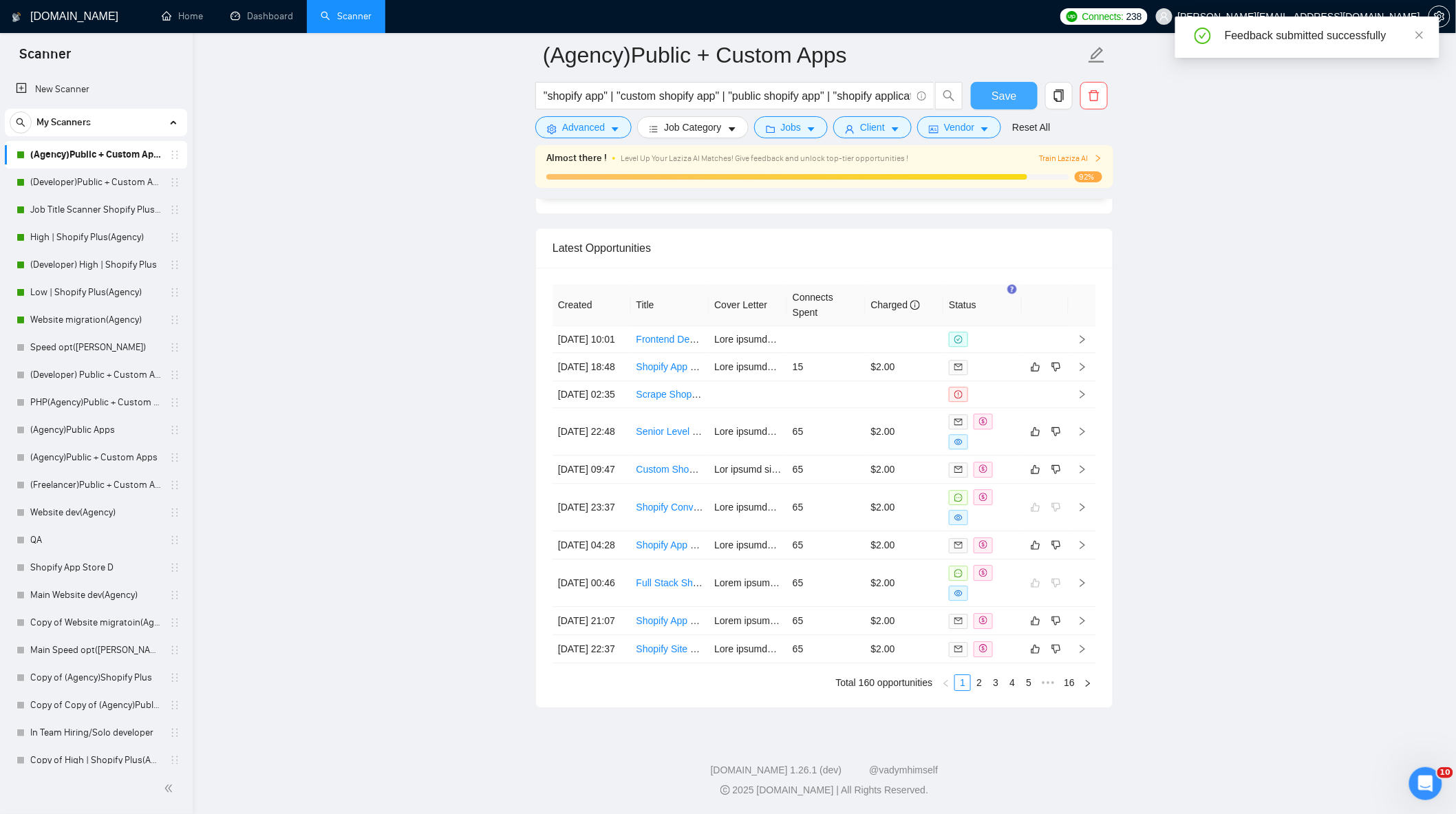
click at [1013, 94] on span "Save" at bounding box center [1004, 96] width 25 height 17
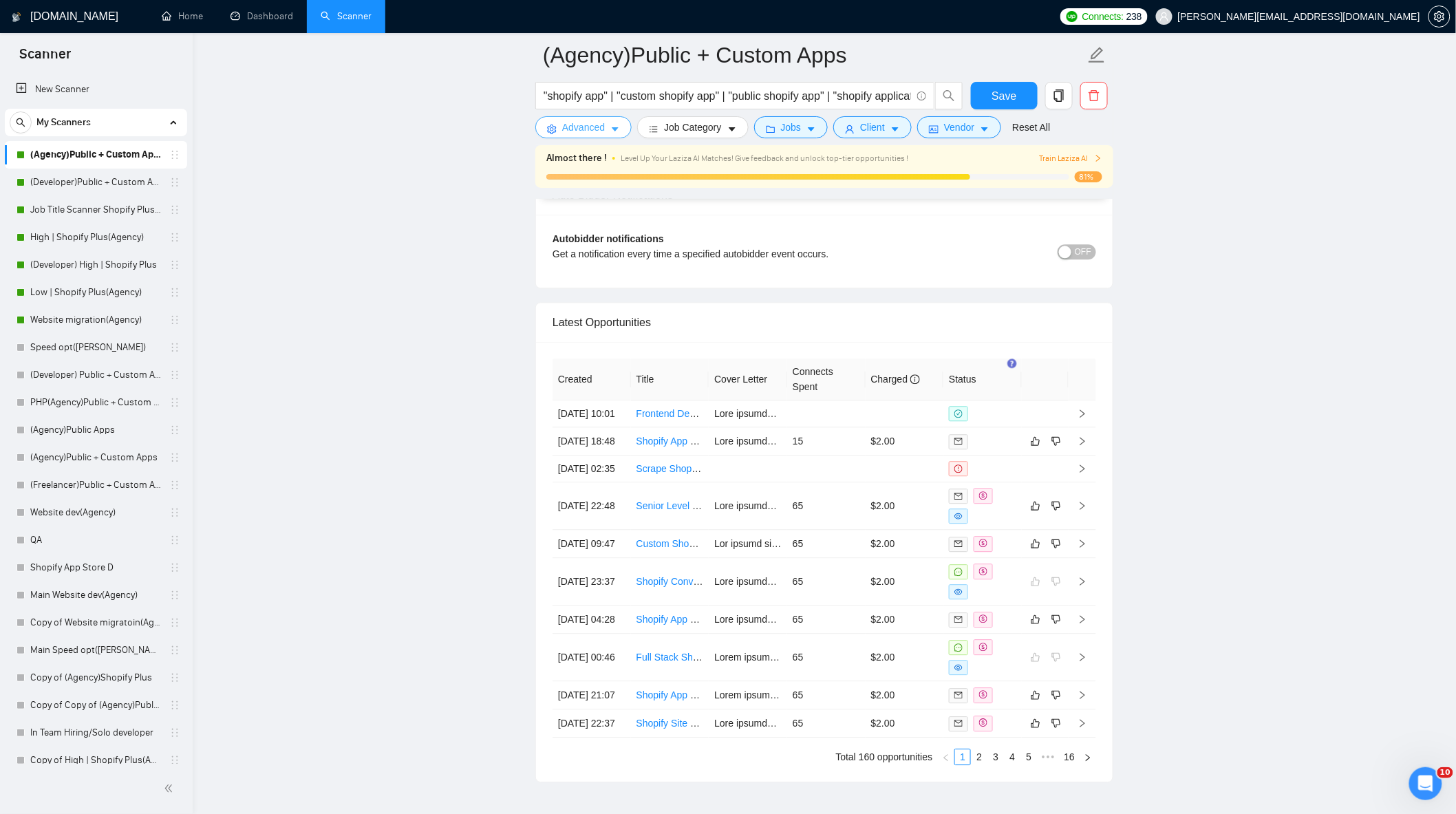
click at [602, 127] on span "Advanced" at bounding box center [583, 127] width 43 height 15
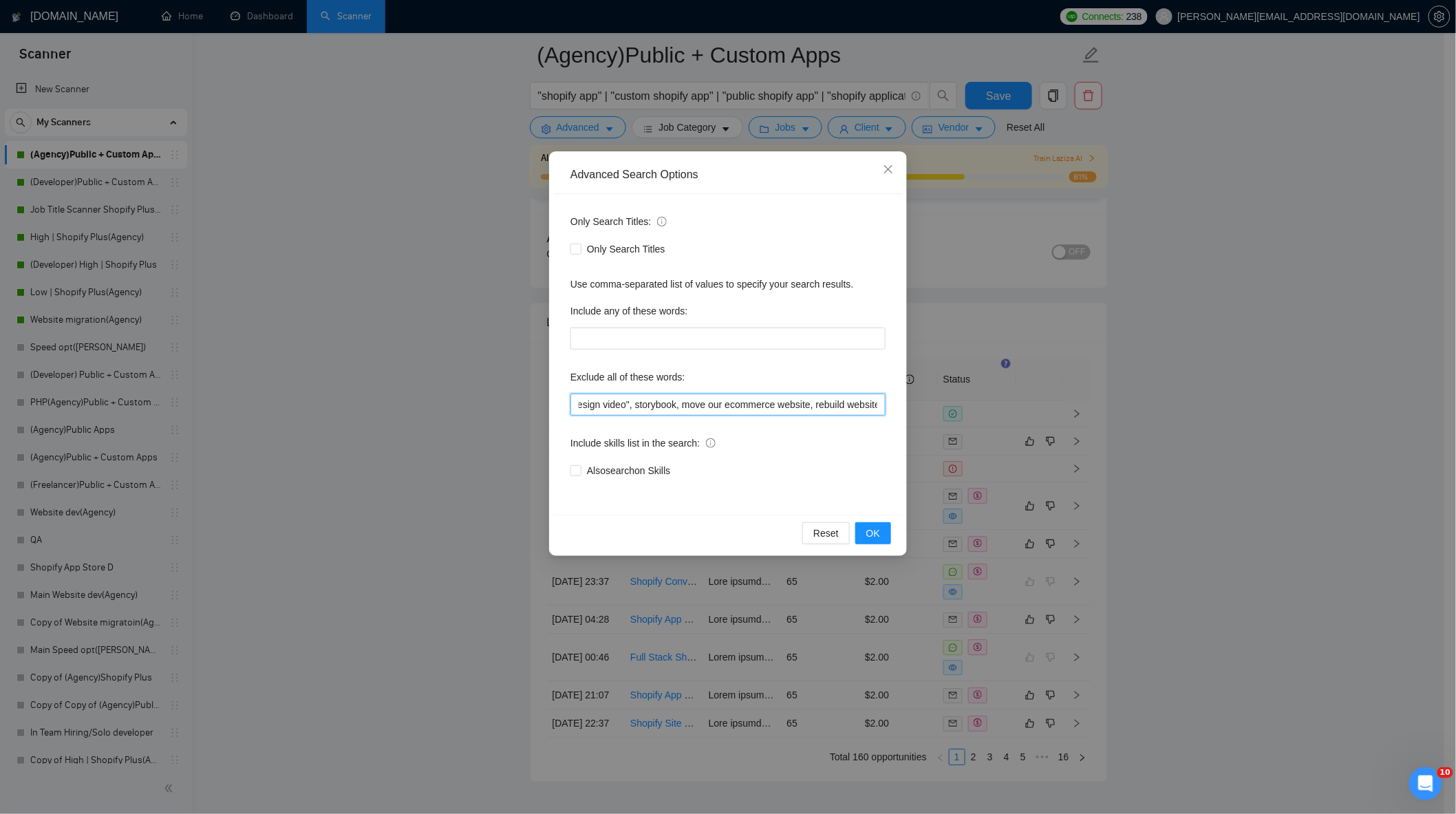
scroll to position [0, 1367]
drag, startPoint x: 640, startPoint y: 407, endPoint x: 1043, endPoint y: 411, distance: 403.0
click at [1101, 429] on div "Advanced Search Options Only Search Titles: Only Search Titles Use comma-separa…" at bounding box center [728, 407] width 1456 height 814
click at [877, 407] on input ""join our team", "only freelancer", optimi*, fix*, audit*, consult*, tutor*, fr…" at bounding box center [728, 404] width 315 height 22
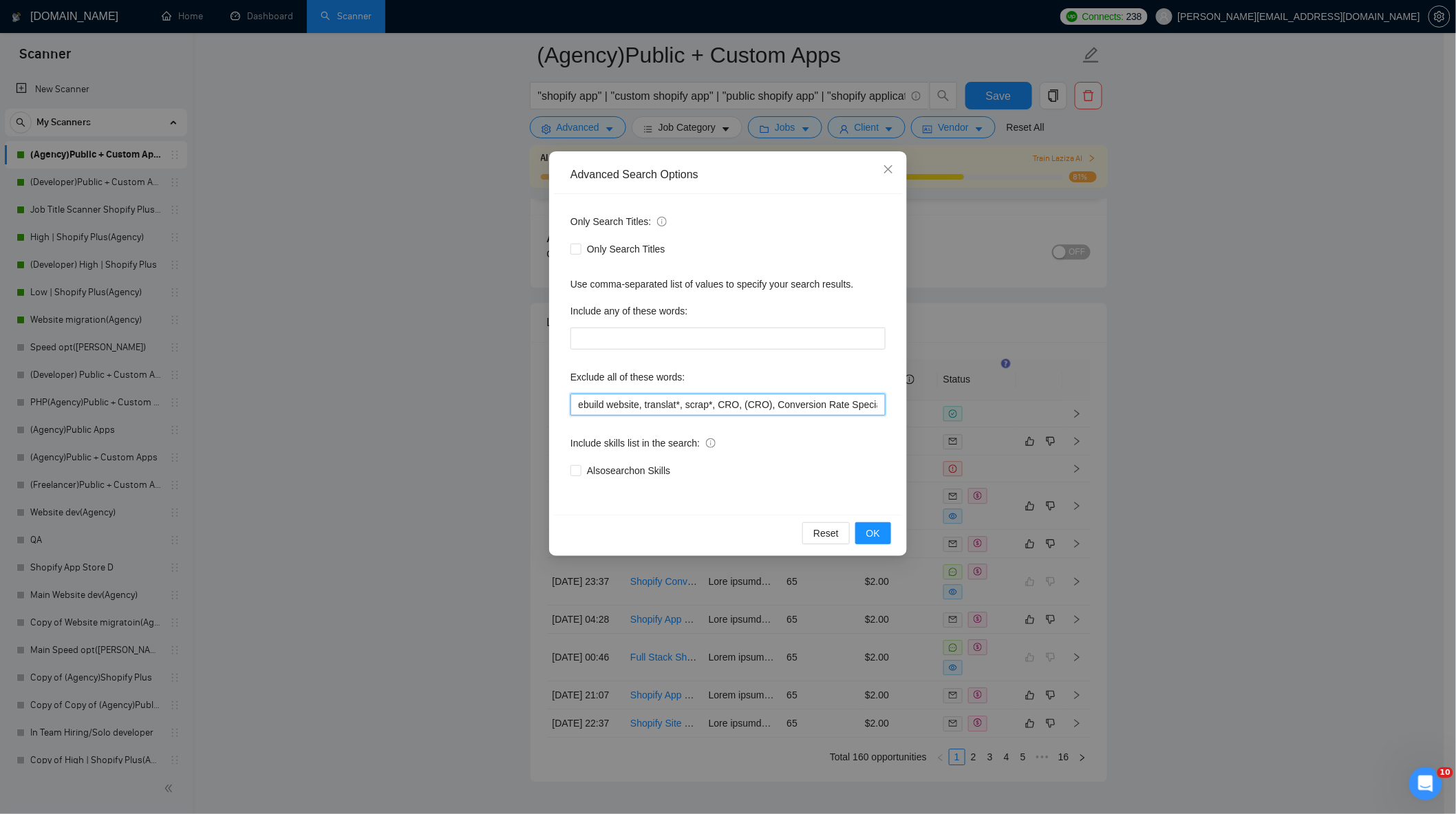
click at [762, 403] on input ""join our team", "only freelancer", optimi*, fix*, audit*, consult*, tutor*, fr…" at bounding box center [728, 404] width 315 height 22
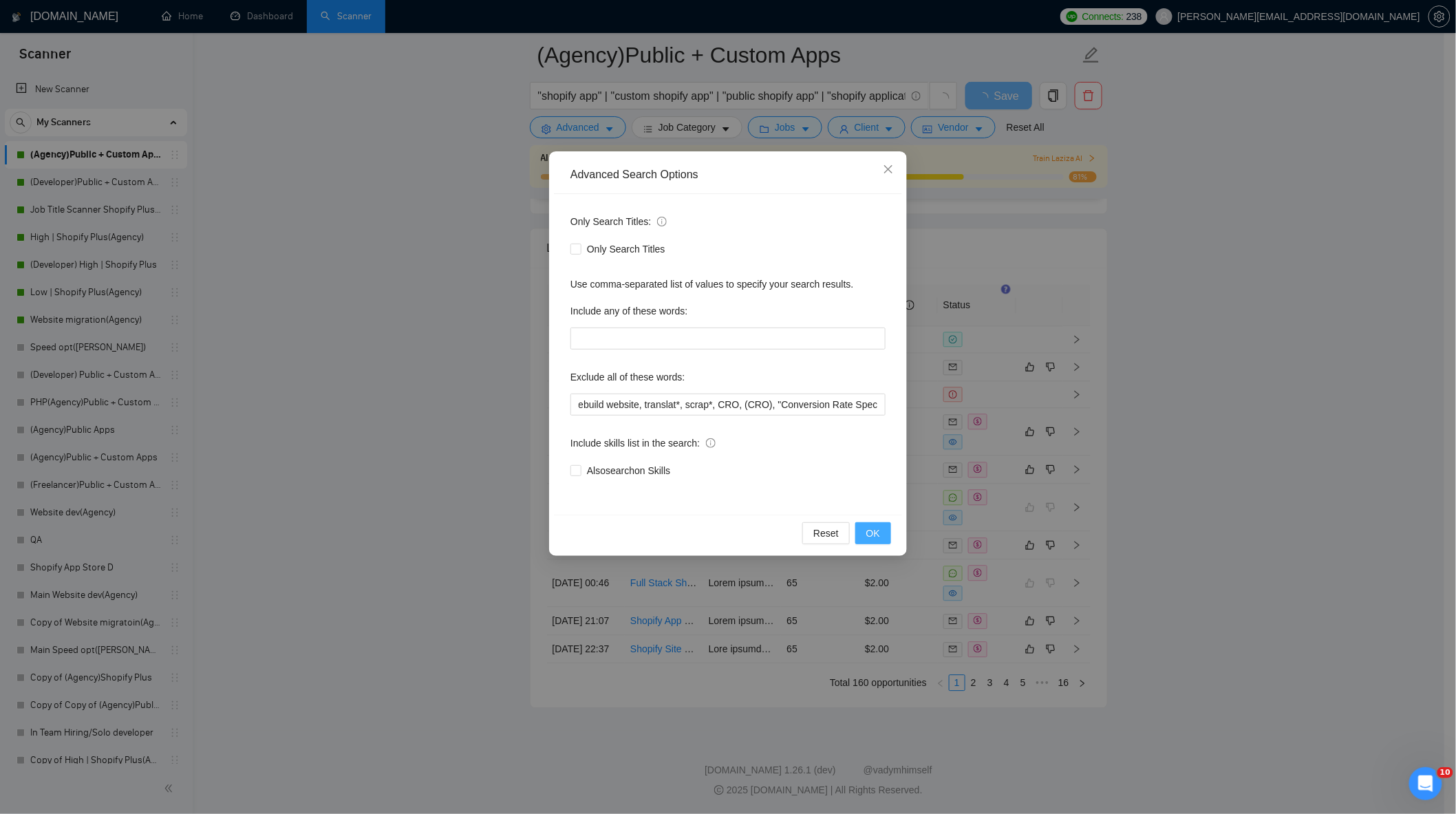
click at [872, 532] on span "OK" at bounding box center [873, 533] width 14 height 15
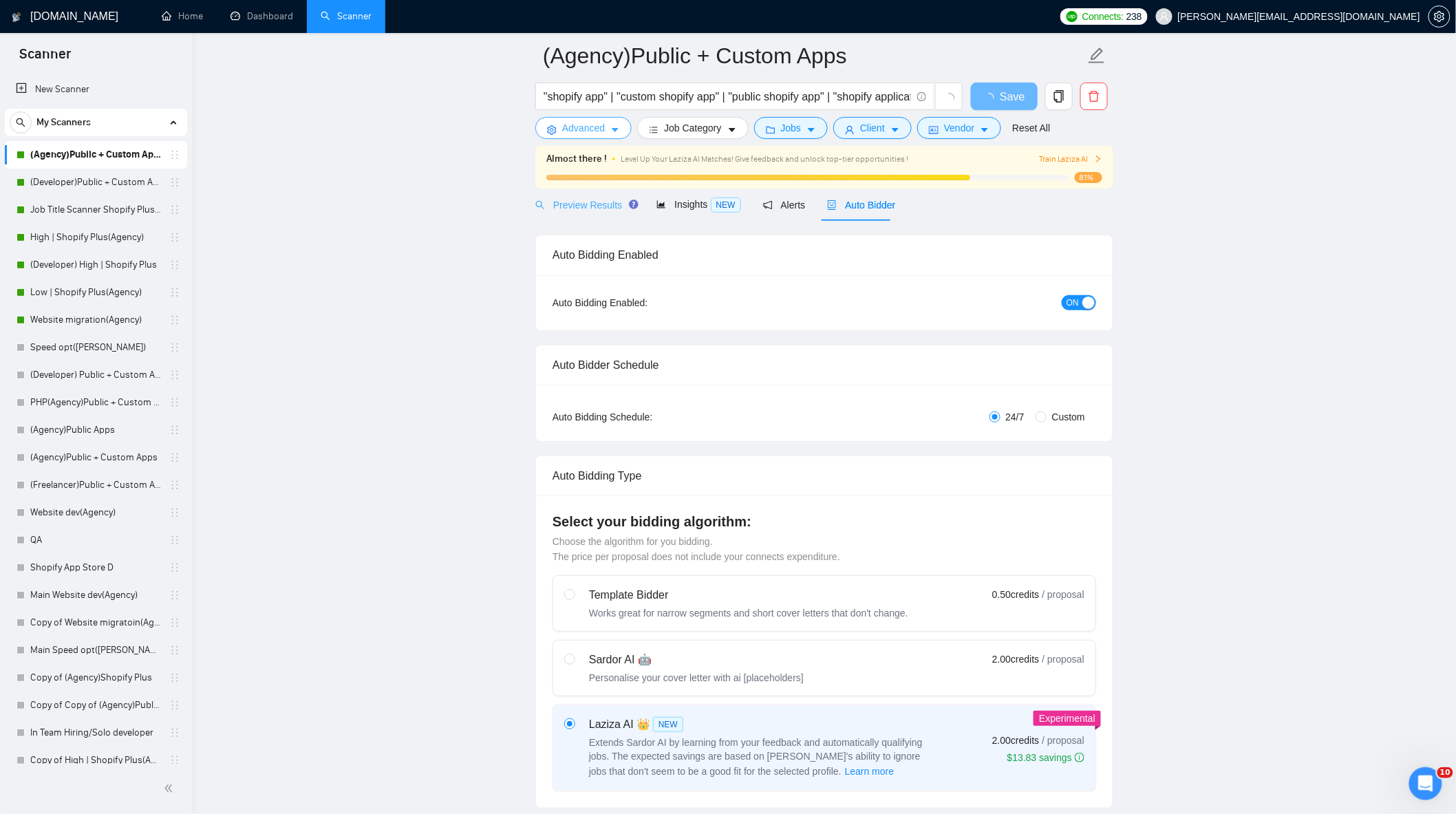
scroll to position [0, 0]
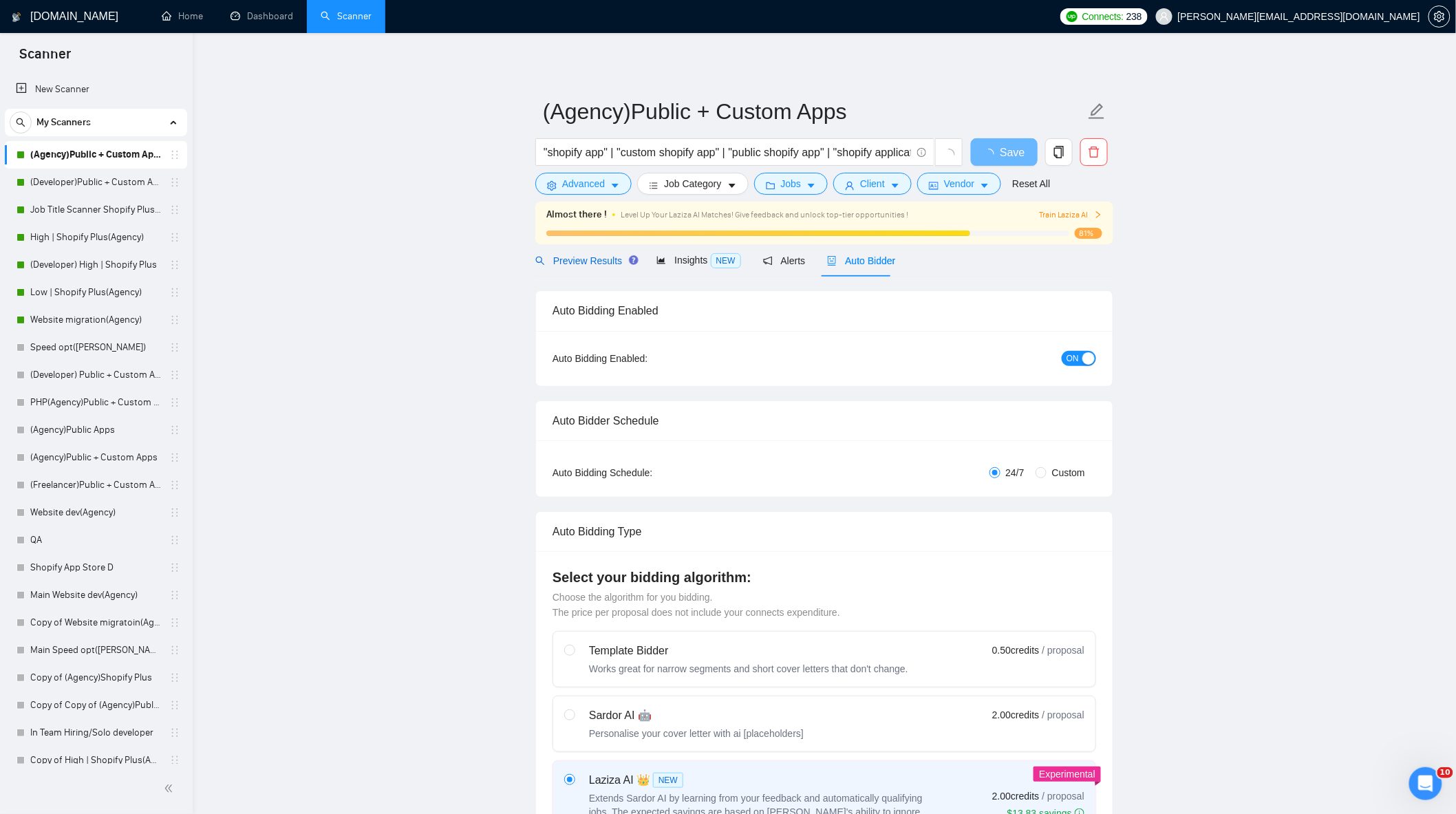
click at [588, 264] on span "Preview Results" at bounding box center [584, 261] width 99 height 11
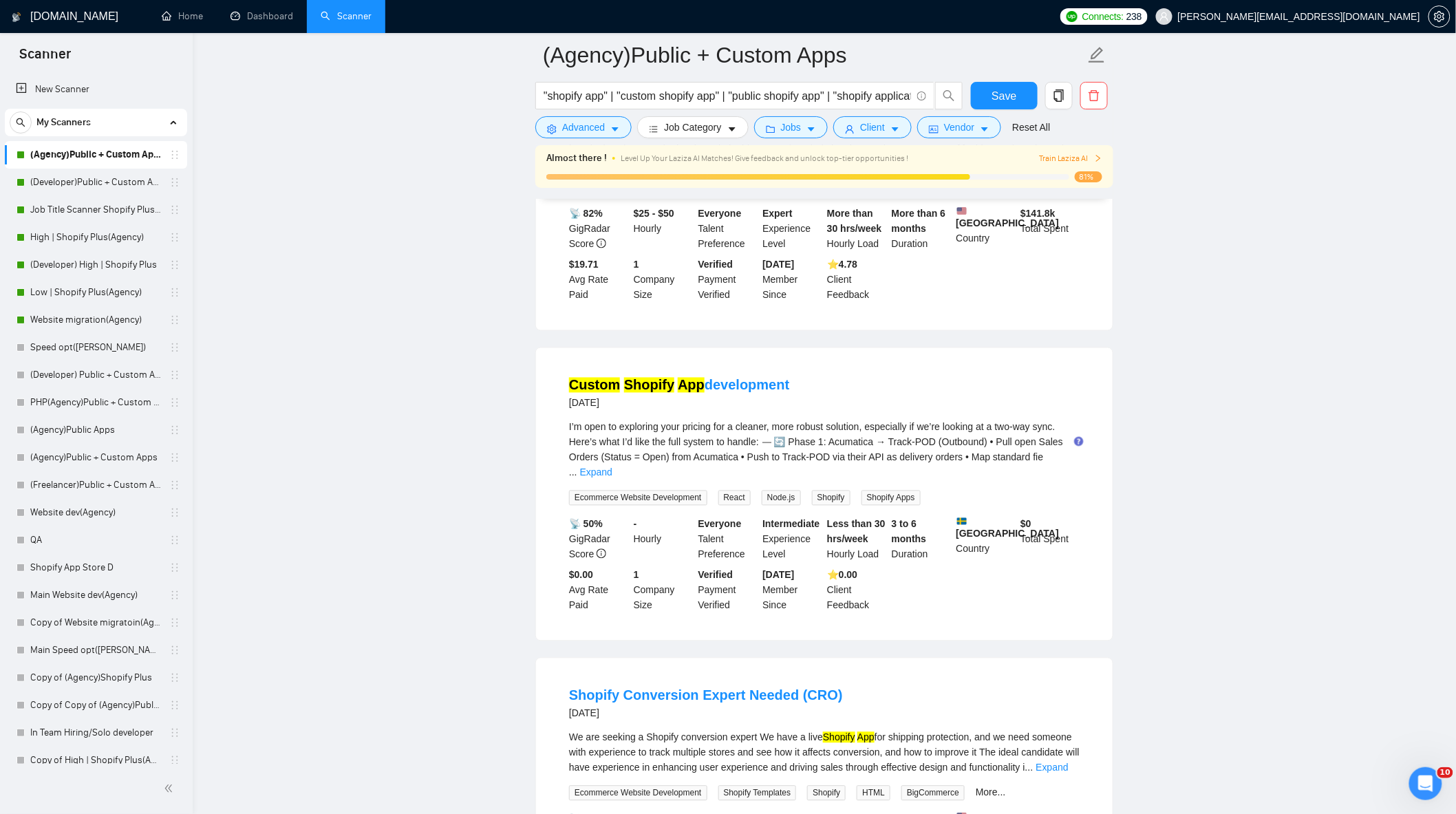
scroll to position [994, 0]
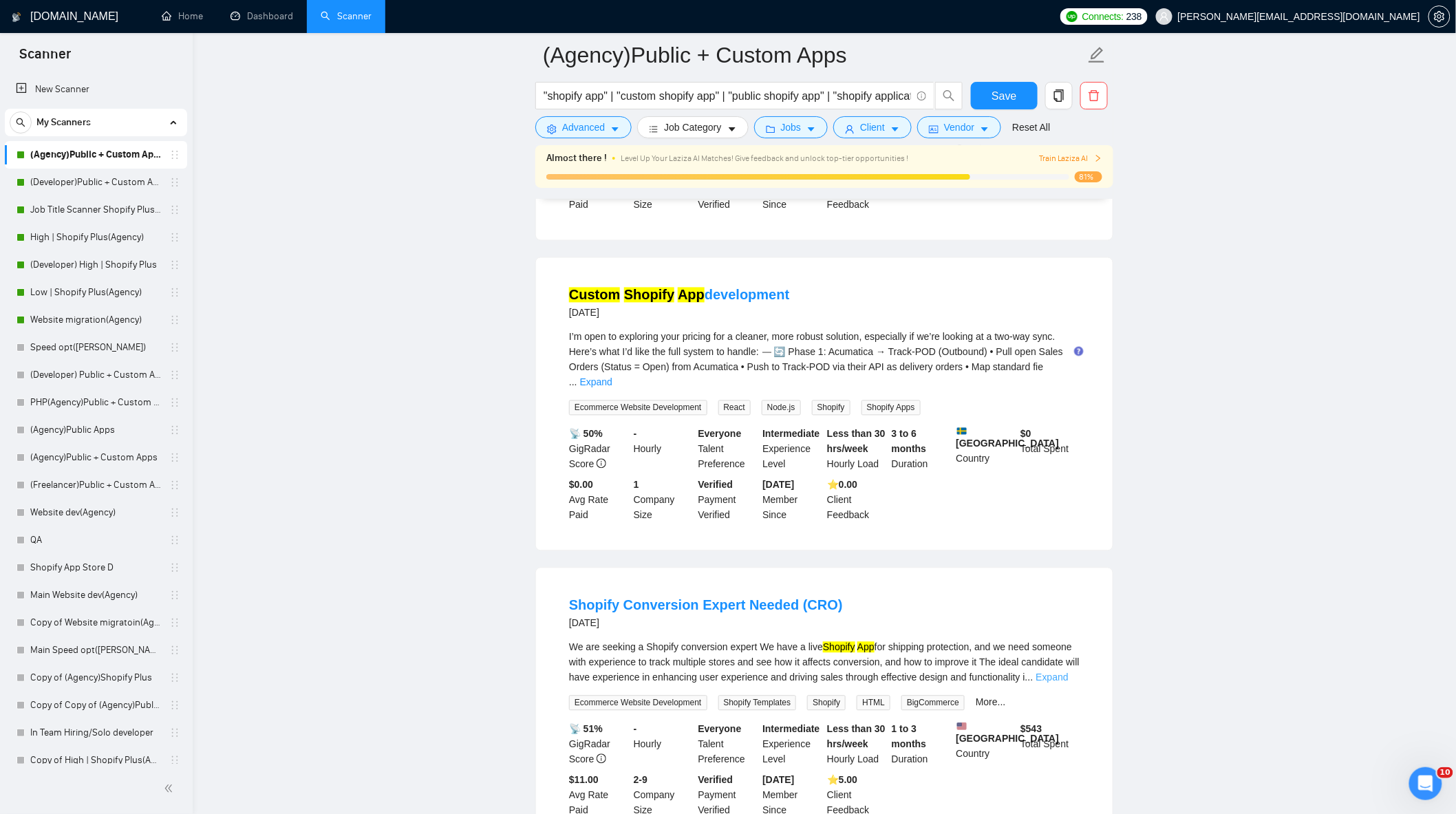
click at [1065, 673] on link "Expand" at bounding box center [1053, 678] width 32 height 11
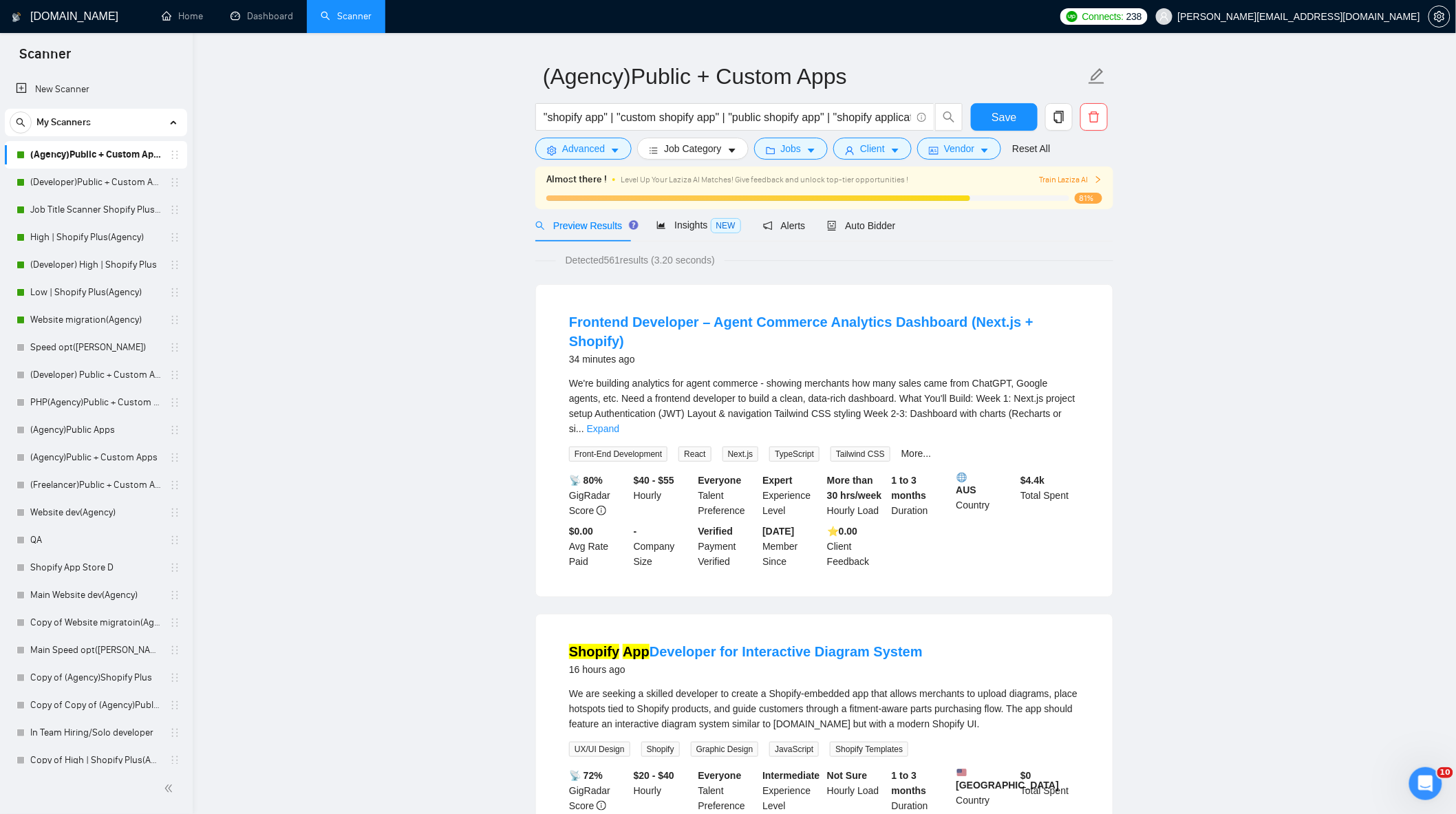
scroll to position [0, 0]
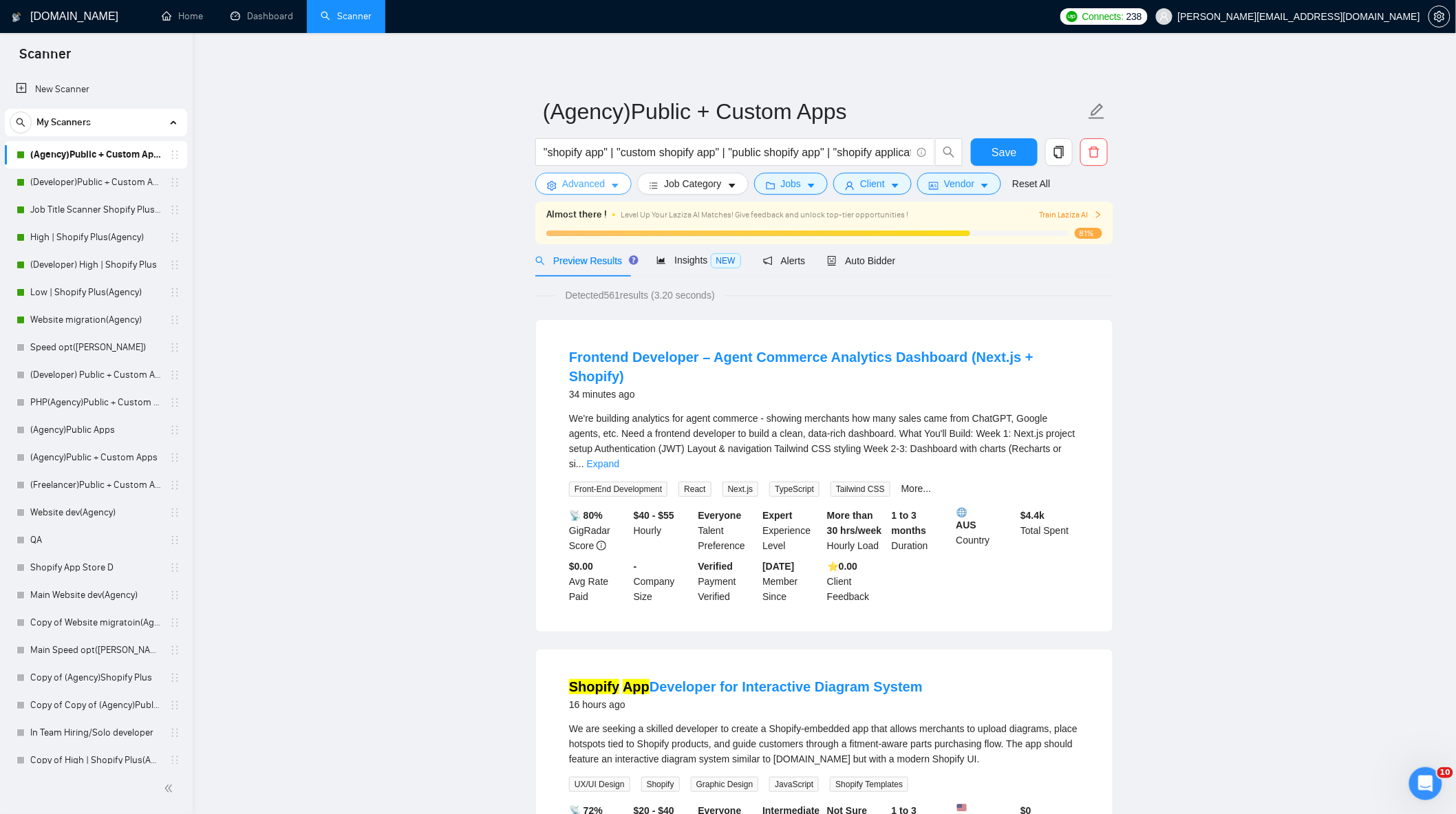
click at [607, 189] on button "Advanced" at bounding box center [583, 183] width 96 height 22
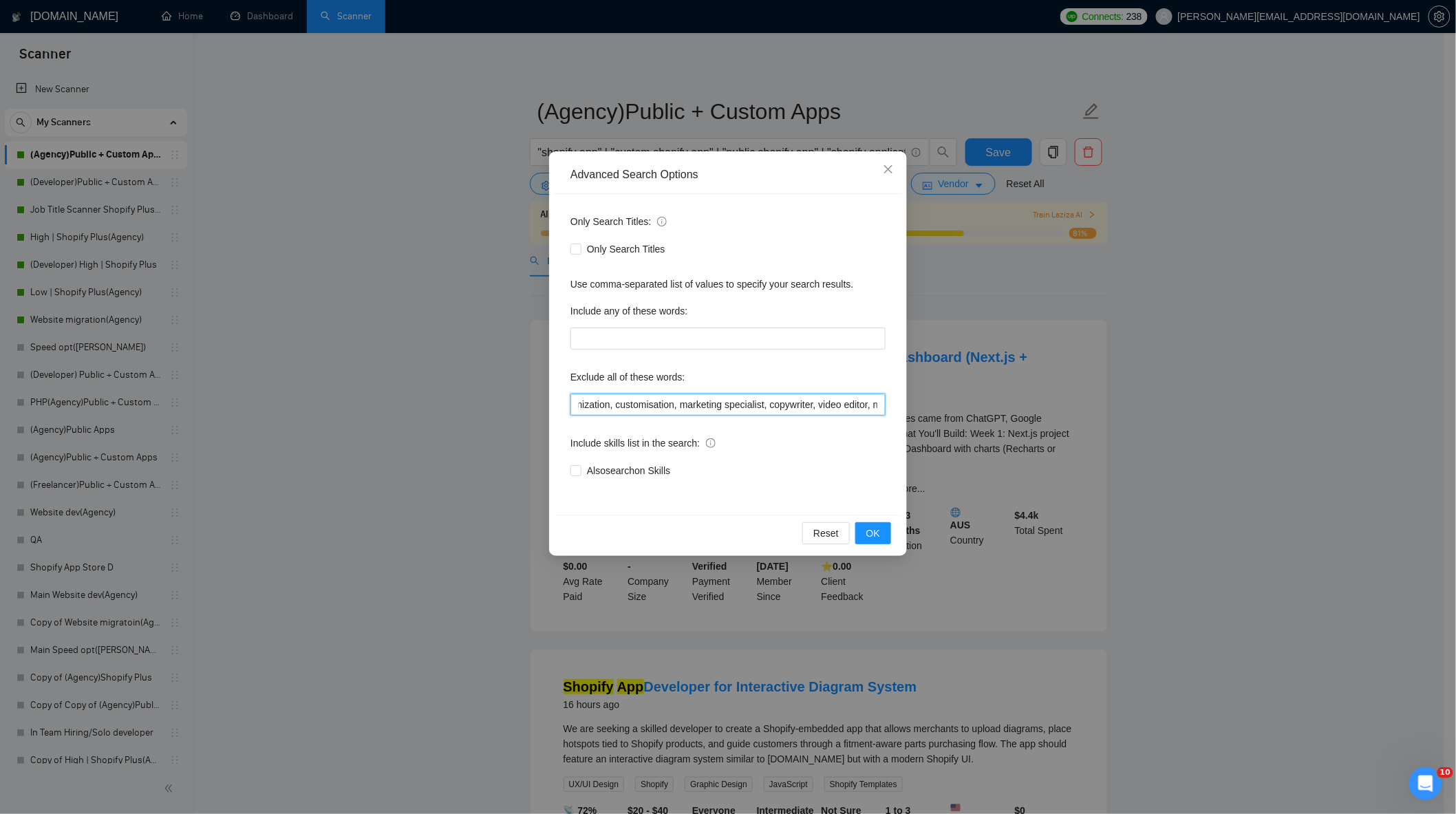
scroll to position [0, 1519]
drag, startPoint x: 726, startPoint y: 403, endPoint x: 1057, endPoint y: 436, distance: 332.6
click at [1057, 436] on div "Advanced Search Options Only Search Titles: Only Search Titles Use comma-separa…" at bounding box center [728, 407] width 1456 height 814
click at [831, 403] on input ""join our team", "only freelancer", optimi*, fix*, audit*, consult*, tutor*, fr…" at bounding box center [728, 404] width 315 height 22
click at [877, 405] on input ""join our team", "only freelancer", optimi*, fix*, audit*, consult*, tutor*, fr…" at bounding box center [728, 404] width 315 height 22
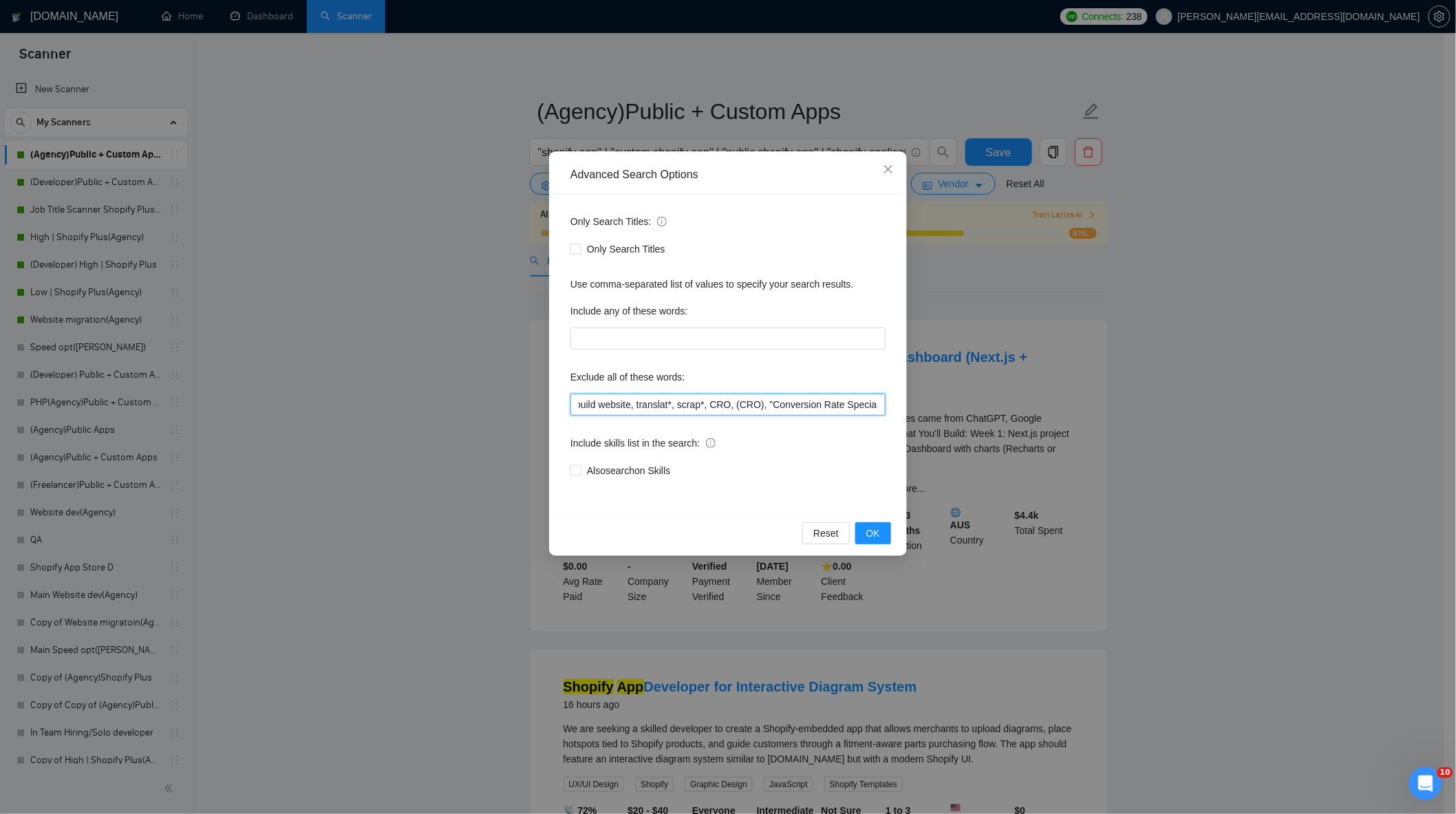
scroll to position [0, 1607]
click at [874, 538] on span "OK" at bounding box center [873, 533] width 14 height 15
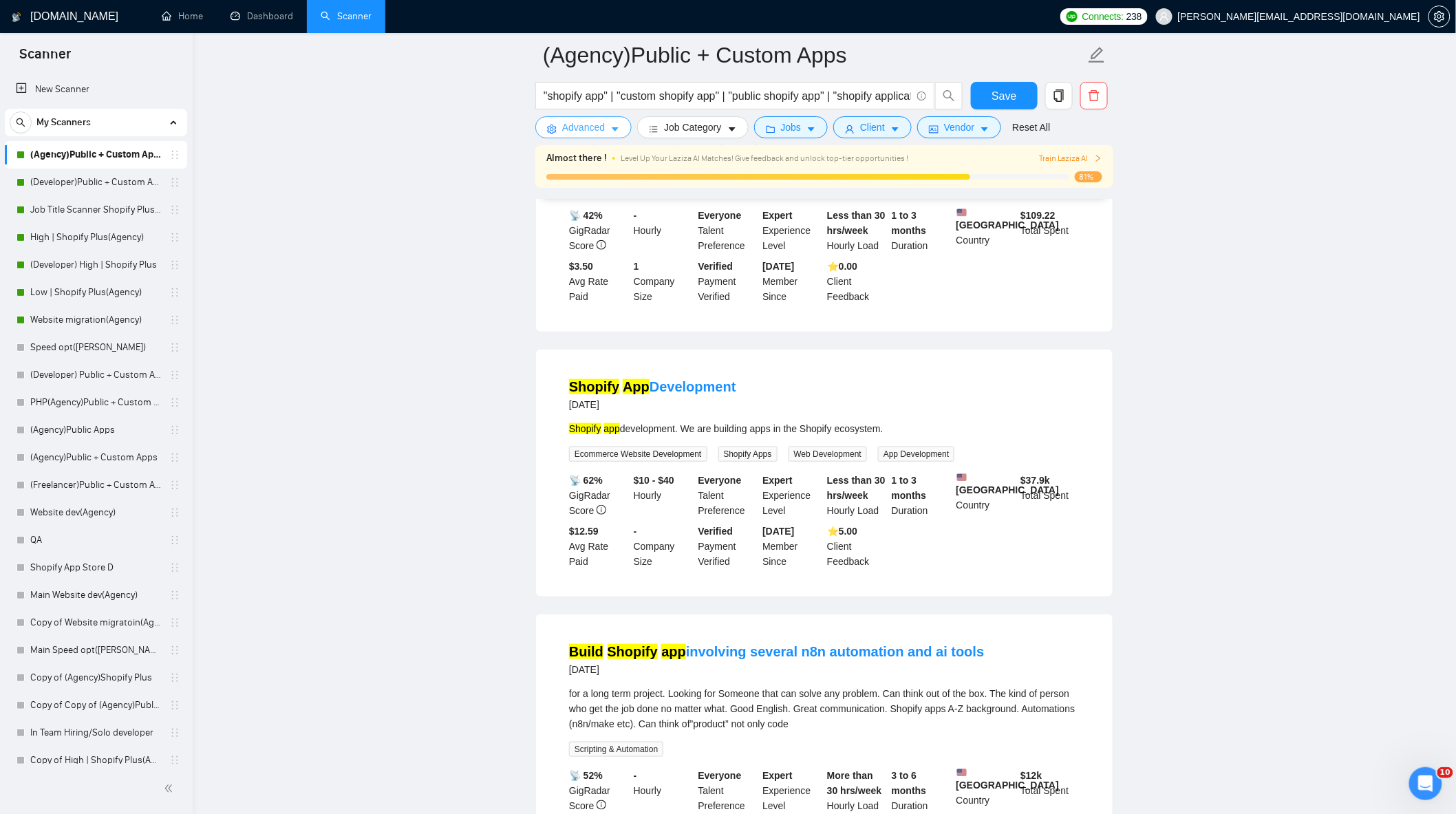
scroll to position [2446, 0]
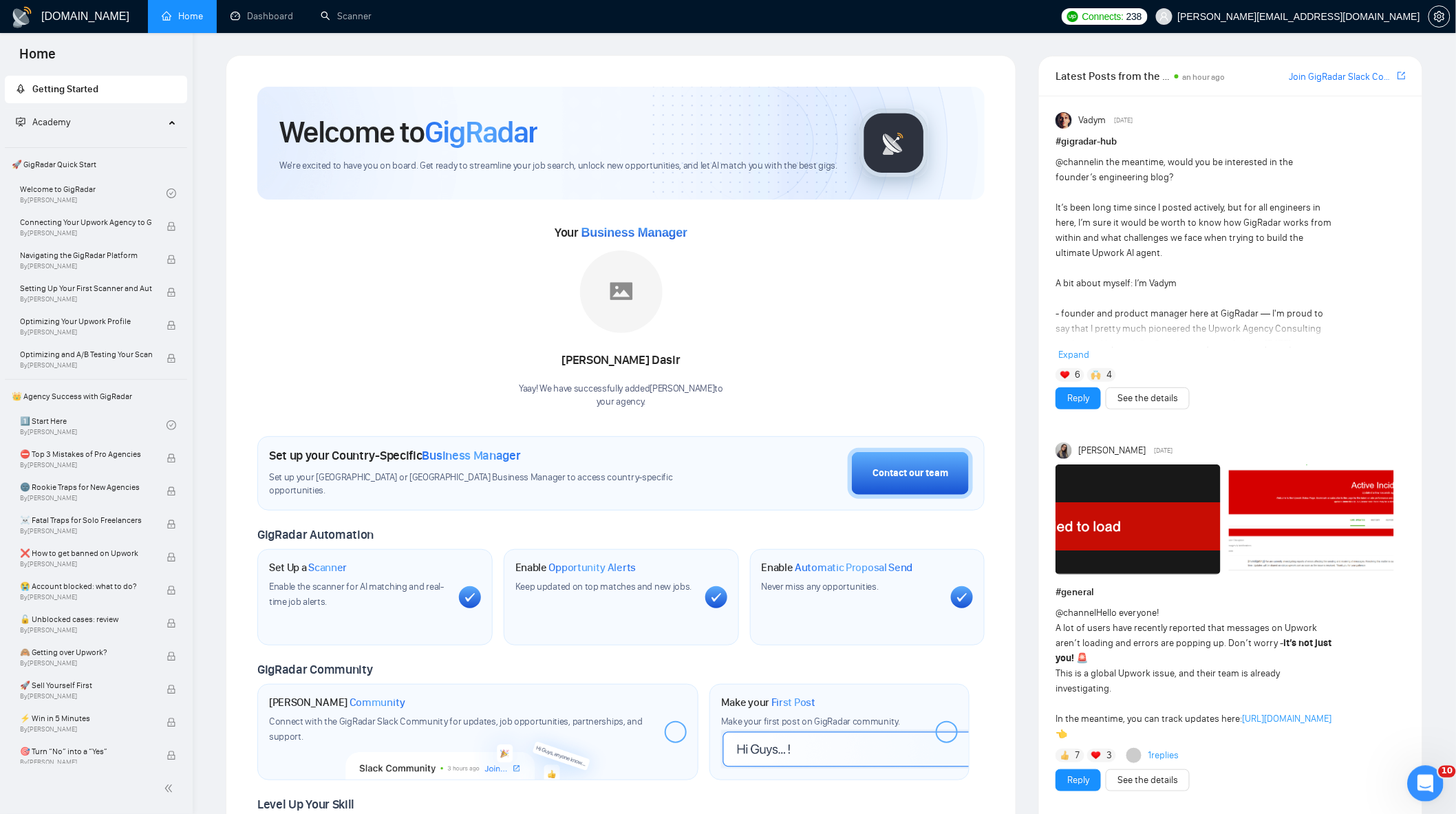
click at [1435, 774] on div "Открыть службу сообщений Intercom" at bounding box center [1423, 782] width 46 height 46
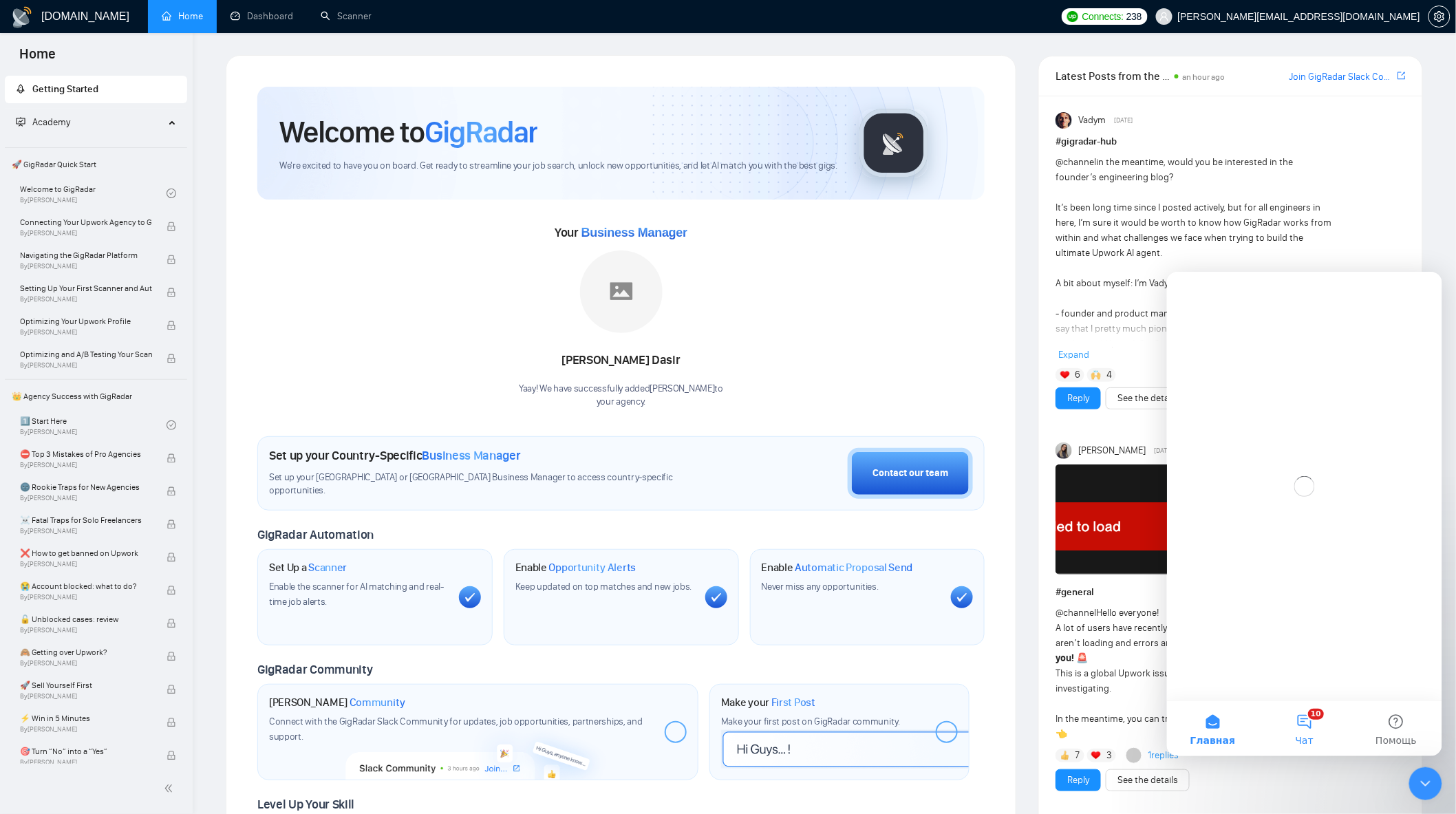
click at [1312, 719] on button "10 Чат" at bounding box center [1303, 728] width 92 height 55
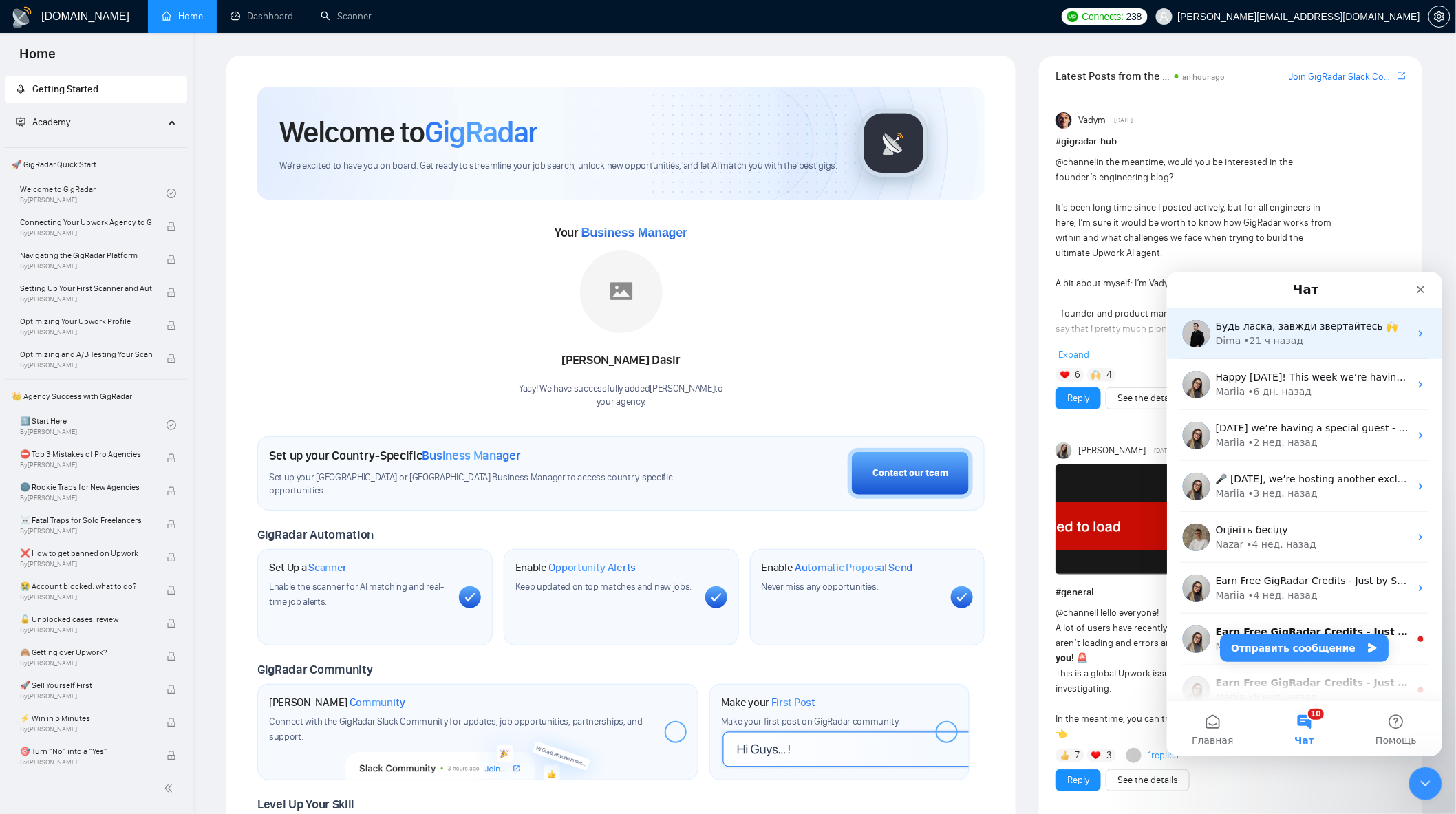
click at [1346, 347] on div "Dima • 21 ч назад" at bounding box center [1311, 340] width 194 height 14
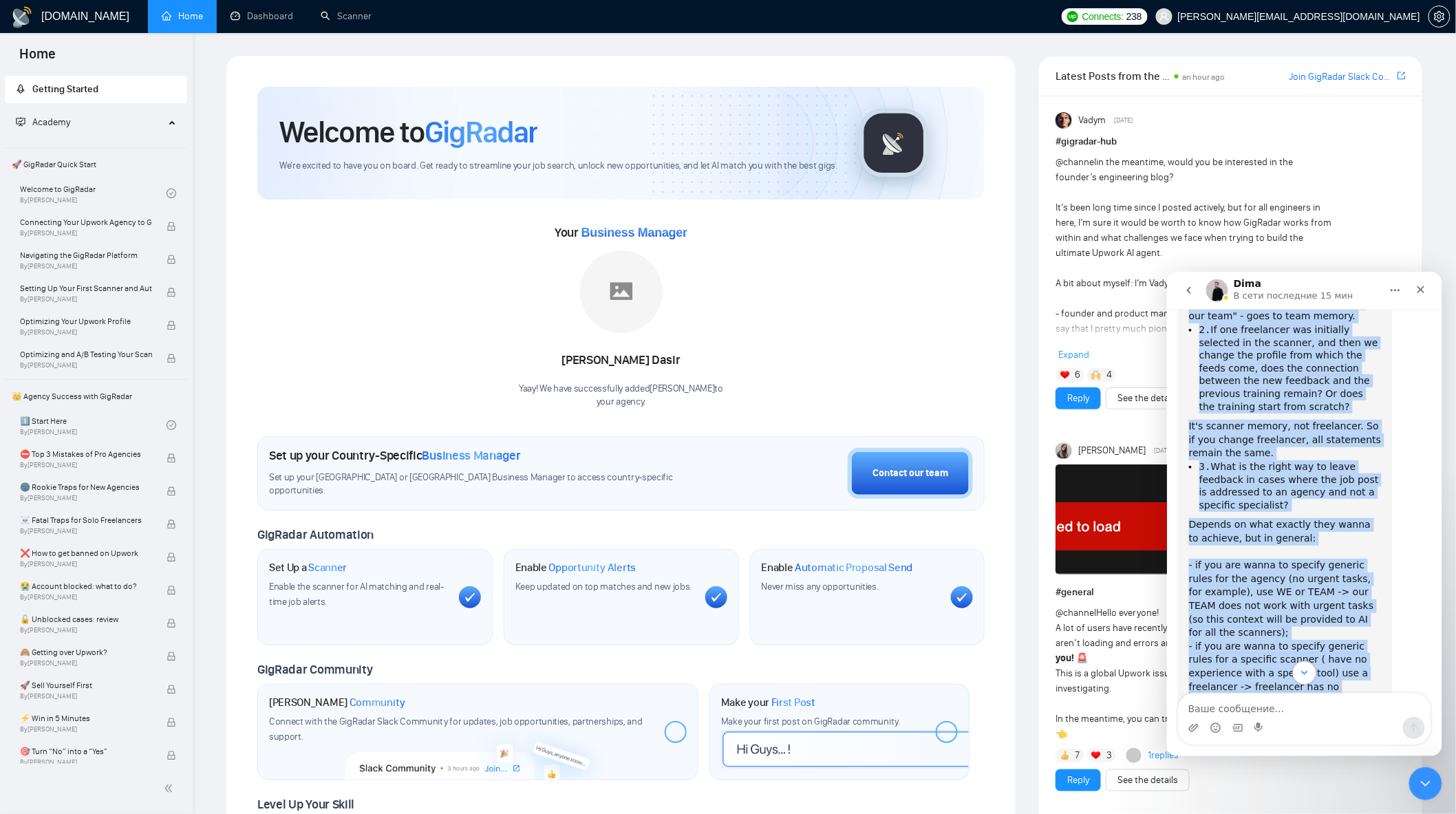
scroll to position [2915, 0]
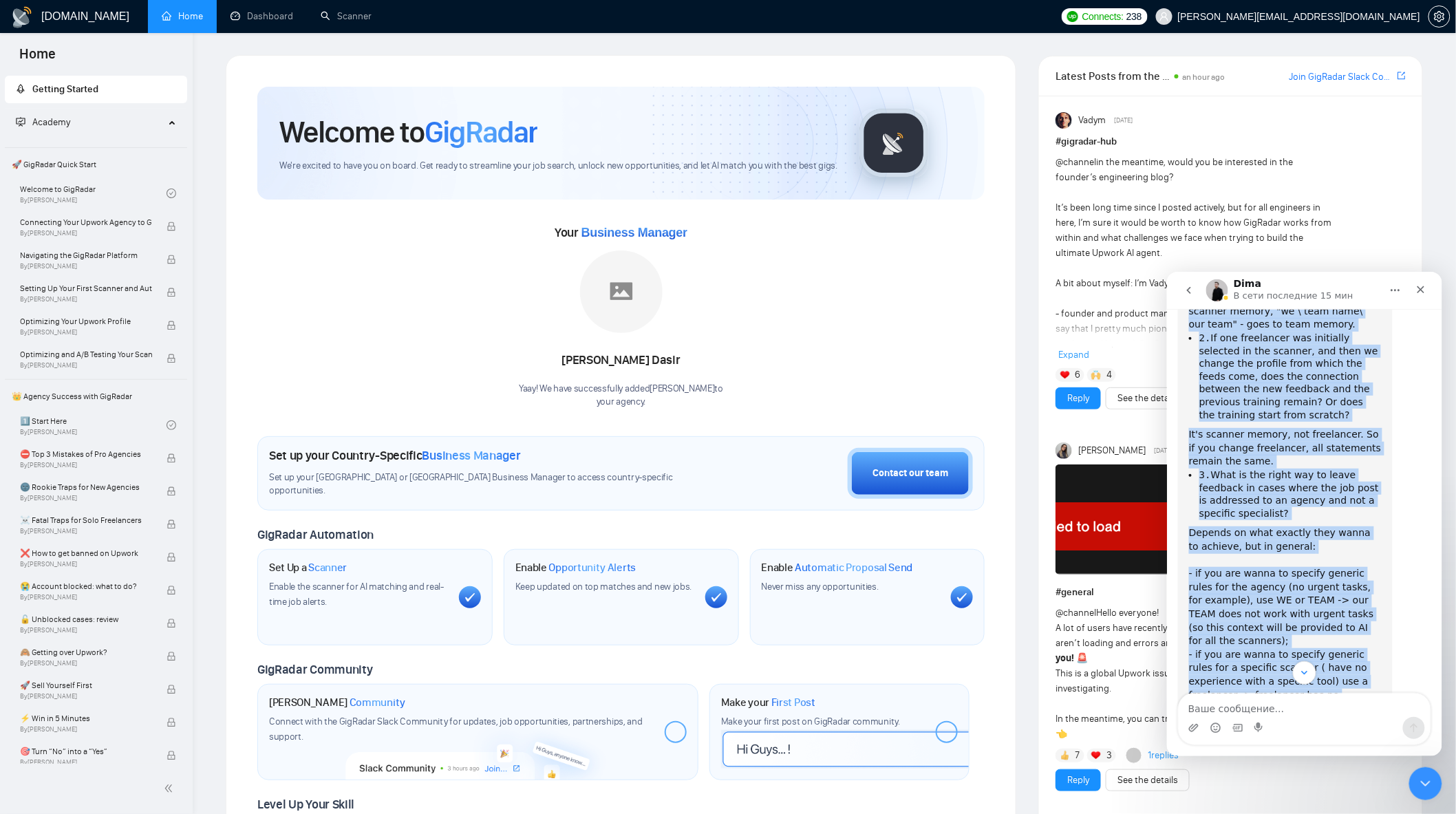
drag, startPoint x: 1187, startPoint y: 451, endPoint x: 1336, endPoint y: 670, distance: 264.9
click at [1336, 672] on div "16 сентября Привіт! Ми помітили, що за поточний квартал нашої підписки, ми вико…" at bounding box center [1304, 507] width 276 height 398
copy div "Поки що ми це не опублікували, але завчасно для вас, як для користувачів Лазізи…"
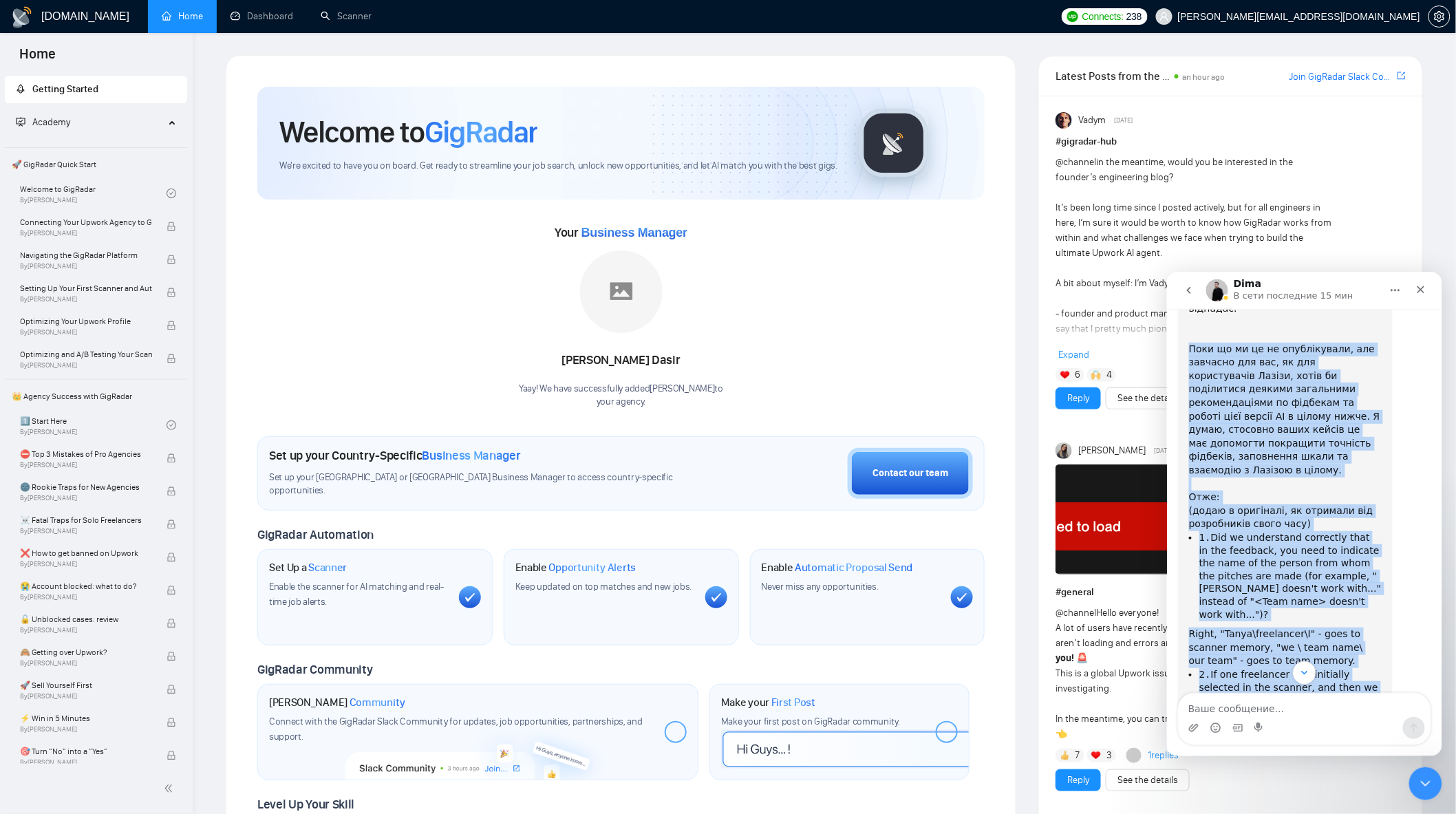
scroll to position [2456, 0]
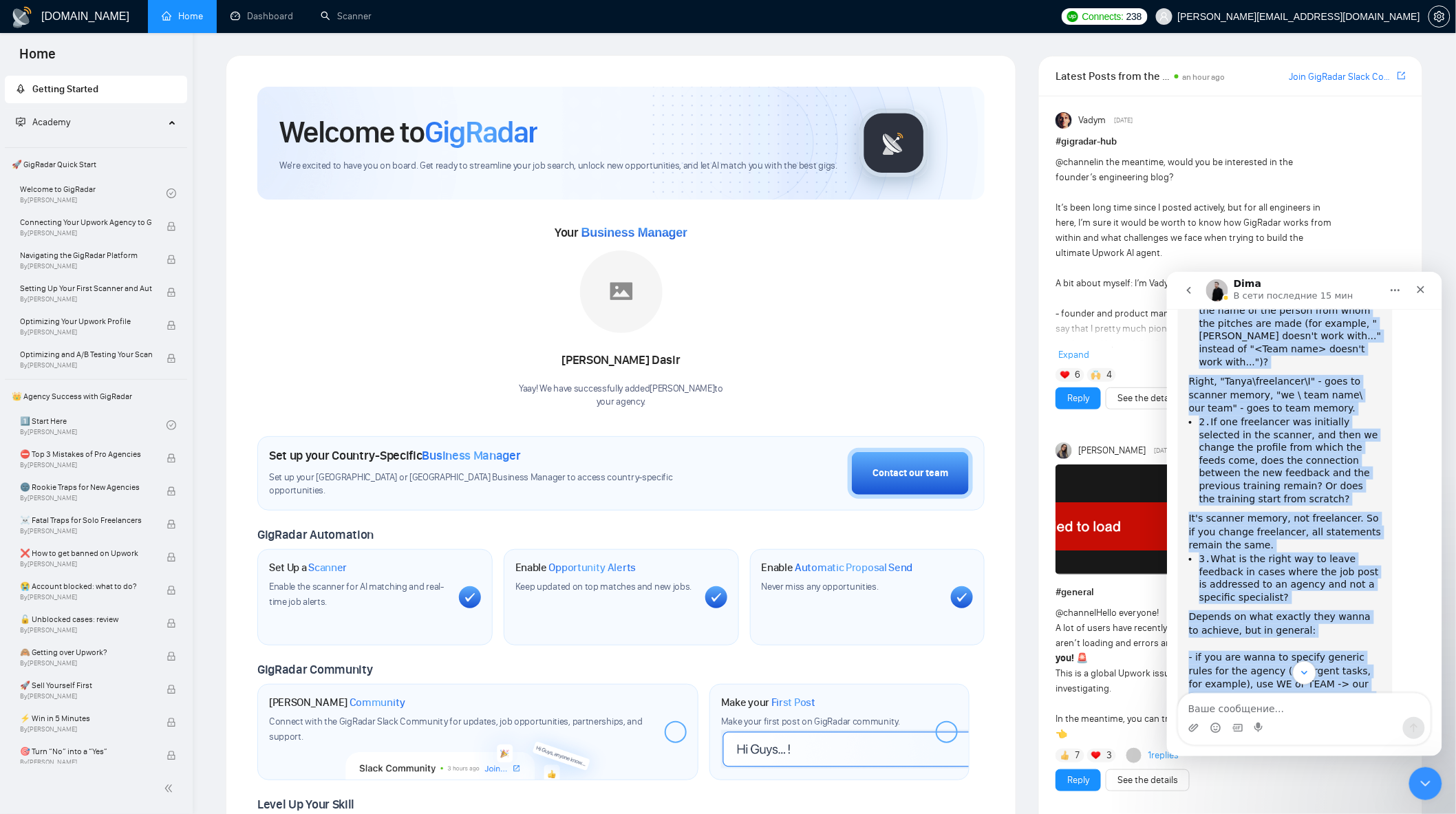
scroll to position [2930, 0]
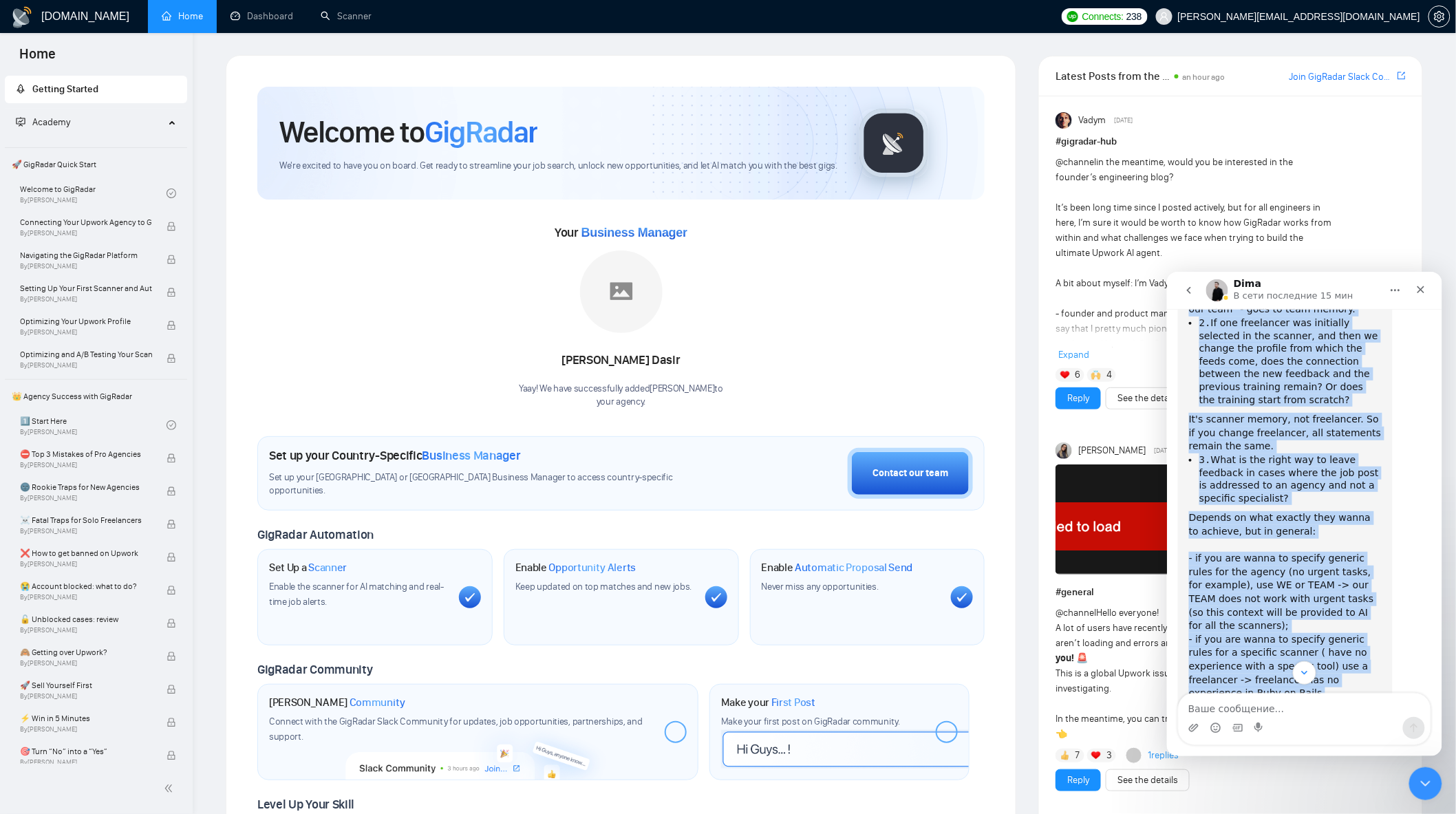
drag, startPoint x: 1188, startPoint y: 462, endPoint x: 1324, endPoint y: 560, distance: 167.6
click at [1324, 560] on div "Дякую за уточнення, тут цілком зрозуміло. ​ Шкала по сканеру може падати через …" at bounding box center [1285, 437] width 193 height 1272
copy div "Отже: ​(додаю в оригіналі, як отримали від розробників свого часу) 1. Did we un…"
